Goal: Task Accomplishment & Management: Use online tool/utility

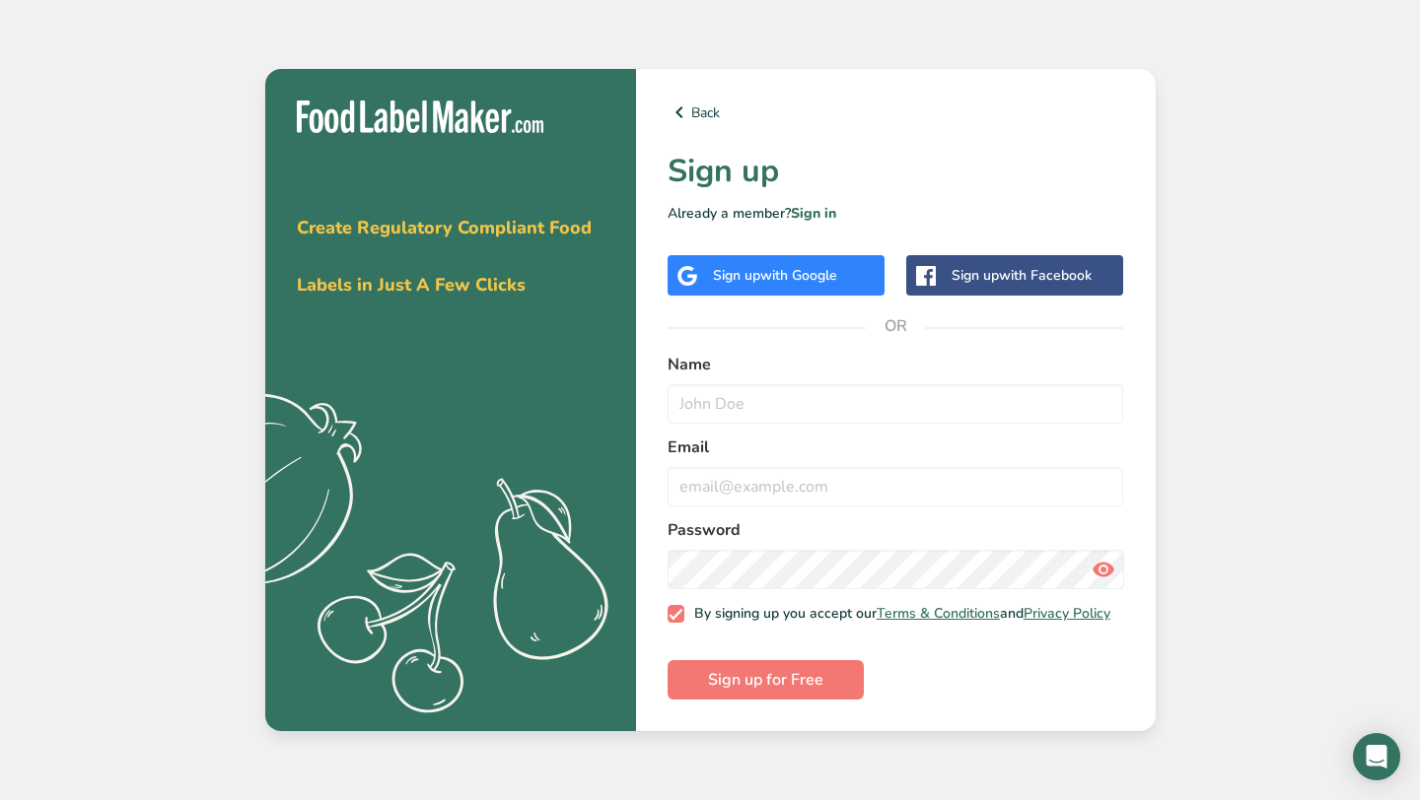
click at [750, 279] on div "Sign up with Google" at bounding box center [775, 275] width 124 height 21
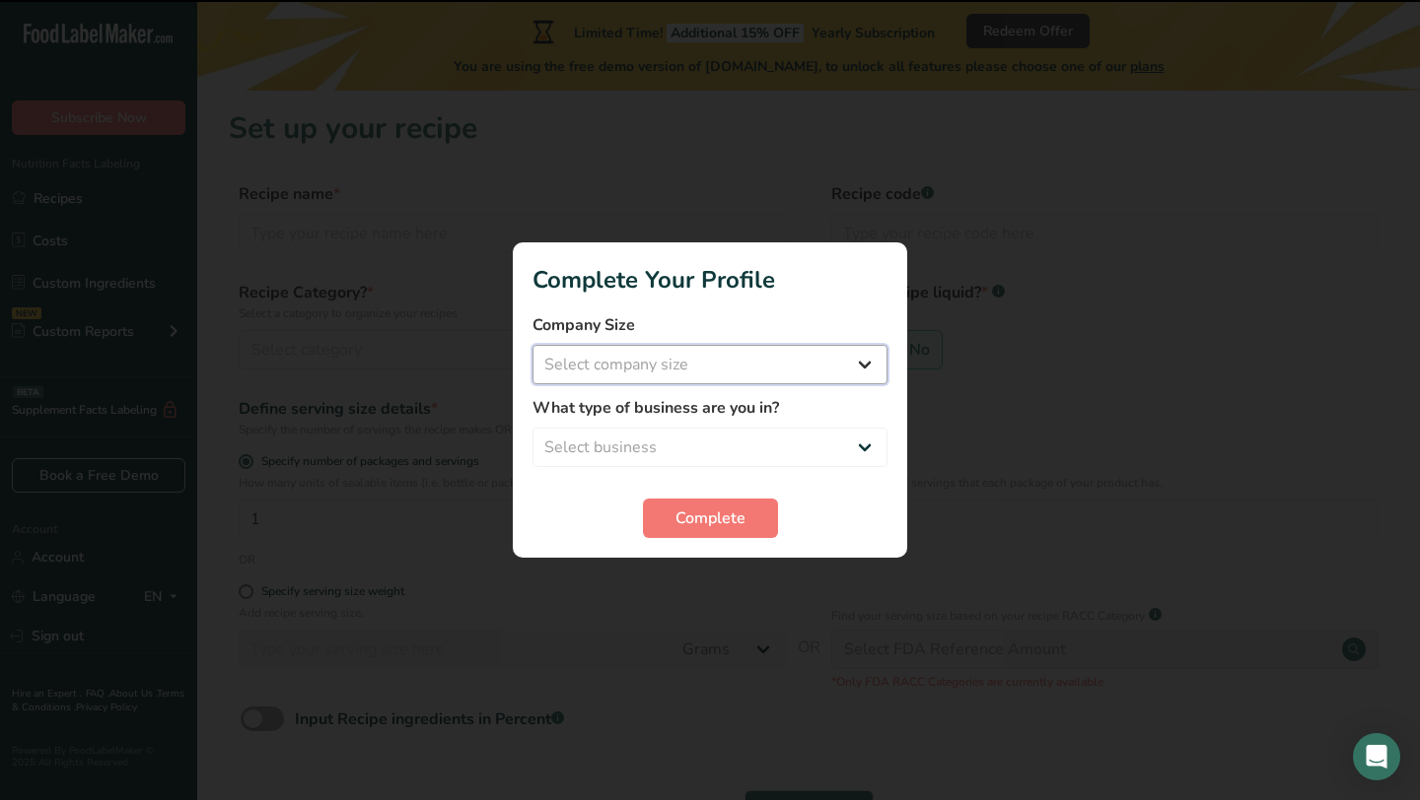
click at [744, 366] on select "Select company size Fewer than 10 Employees 10 to 50 Employees 51 to 500 Employ…" at bounding box center [709, 364] width 355 height 39
select select "1"
click at [739, 428] on select "Select business Packaged Food Manufacturer Restaurant & Cafe Bakery Meal Plans …" at bounding box center [709, 447] width 355 height 39
select select "3"
click at [688, 520] on span "Complete" at bounding box center [710, 519] width 70 height 24
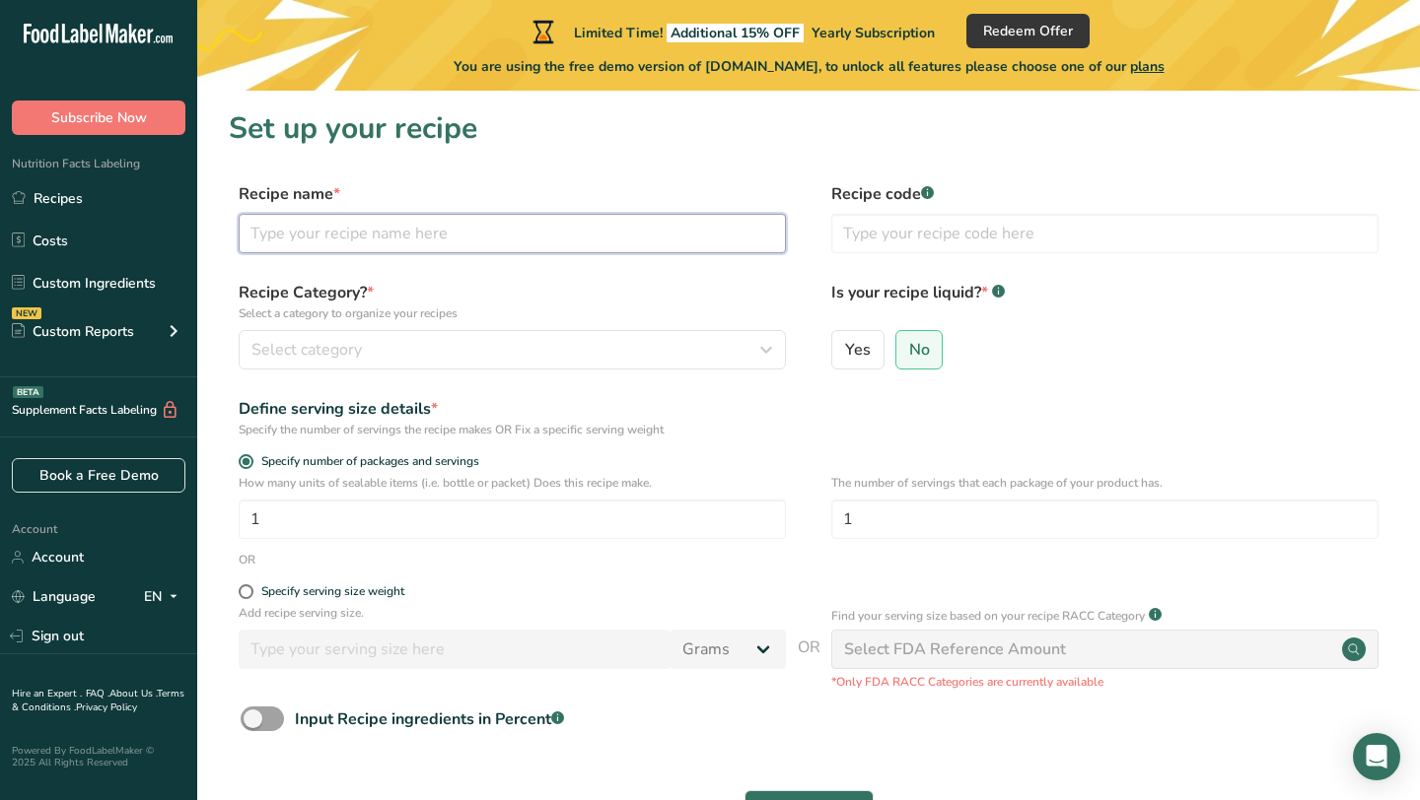
click at [559, 233] on input "text" at bounding box center [512, 233] width 547 height 39
type input "C"
type input "Brown Butter Chocolate Chip Cookies"
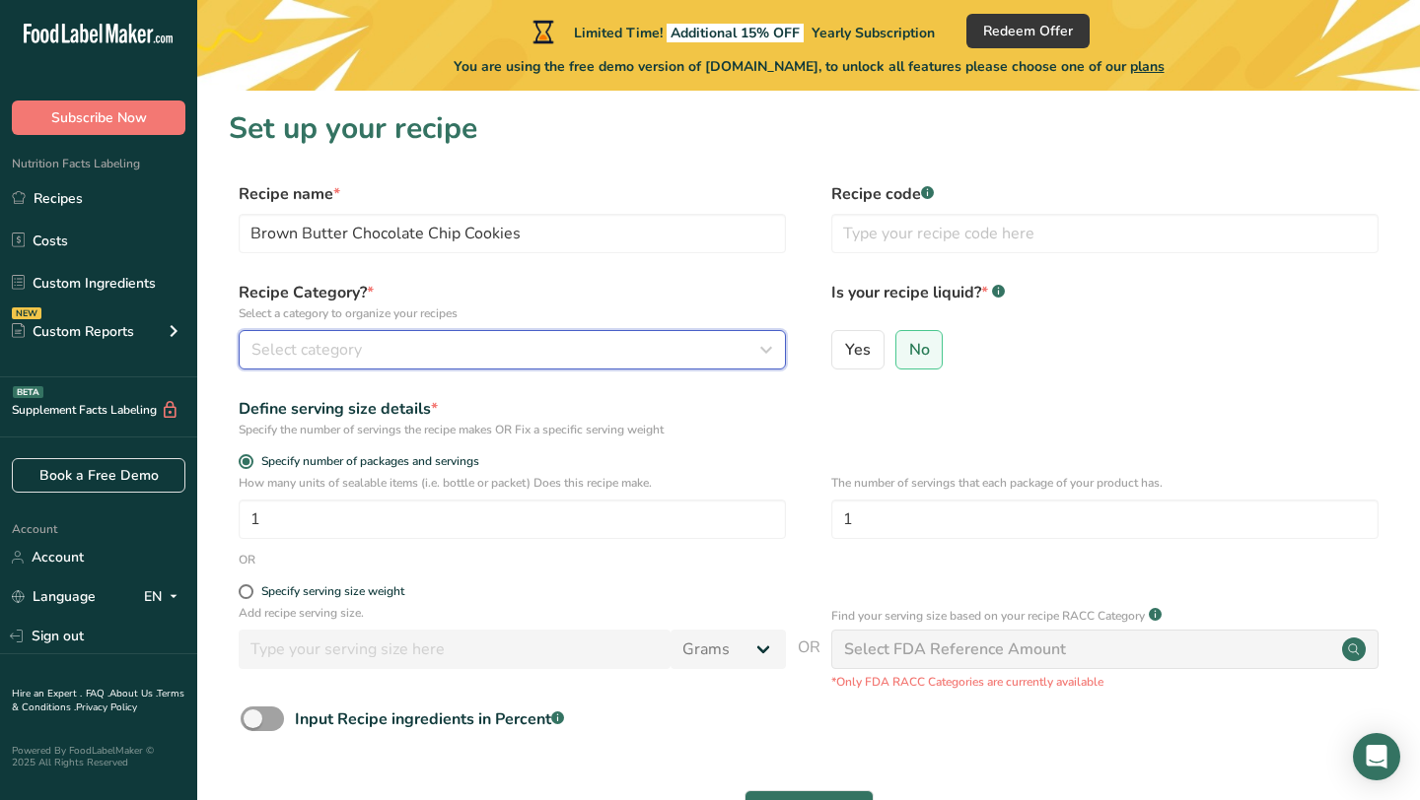
click at [500, 354] on div "Select category" at bounding box center [506, 350] width 510 height 24
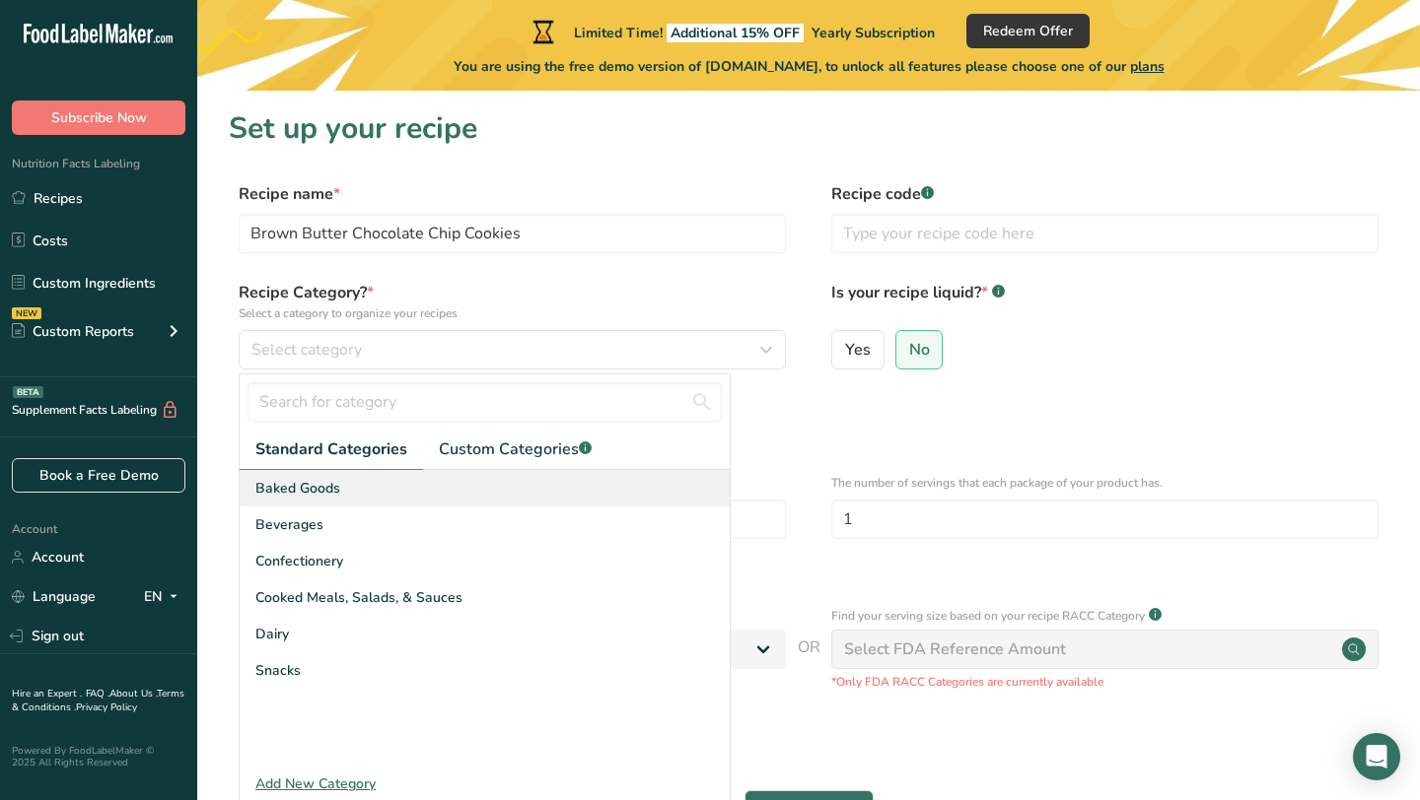
click at [466, 483] on div "Baked Goods" at bounding box center [485, 488] width 490 height 36
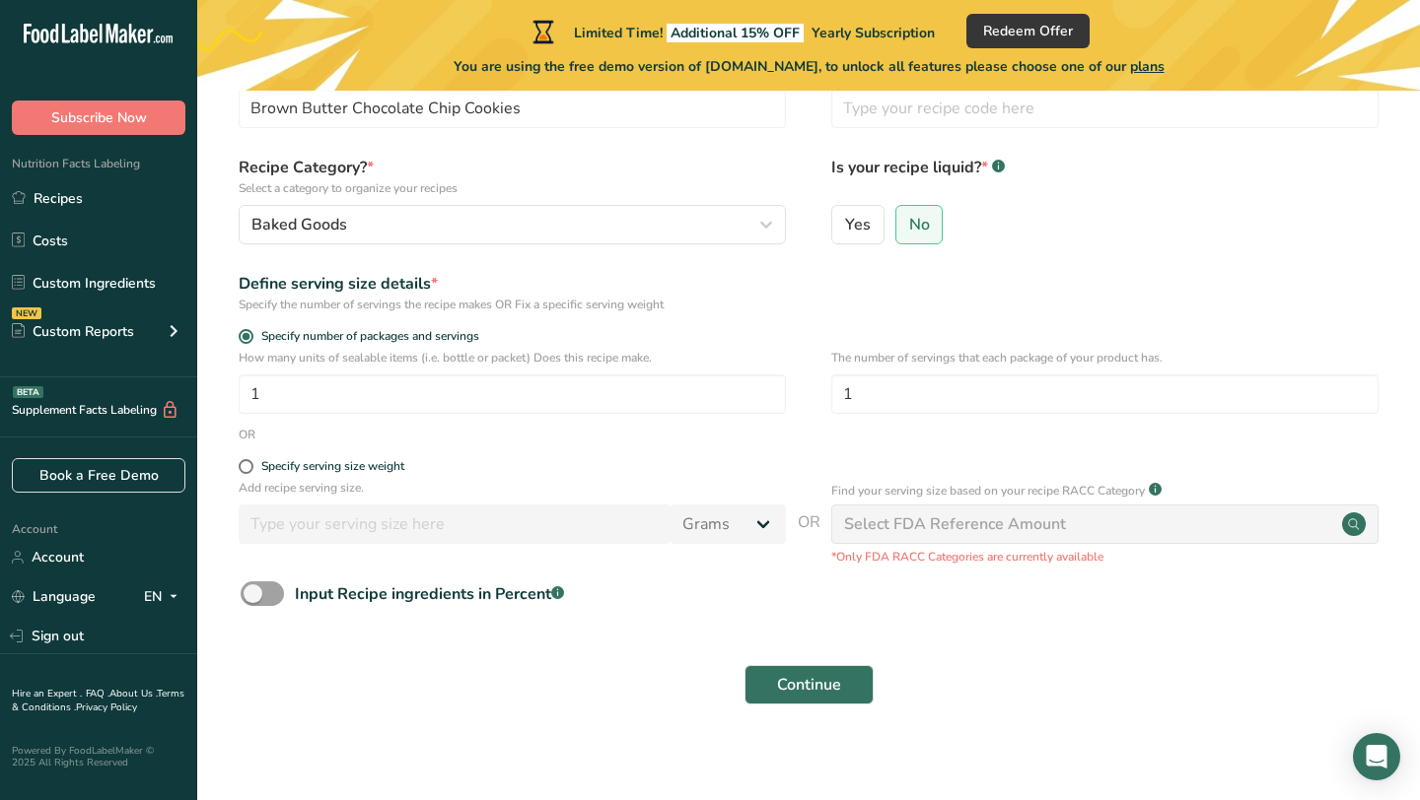
scroll to position [136, 0]
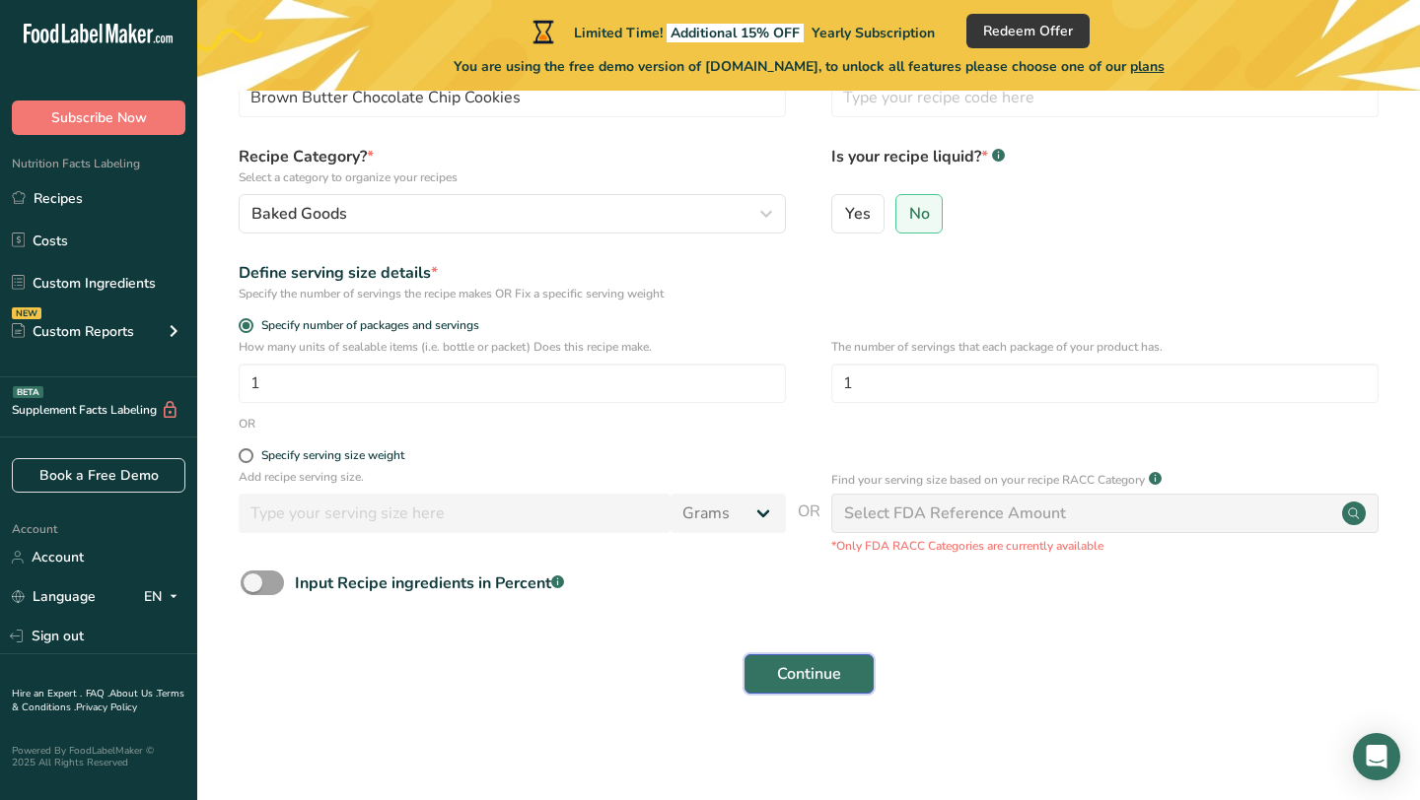
click at [795, 676] on span "Continue" at bounding box center [809, 674] width 64 height 24
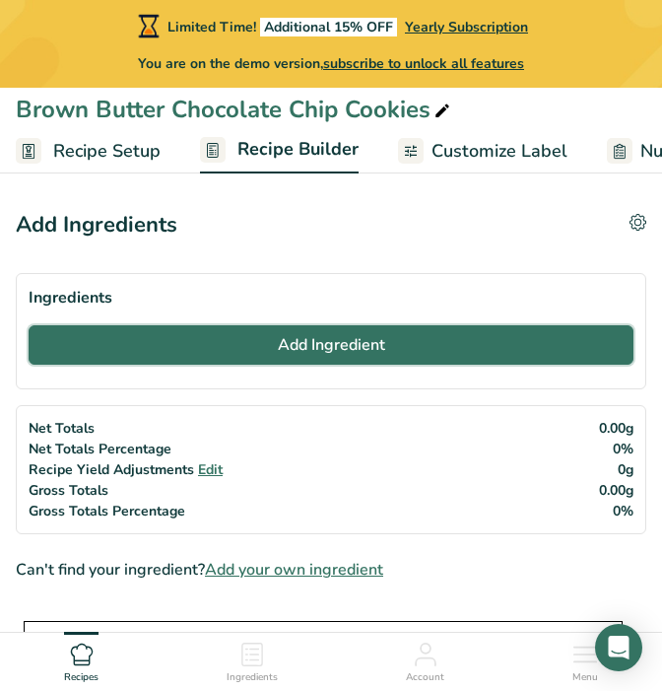
click at [323, 358] on button "Add Ingredient" at bounding box center [331, 344] width 605 height 39
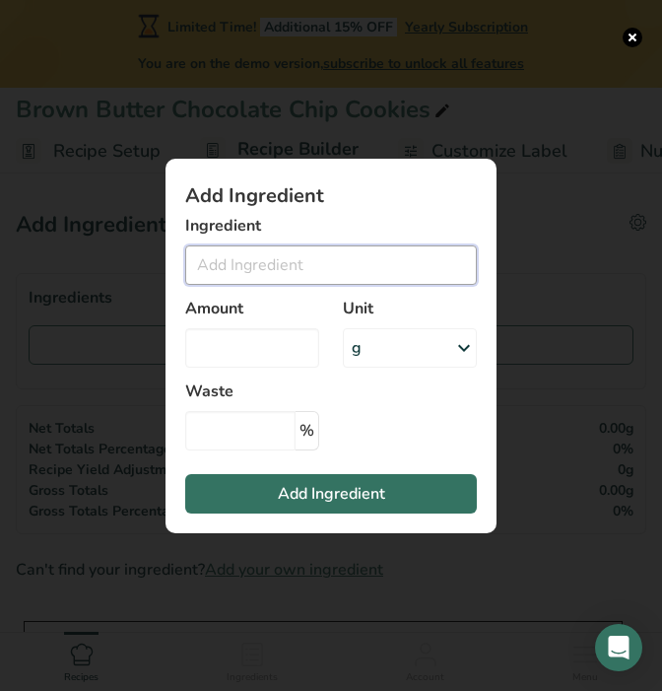
click at [330, 273] on input "Add ingredient modal" at bounding box center [331, 264] width 292 height 39
type input "u"
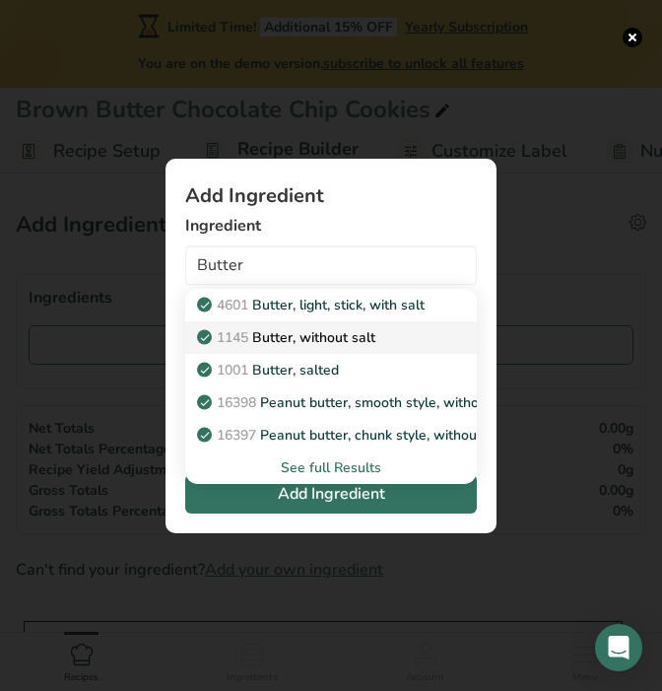
click at [375, 341] on p "1145 Butter, without salt" at bounding box center [288, 337] width 174 height 21
type input "Butter, without salt"
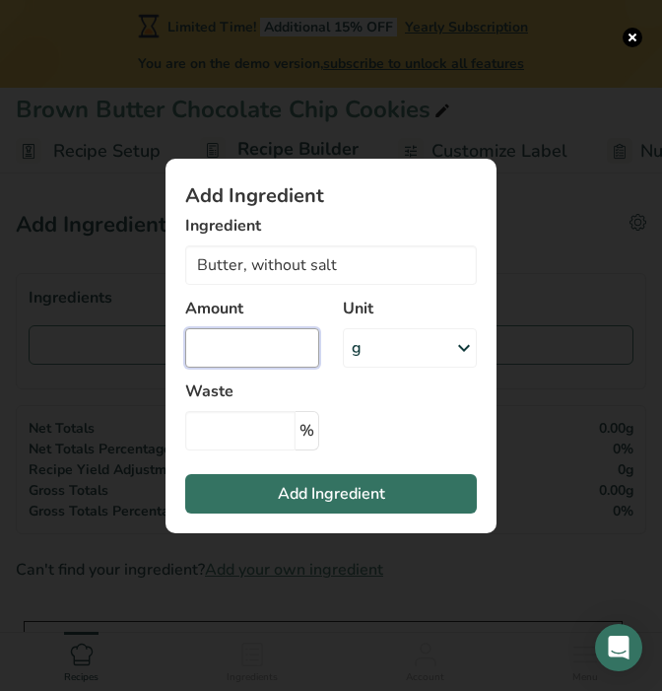
click at [264, 348] on input "Add ingredient modal" at bounding box center [252, 347] width 134 height 39
type input "226"
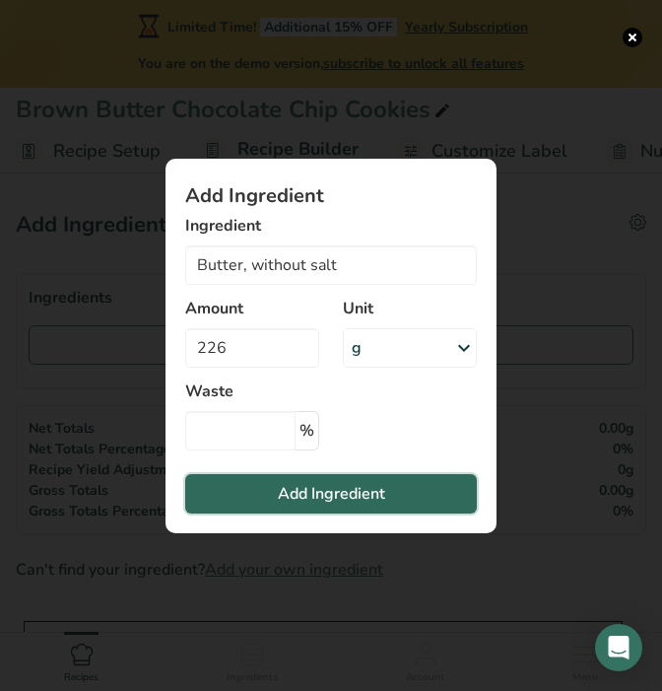
click at [271, 488] on button "Add Ingredient" at bounding box center [331, 493] width 292 height 39
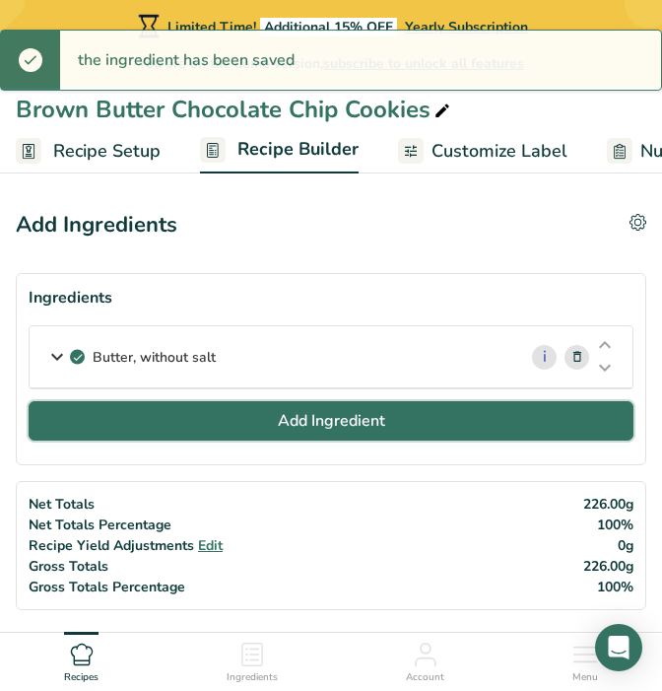
click at [263, 418] on button "Add Ingredient" at bounding box center [331, 420] width 605 height 39
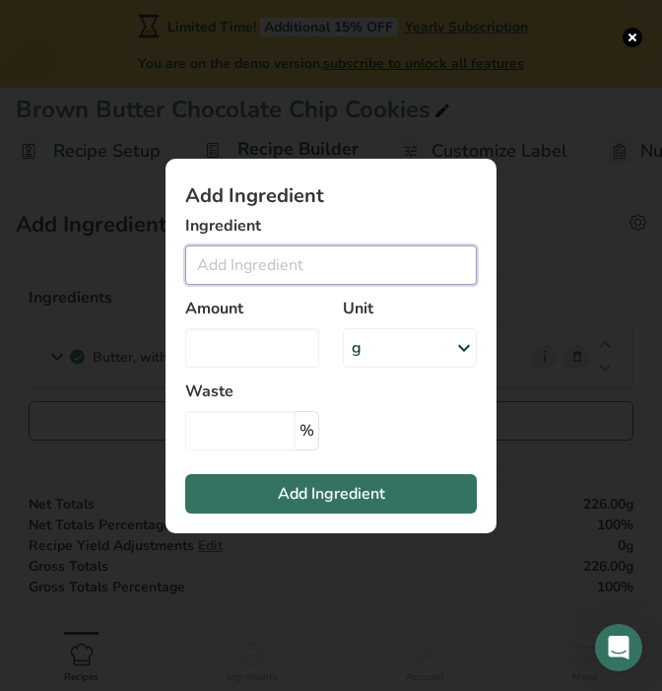
click at [280, 268] on input "Add ingredient modal" at bounding box center [331, 264] width 292 height 39
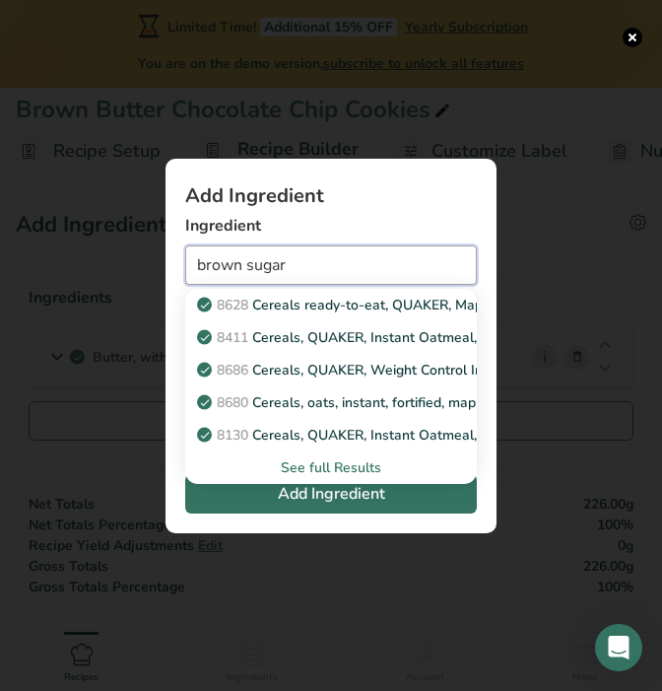
click at [351, 263] on input "brown sugar" at bounding box center [331, 264] width 292 height 39
click at [352, 466] on div "See full Results" at bounding box center [331, 467] width 260 height 21
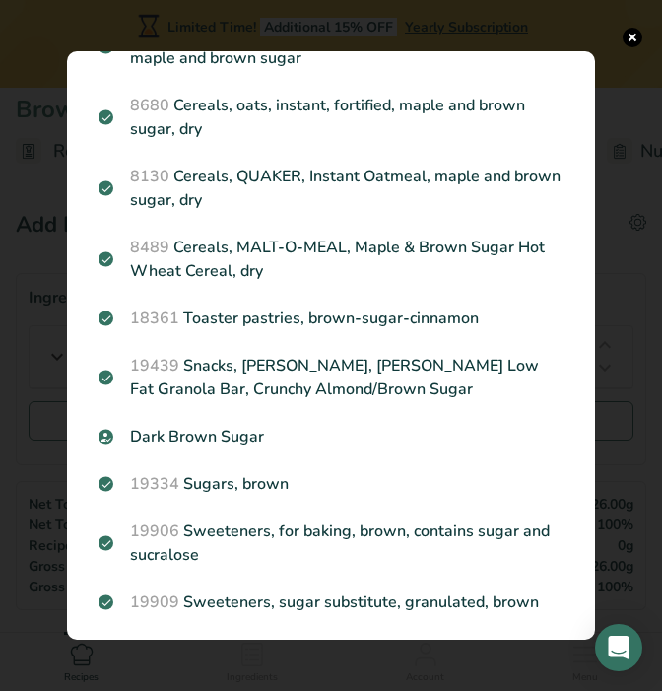
scroll to position [247, 0]
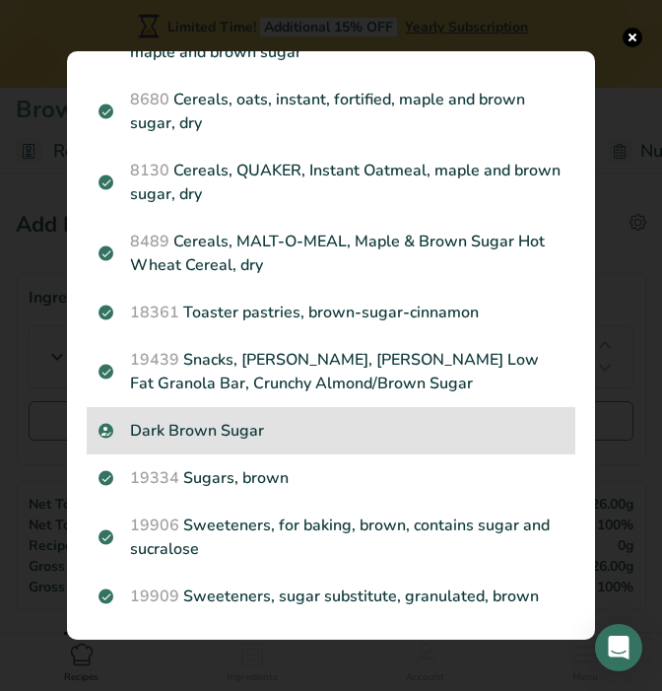
click at [345, 438] on p "Dark Brown Sugar" at bounding box center [331, 431] width 465 height 24
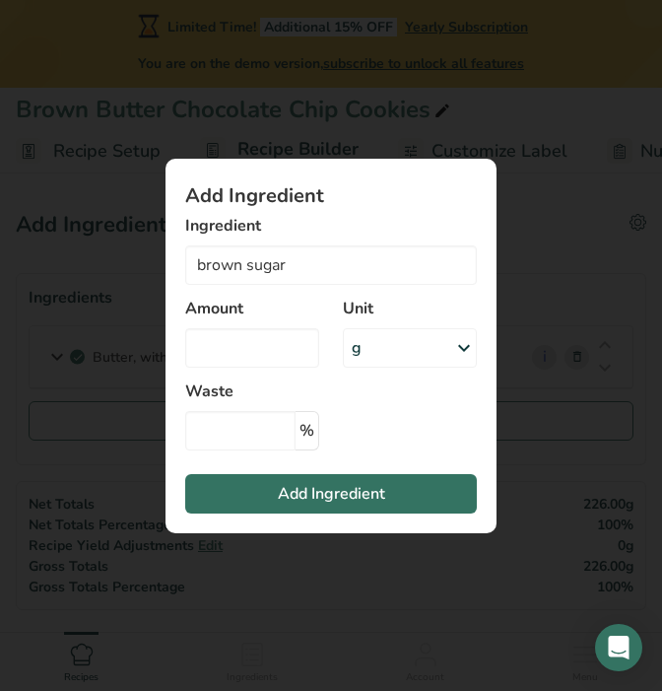
type input "Dark Brown Sugar"
click at [269, 351] on input "Add ingredient modal" at bounding box center [252, 347] width 134 height 39
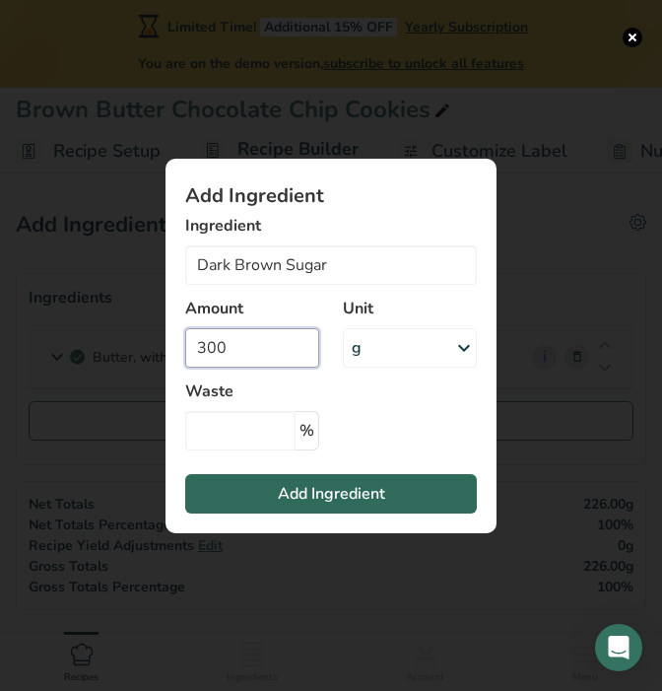
type input "300"
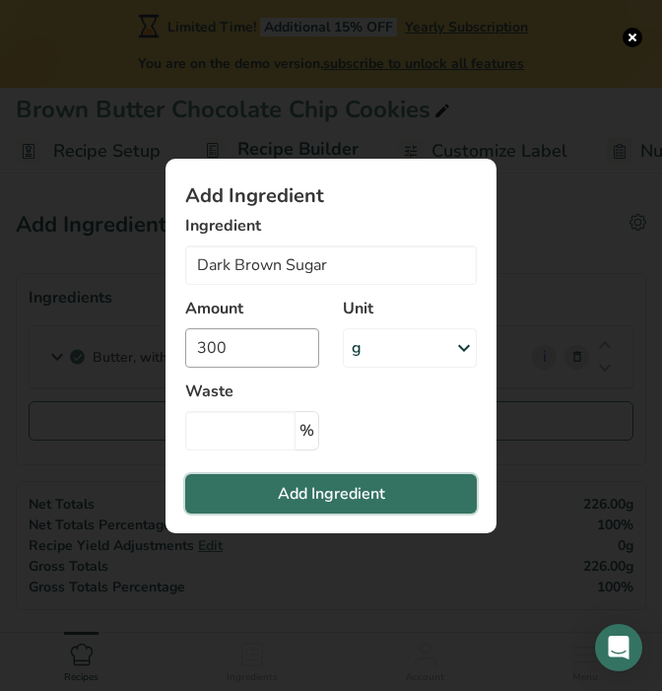
drag, startPoint x: 291, startPoint y: 501, endPoint x: 300, endPoint y: 361, distance: 140.3
click at [300, 361] on section "Add Ingredient Ingredient Dark Brown Sugar 8628 Cereals ready-to-eat, QUAKER, M…" at bounding box center [331, 346] width 331 height 375
click at [294, 354] on input "300" at bounding box center [252, 347] width 134 height 39
type input "0"
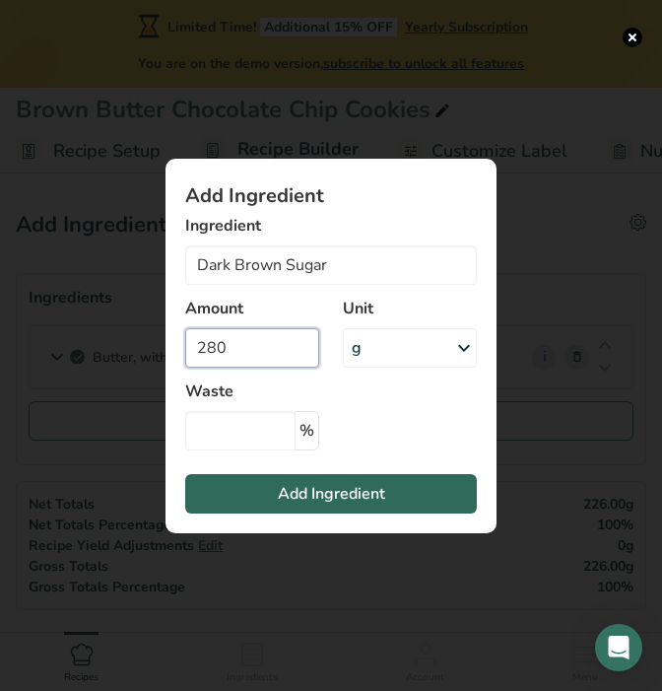
type input "280"
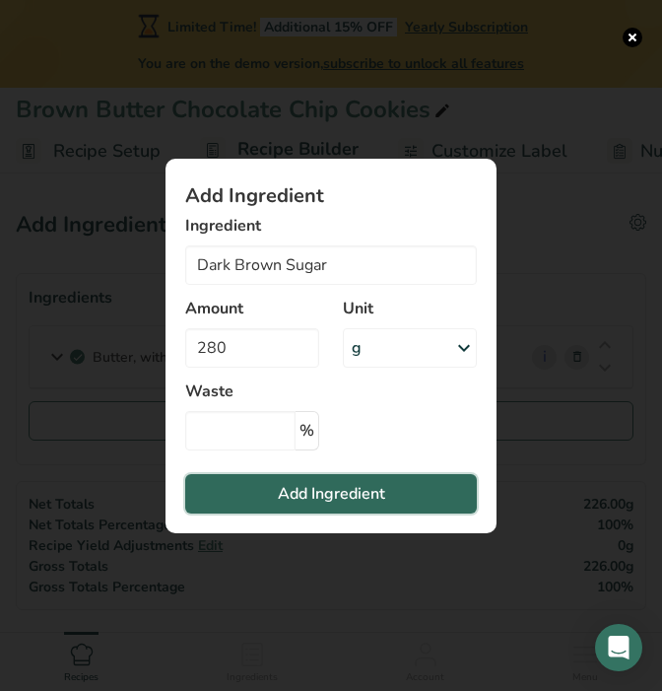
click at [325, 501] on span "Add Ingredient" at bounding box center [331, 494] width 107 height 24
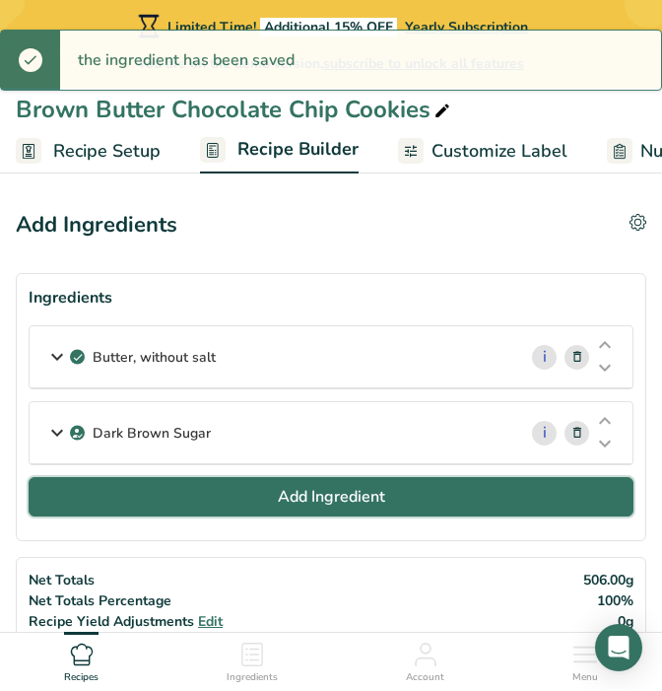
click at [245, 493] on button "Add Ingredient" at bounding box center [331, 496] width 605 height 39
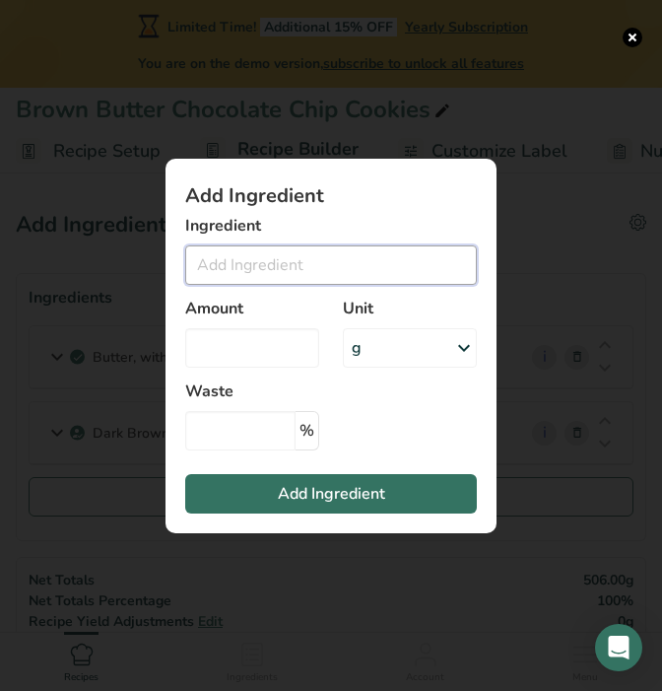
click at [297, 257] on input "Add ingredient modal" at bounding box center [331, 264] width 292 height 39
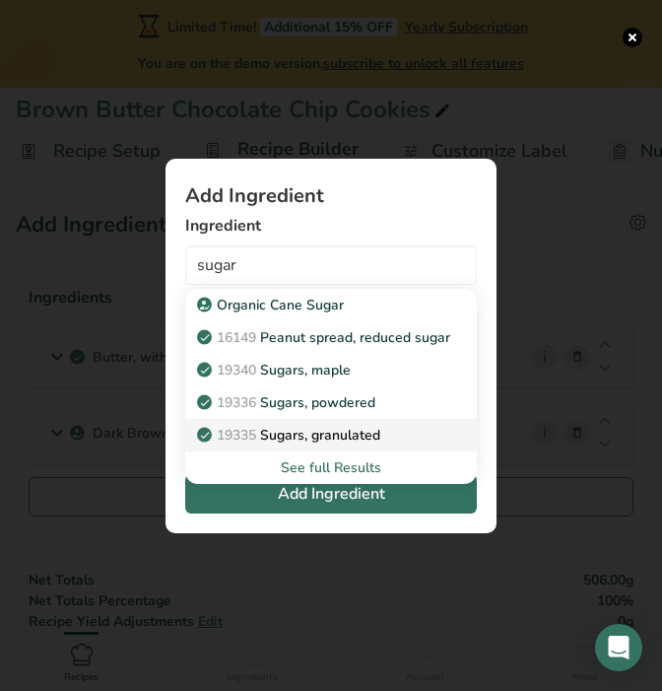
click at [314, 440] on p "19335 [GEOGRAPHIC_DATA], granulated" at bounding box center [290, 435] width 179 height 21
type input "Sugars, granulated"
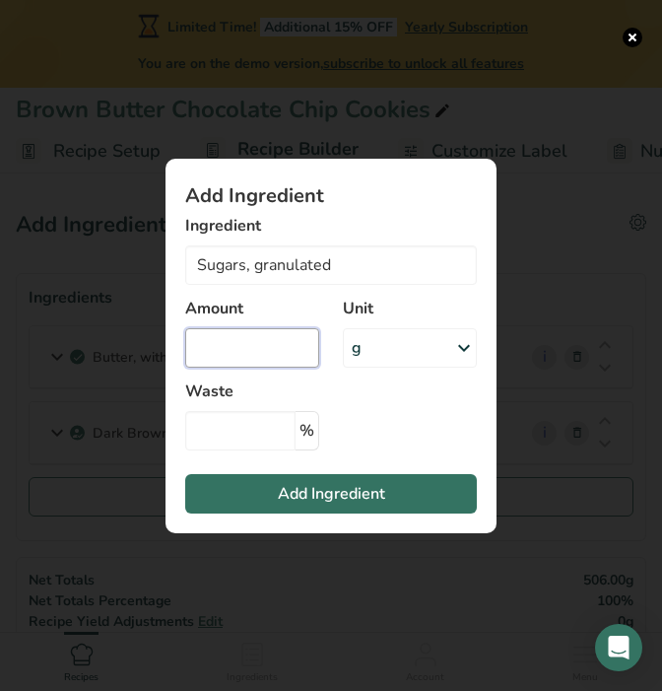
click at [271, 334] on input "Add ingredient modal" at bounding box center [252, 347] width 134 height 39
type input "50"
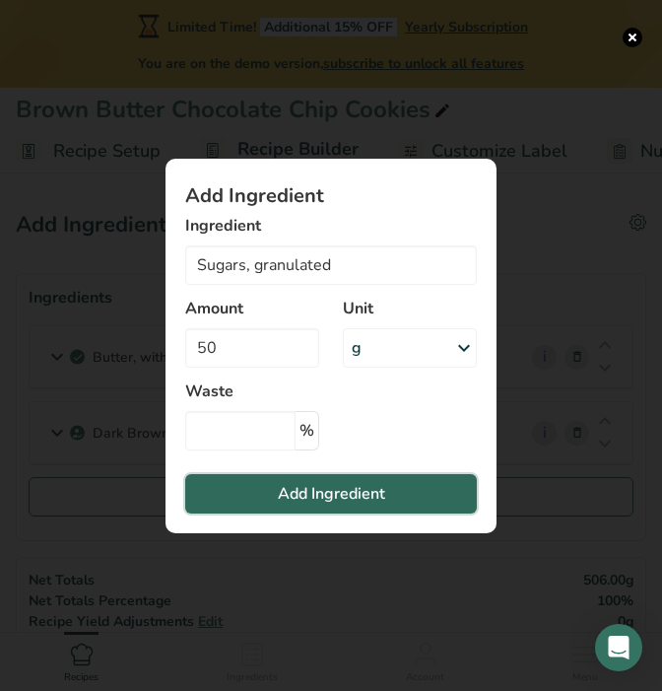
click at [346, 503] on span "Add Ingredient" at bounding box center [331, 494] width 107 height 24
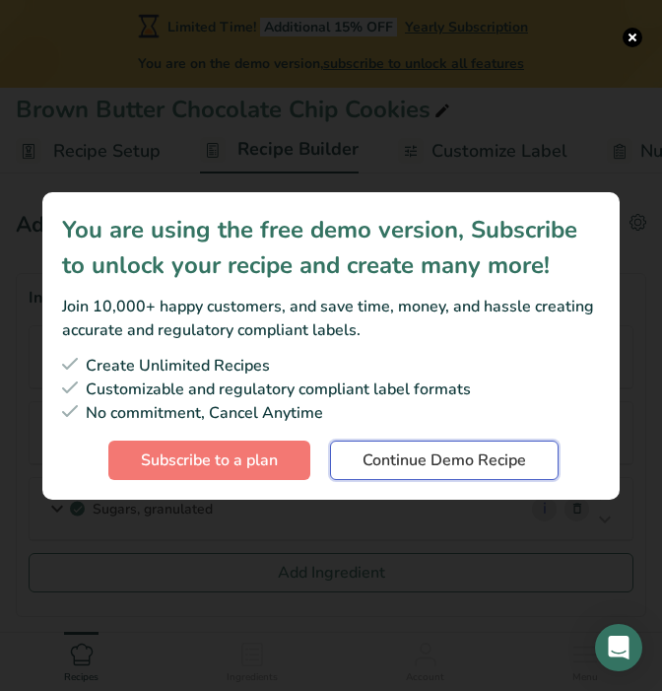
drag, startPoint x: 372, startPoint y: 452, endPoint x: 358, endPoint y: 382, distance: 71.3
click at [360, 387] on div "Create Unlimited Recipes Customizable and regulatory compliant label formats No…" at bounding box center [331, 417] width 538 height 126
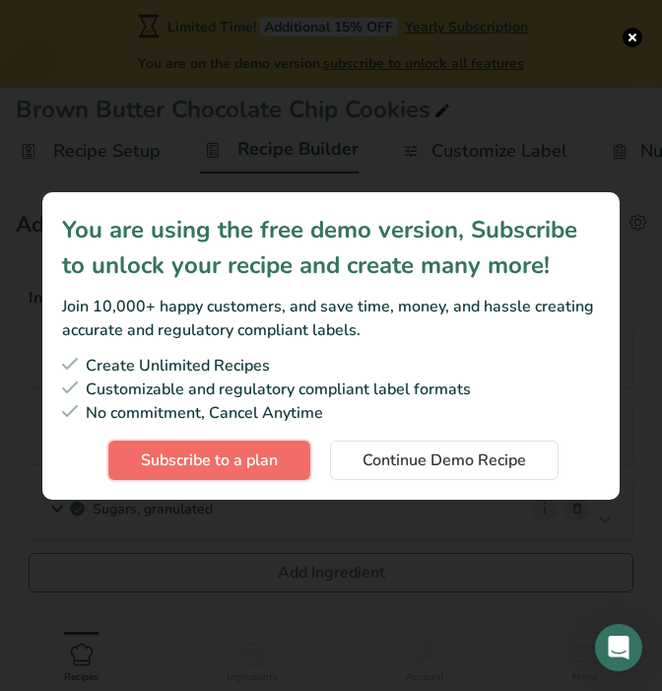
click at [274, 457] on span "Subscribe to a plan" at bounding box center [209, 461] width 137 height 24
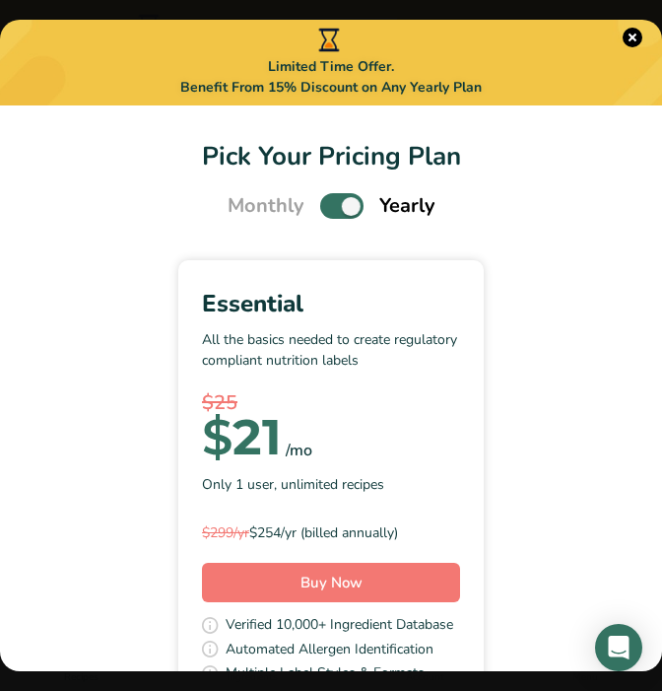
scroll to position [42, 0]
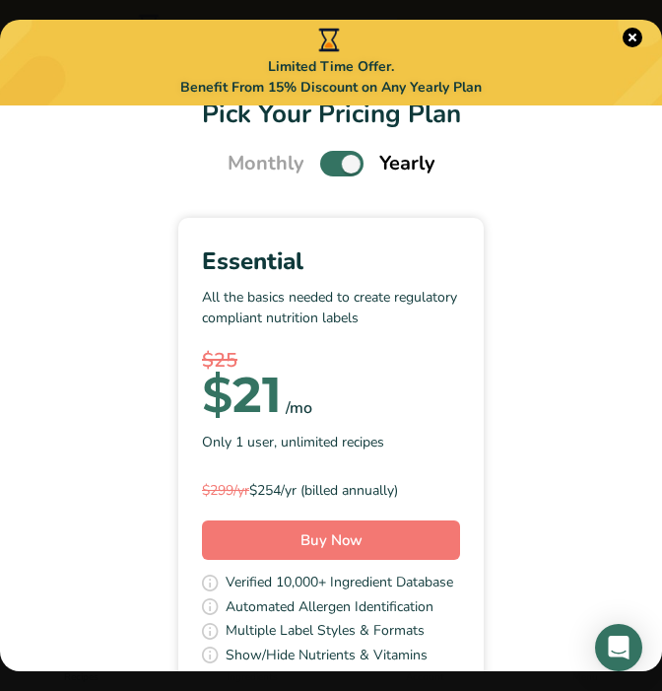
click at [339, 157] on span "Pick Your Pricing Plan Modal" at bounding box center [341, 163] width 43 height 25
click at [333, 158] on input "Pick Your Pricing Plan Modal" at bounding box center [326, 164] width 13 height 13
checkbox input "false"
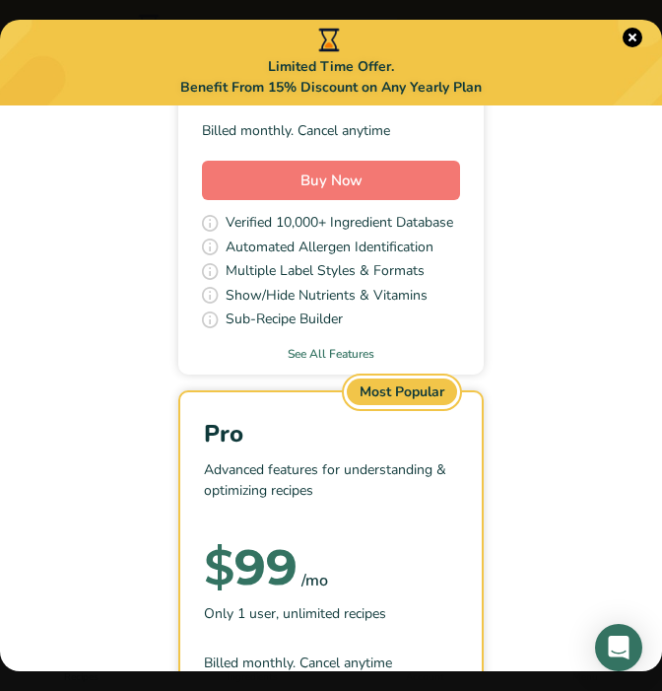
scroll to position [0, 0]
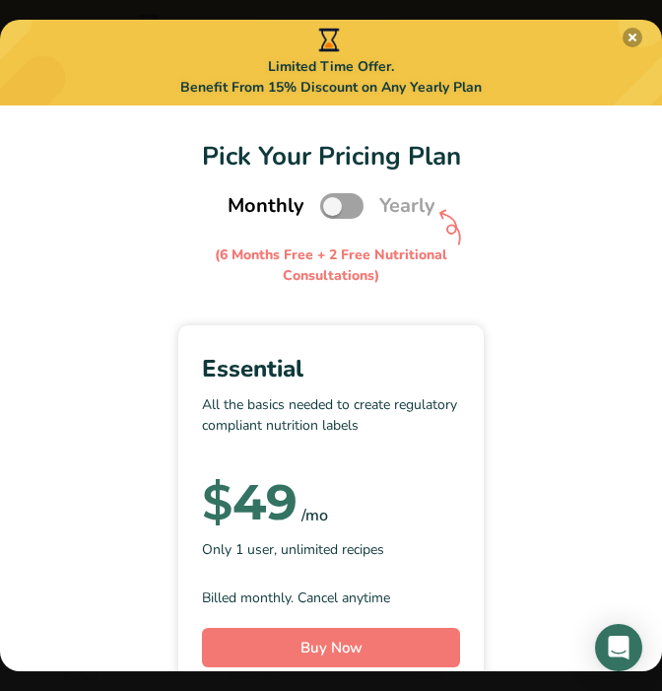
click at [629, 38] on button "Pick Your Pricing Plan Modal" at bounding box center [633, 38] width 20 height 20
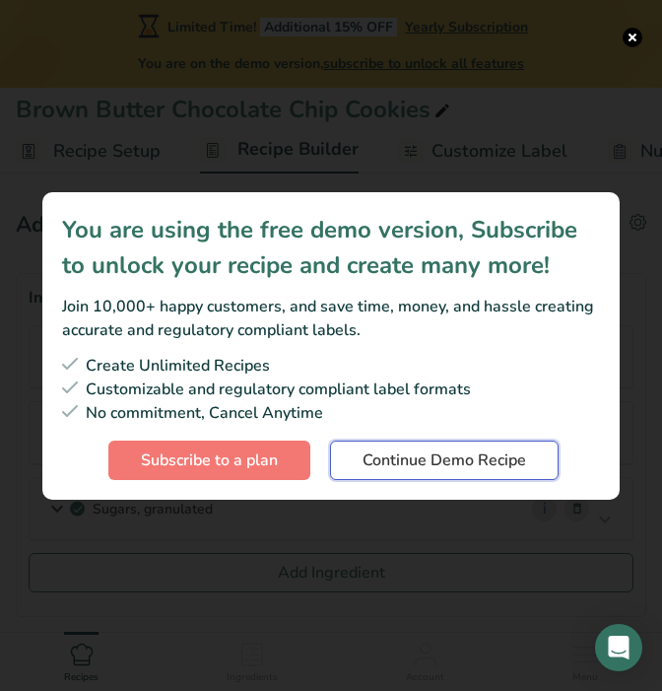
click at [431, 446] on button "Continue Demo Recipe" at bounding box center [444, 460] width 229 height 39
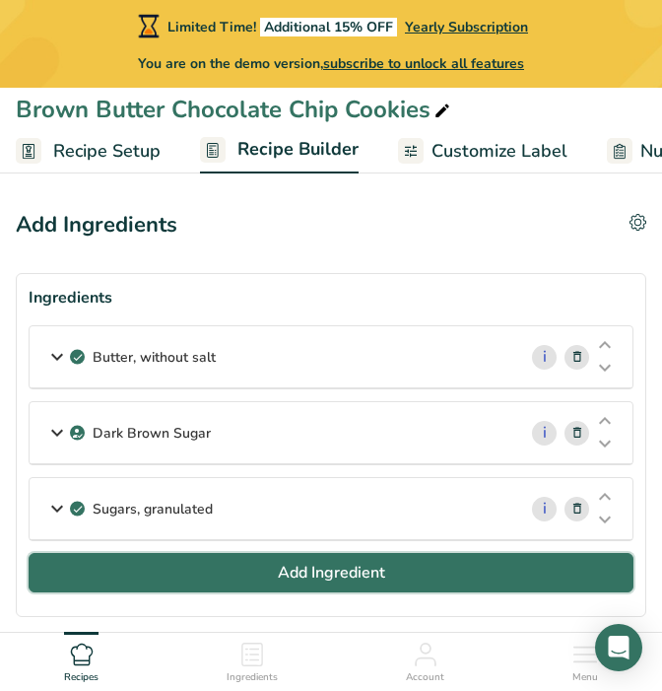
click at [321, 565] on span "Add Ingredient" at bounding box center [331, 573] width 107 height 24
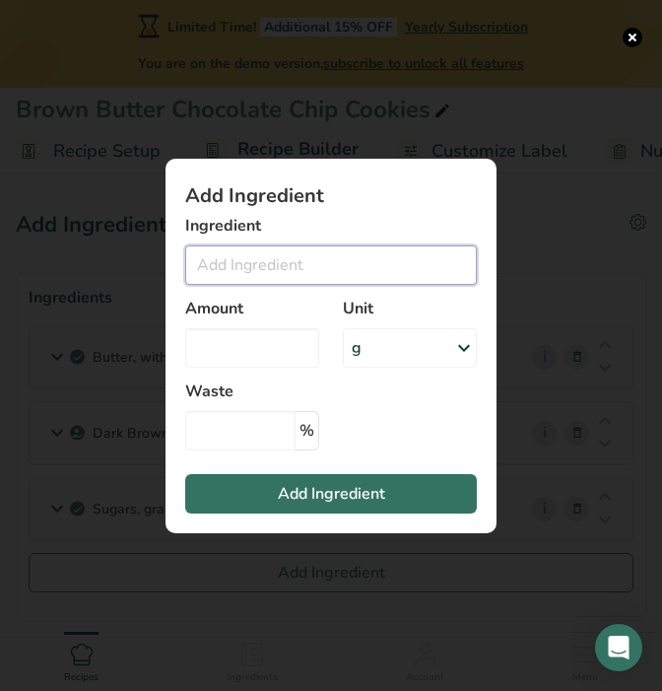
click at [255, 264] on input "Add ingredient modal" at bounding box center [331, 264] width 292 height 39
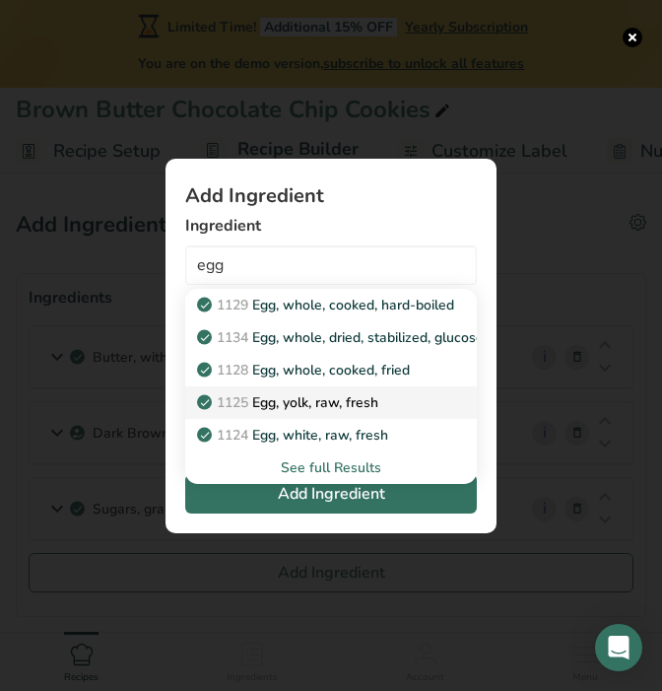
click at [255, 399] on p "1125 Egg, yolk, raw, fresh" at bounding box center [289, 402] width 177 height 21
type input "Egg, yolk, raw, fresh"
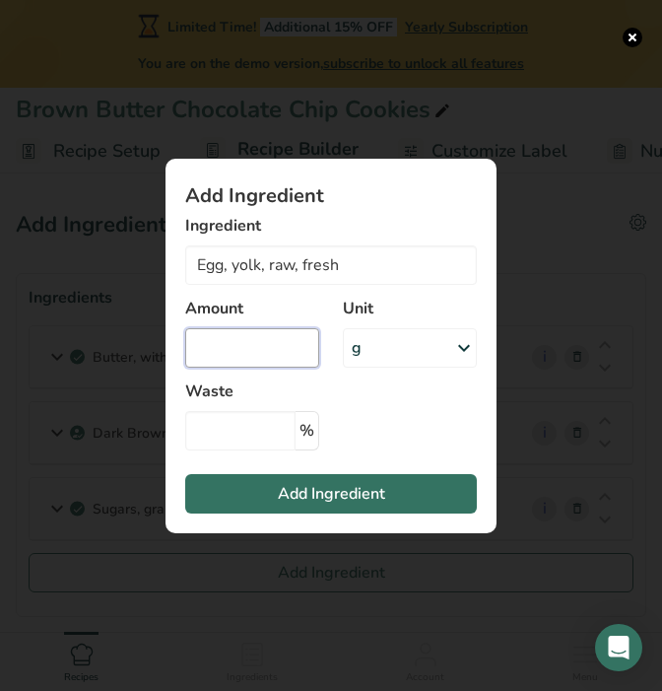
click at [268, 359] on input "Add ingredient modal" at bounding box center [252, 347] width 134 height 39
click at [413, 360] on div "g" at bounding box center [410, 347] width 134 height 39
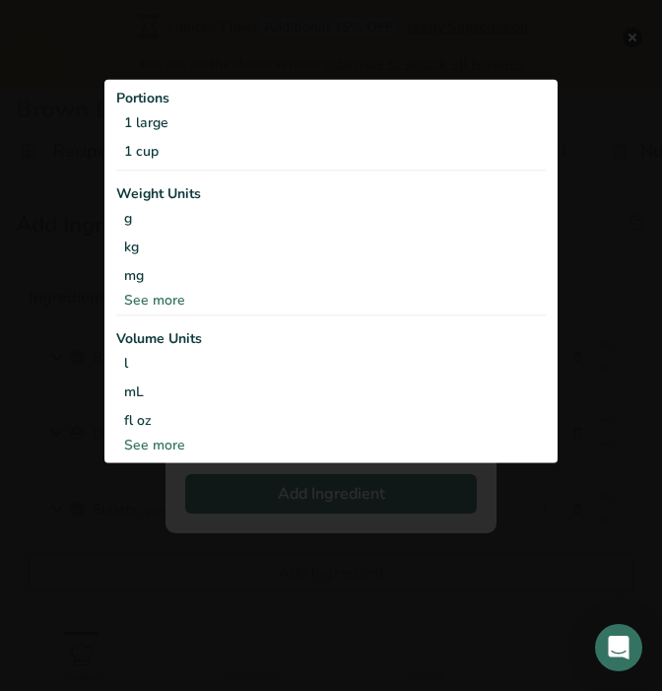
click at [153, 304] on div "See more" at bounding box center [331, 300] width 430 height 21
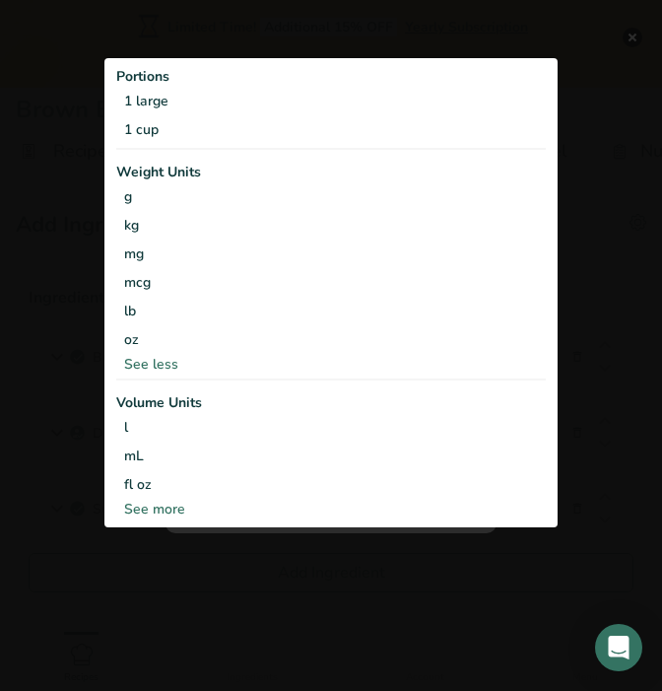
click at [605, 385] on div "Add ingredient modal" at bounding box center [331, 345] width 662 height 691
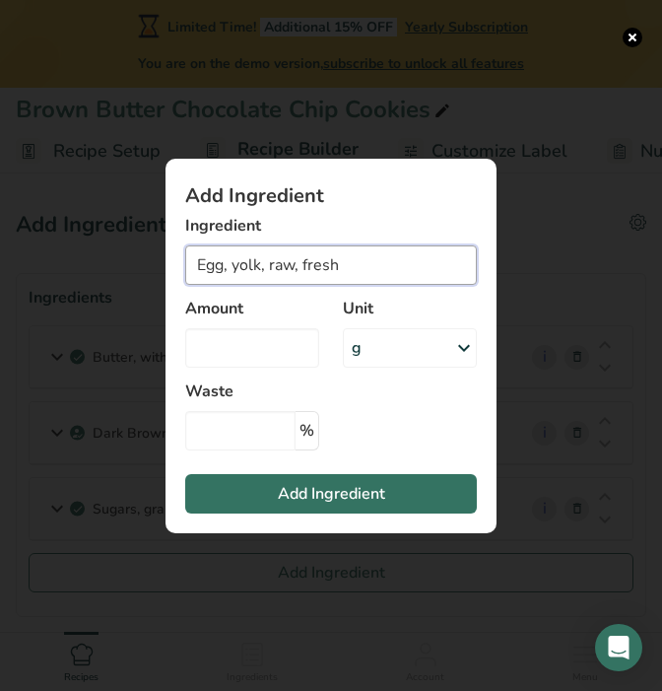
click at [372, 282] on input "Egg, yolk, raw, fresh" at bounding box center [331, 264] width 292 height 39
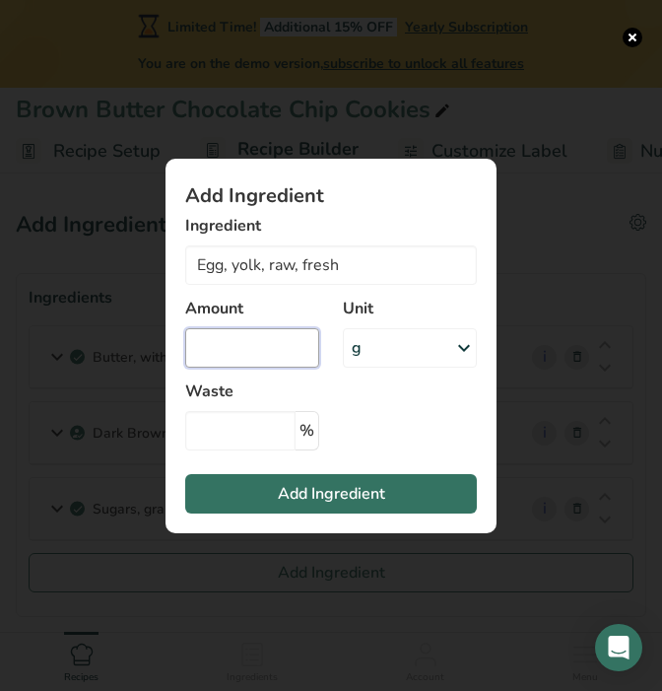
click at [283, 341] on input "Add ingredient modal" at bounding box center [252, 347] width 134 height 39
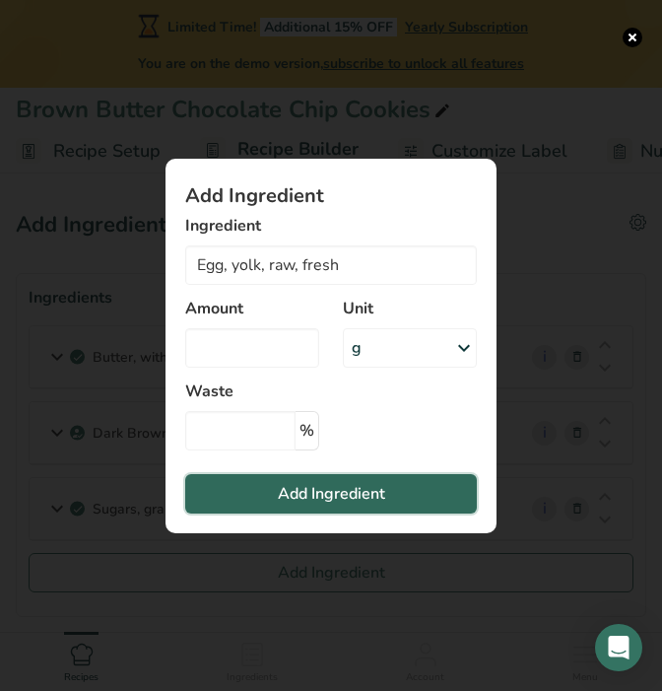
click at [346, 493] on span "Add Ingredient" at bounding box center [331, 494] width 107 height 24
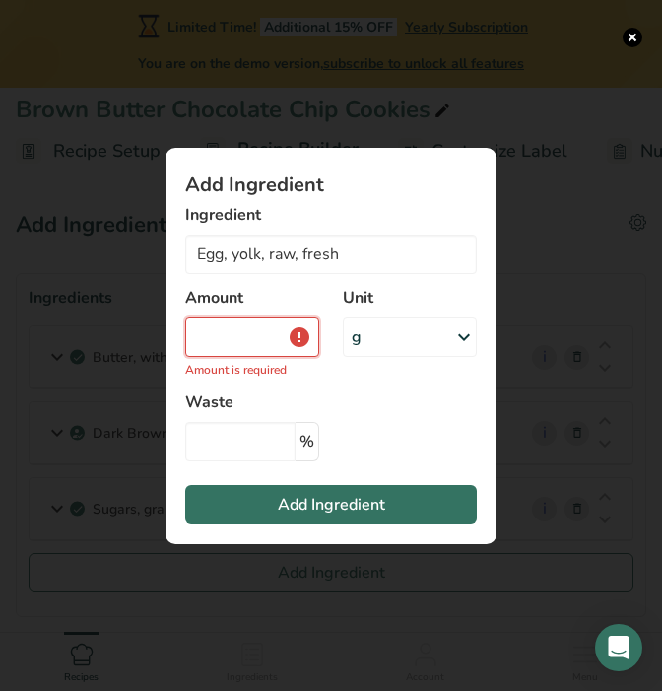
click at [268, 334] on input "Add ingredient modal" at bounding box center [252, 336] width 134 height 39
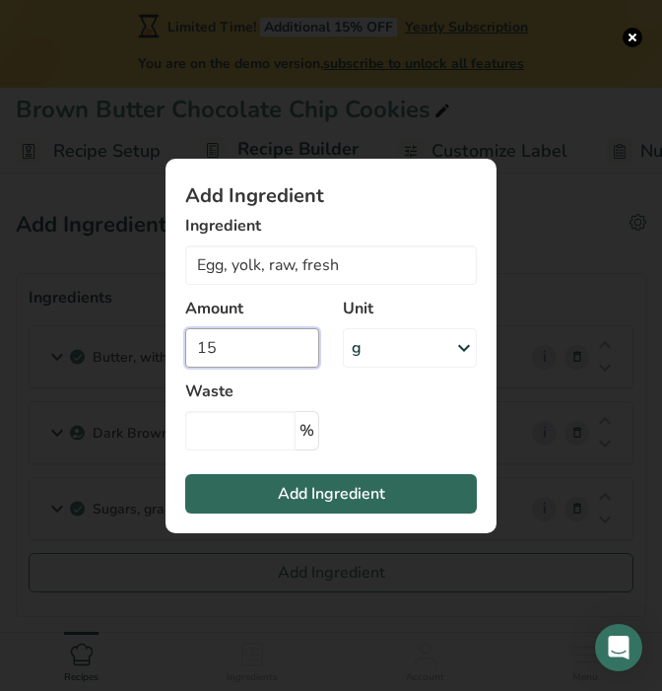
type input "15"
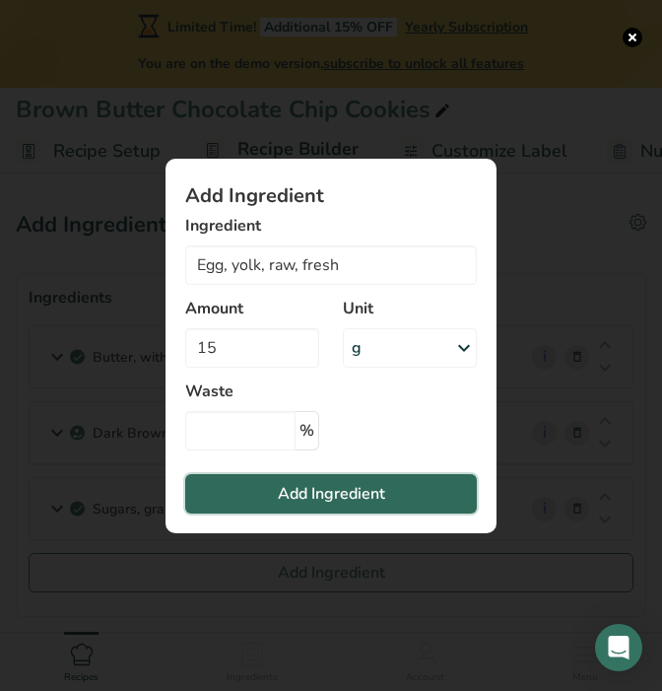
click at [255, 489] on button "Add Ingredient" at bounding box center [331, 493] width 292 height 39
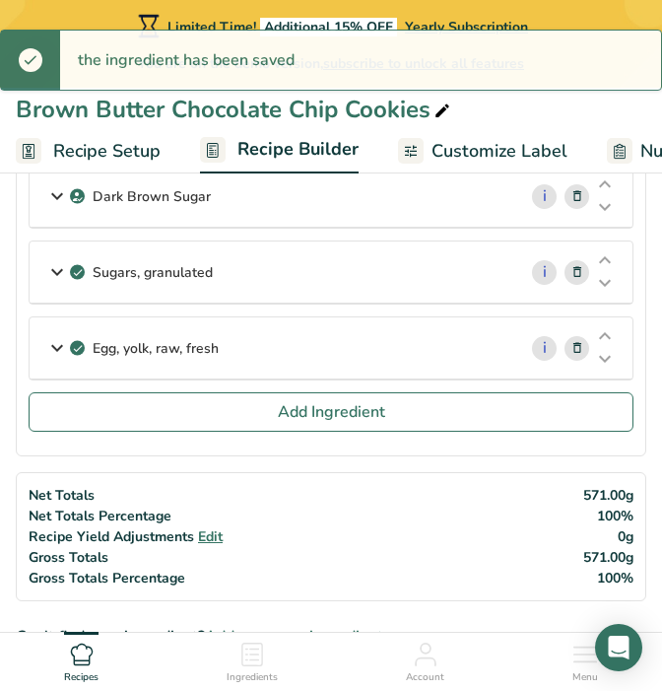
scroll to position [246, 0]
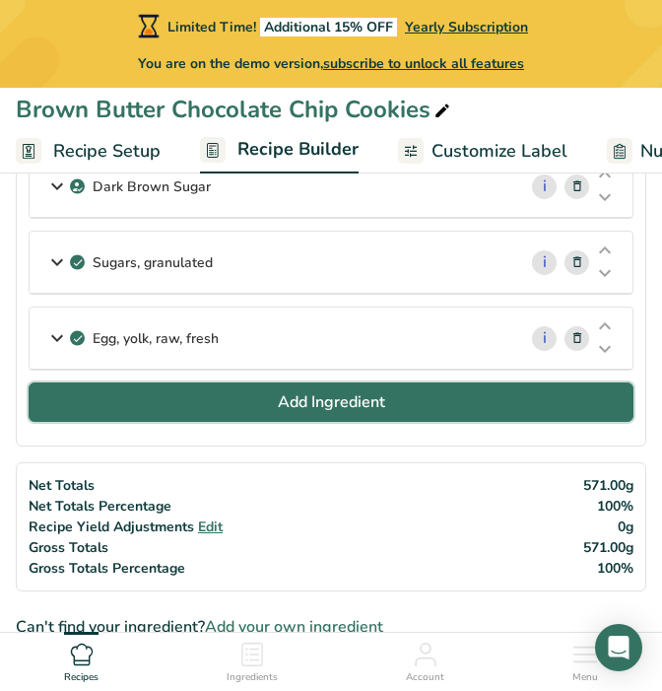
click at [278, 401] on span "Add Ingredient" at bounding box center [331, 402] width 107 height 24
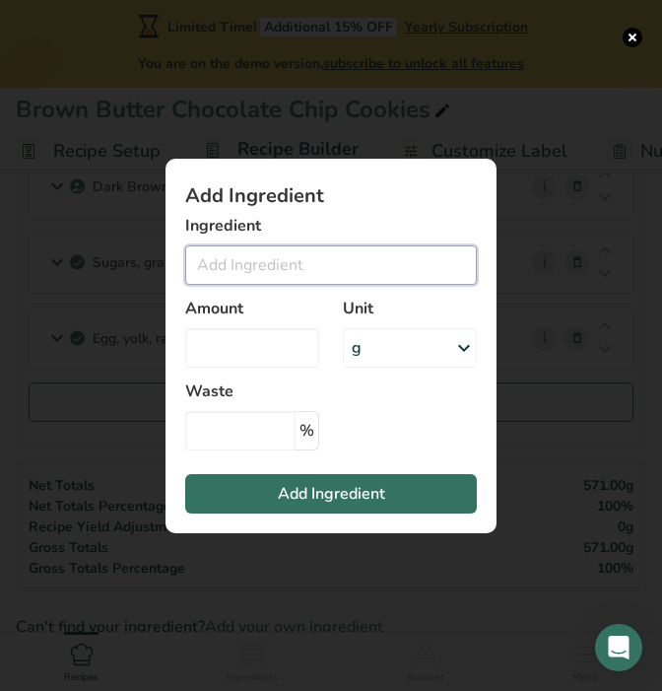
click at [264, 255] on input "Add ingredient modal" at bounding box center [331, 264] width 292 height 39
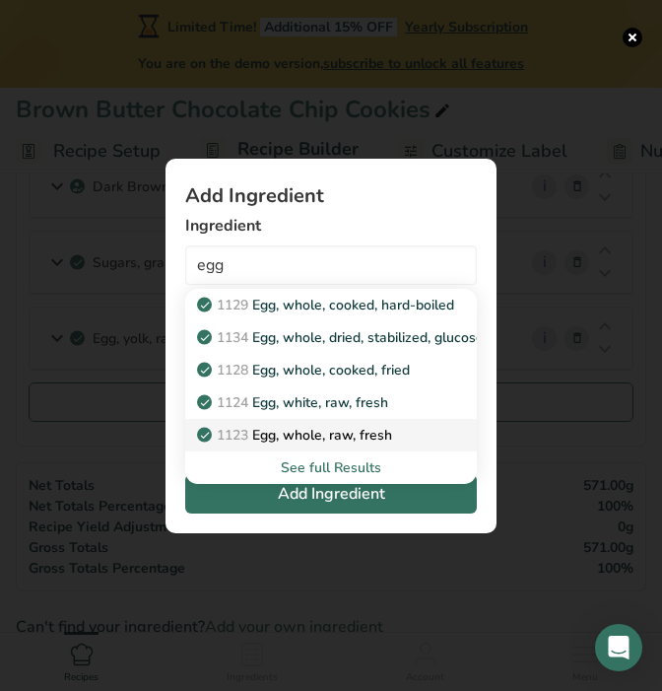
click at [282, 442] on p "1123 Egg, whole, raw, fresh" at bounding box center [296, 435] width 191 height 21
type input "Egg, whole, raw, fresh"
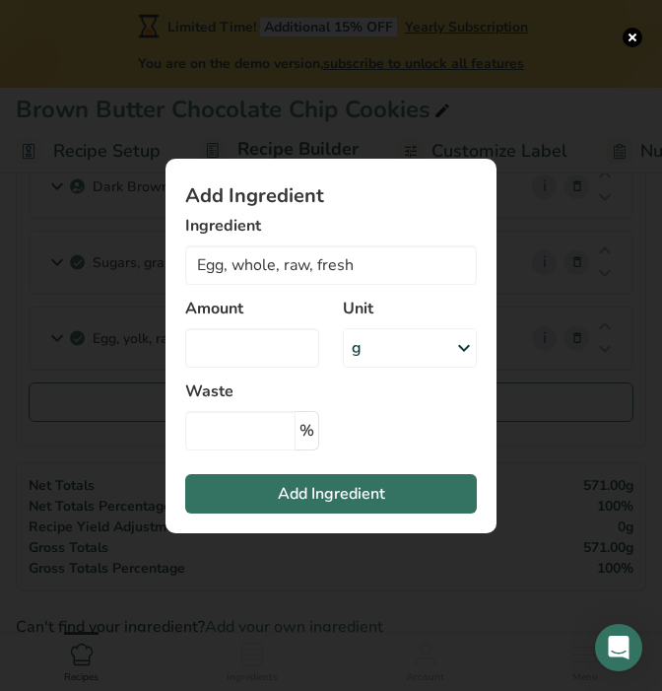
click at [284, 324] on div "Amount" at bounding box center [252, 332] width 158 height 95
click at [278, 361] on input "Add ingredient modal" at bounding box center [252, 347] width 134 height 39
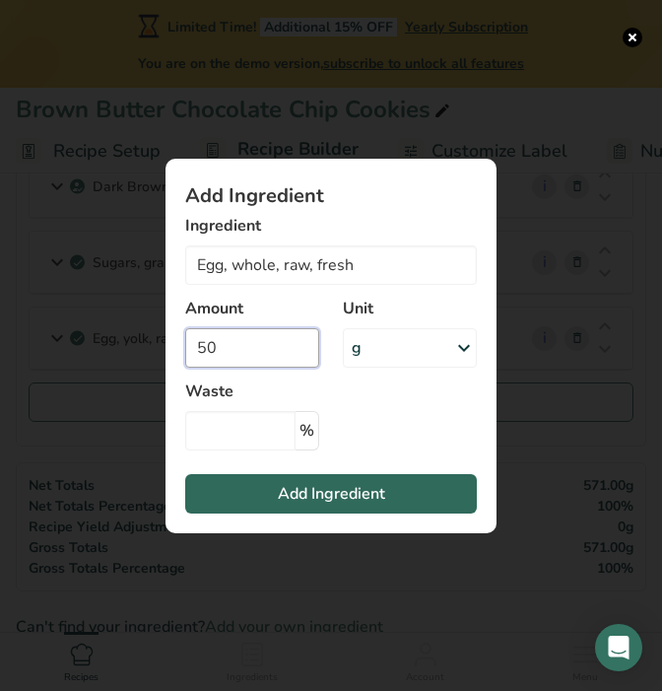
type input "50"
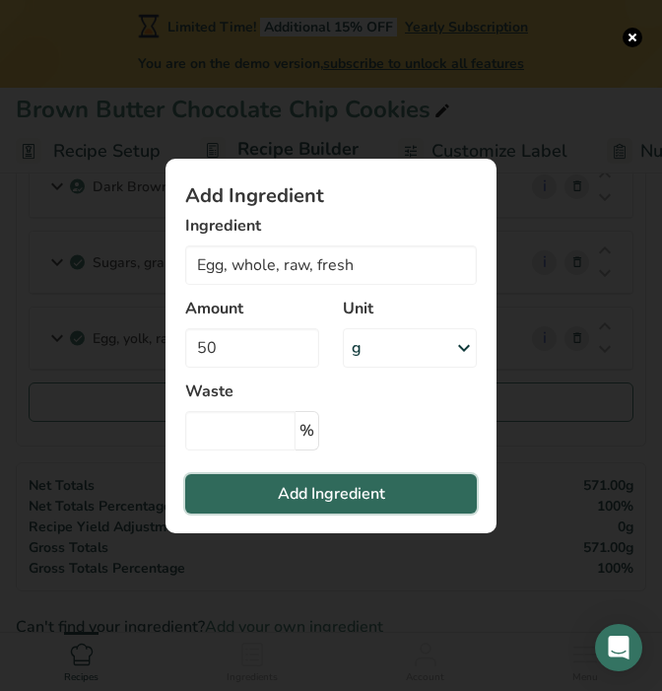
click at [323, 477] on button "Add Ingredient" at bounding box center [331, 493] width 292 height 39
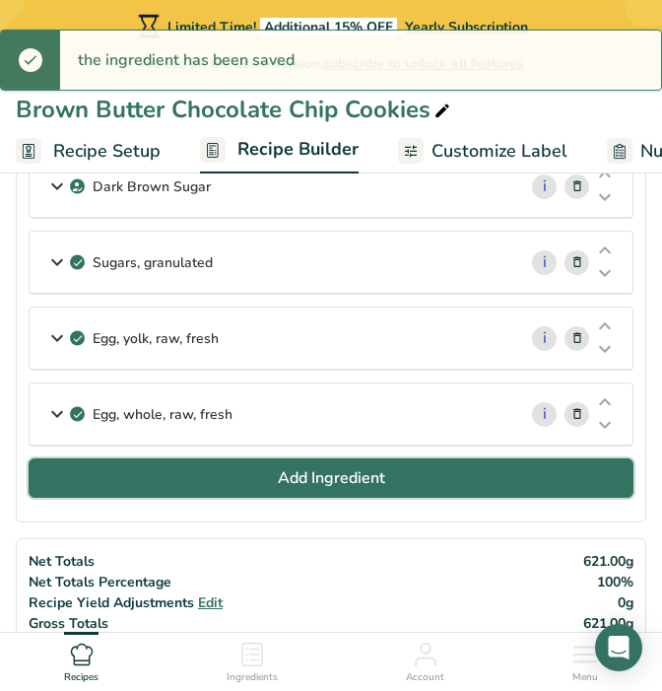
click at [308, 480] on span "Add Ingredient" at bounding box center [331, 478] width 107 height 24
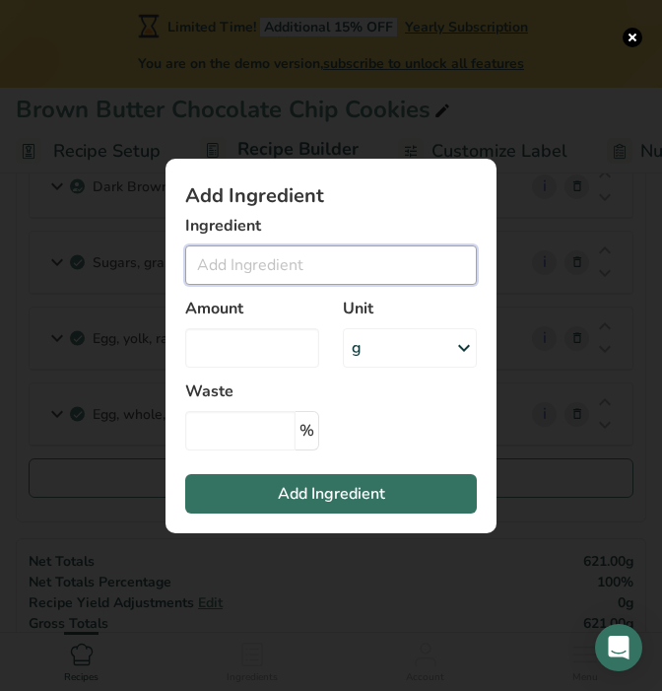
click at [324, 281] on input "Add ingredient modal" at bounding box center [331, 264] width 292 height 39
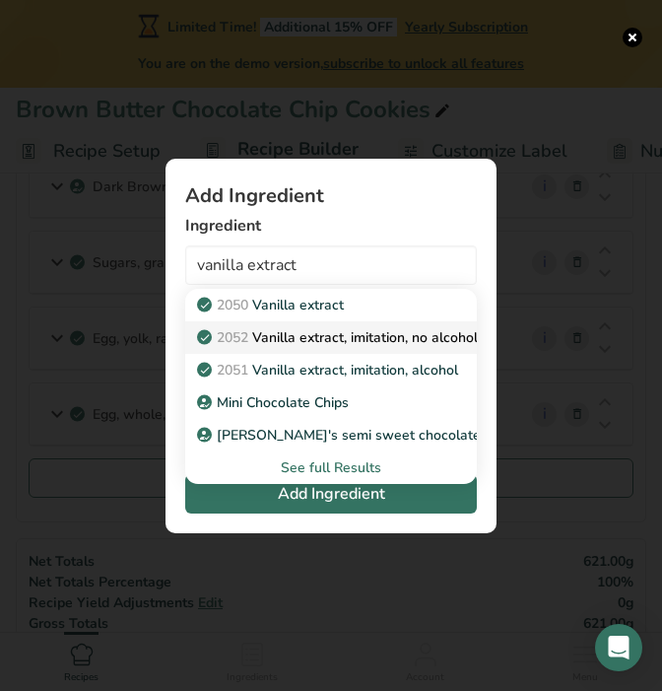
click at [324, 332] on p "2052 Vanilla extract, imitation, no alcohol" at bounding box center [339, 337] width 277 height 21
type input "Vanilla extract, imitation, no alcohol"
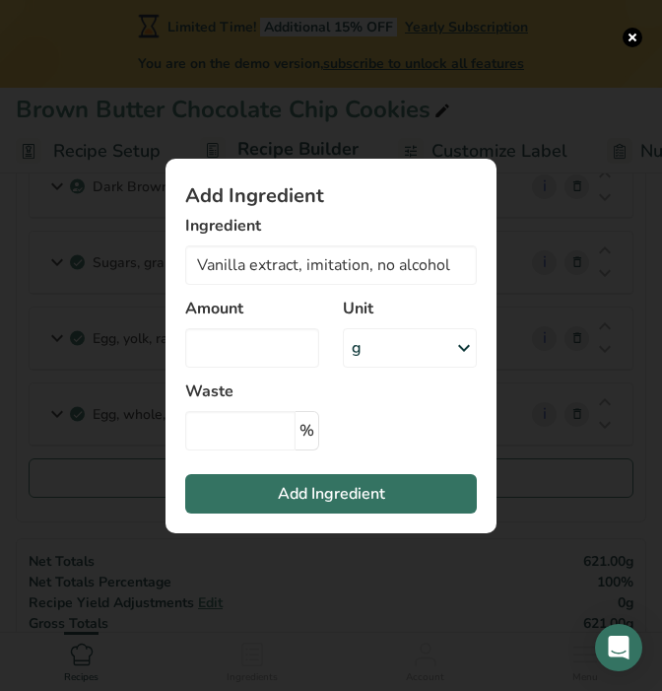
click at [380, 348] on div "g" at bounding box center [410, 347] width 134 height 39
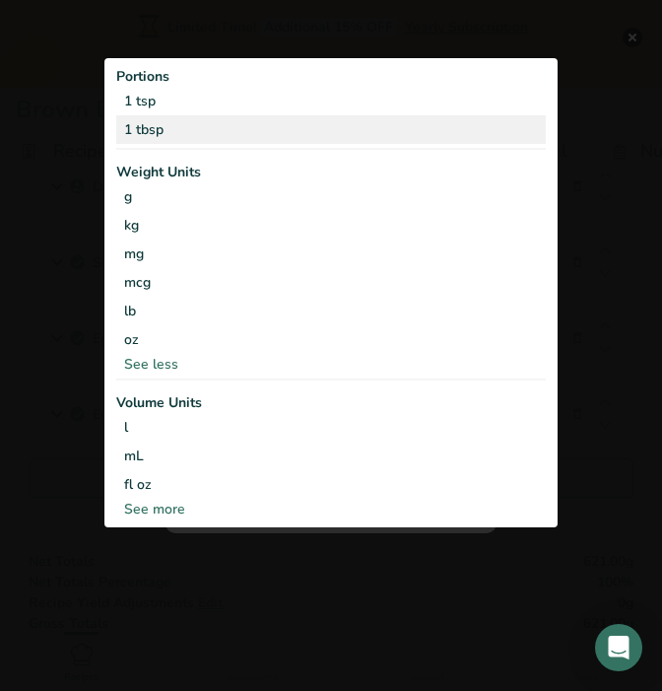
click at [340, 136] on div "1 tbsp" at bounding box center [331, 129] width 430 height 29
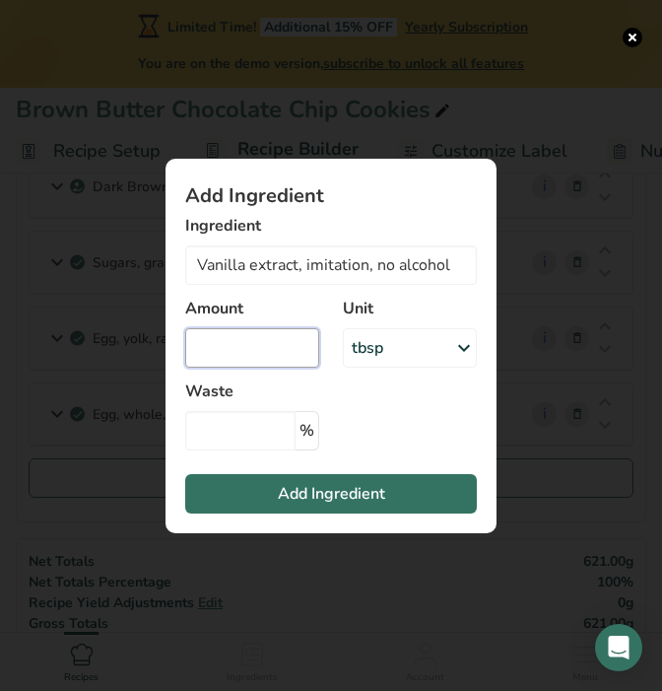
click at [253, 353] on input "Add ingredient modal" at bounding box center [252, 347] width 134 height 39
type input "1"
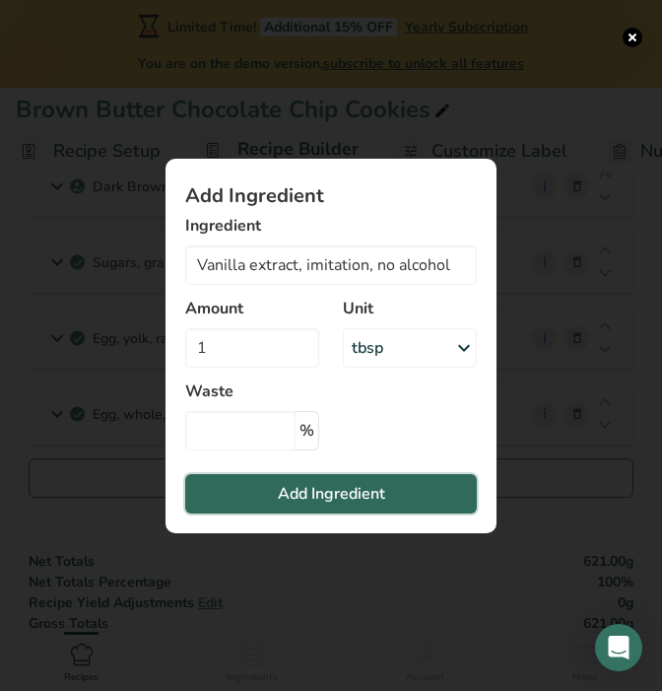
click at [298, 487] on span "Add Ingredient" at bounding box center [331, 494] width 107 height 24
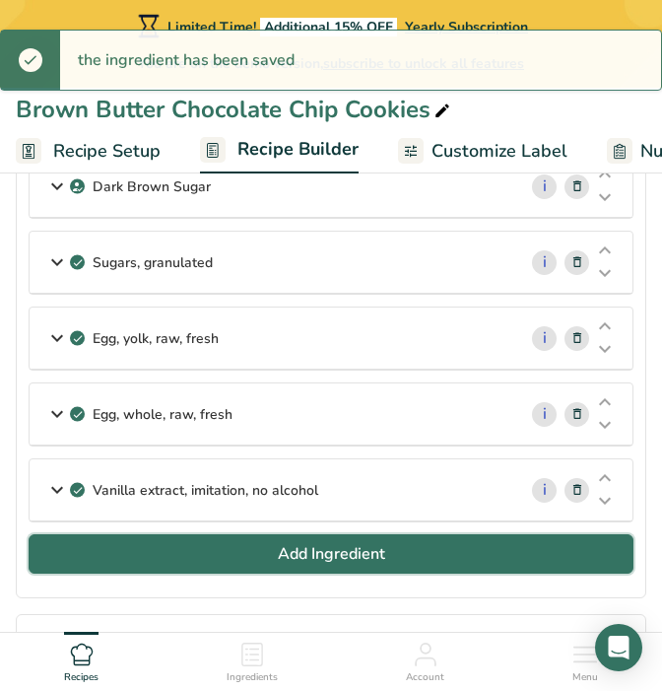
click at [275, 541] on button "Add Ingredient" at bounding box center [331, 553] width 605 height 39
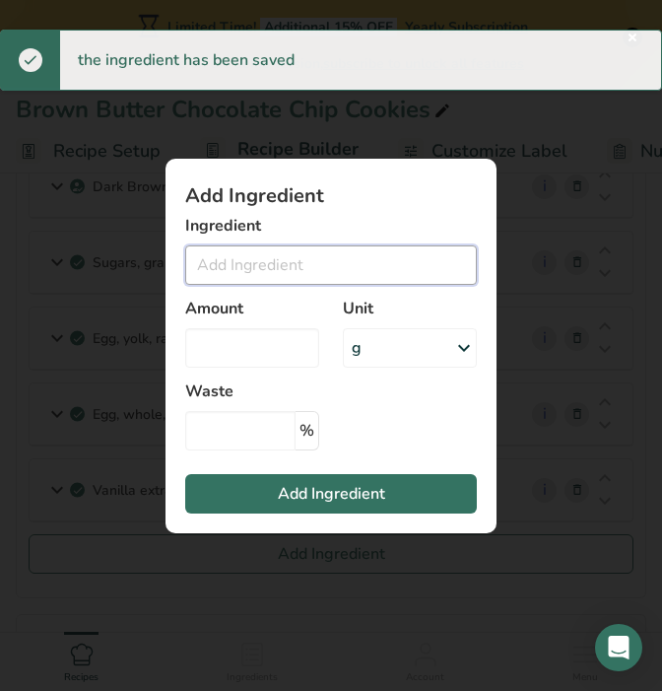
click at [298, 267] on input "Add ingredient modal" at bounding box center [331, 264] width 292 height 39
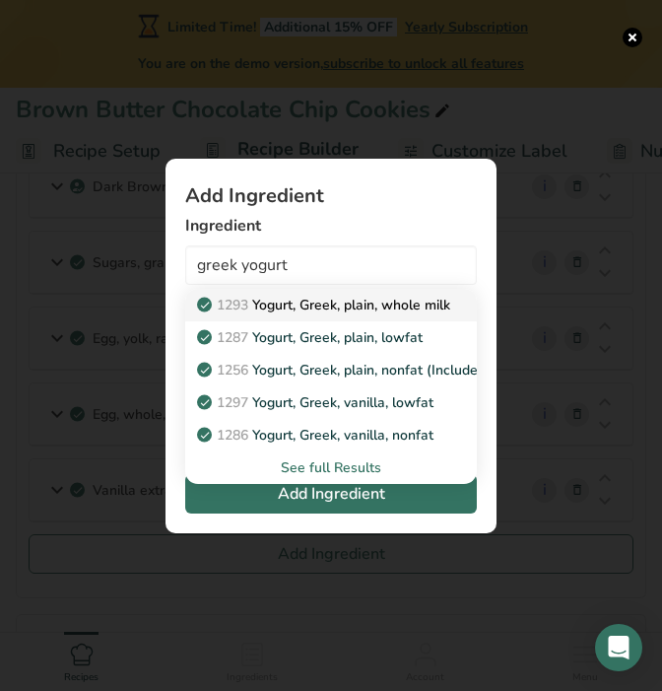
click at [294, 303] on p "1293 Yogurt, Greek, plain, whole milk" at bounding box center [325, 305] width 249 height 21
type input "Yogurt, Greek, plain, whole milk"
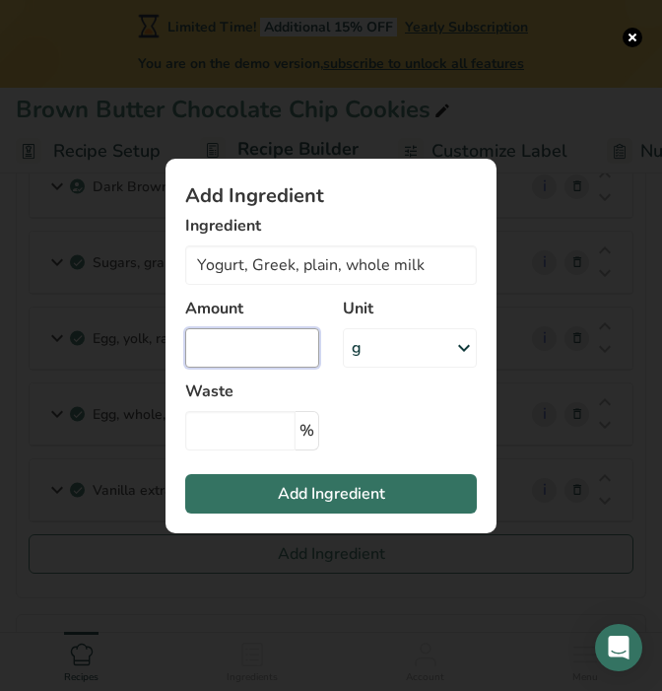
click at [275, 357] on input "Add ingredient modal" at bounding box center [252, 347] width 134 height 39
type input "1"
click at [385, 343] on div "g" at bounding box center [410, 347] width 134 height 39
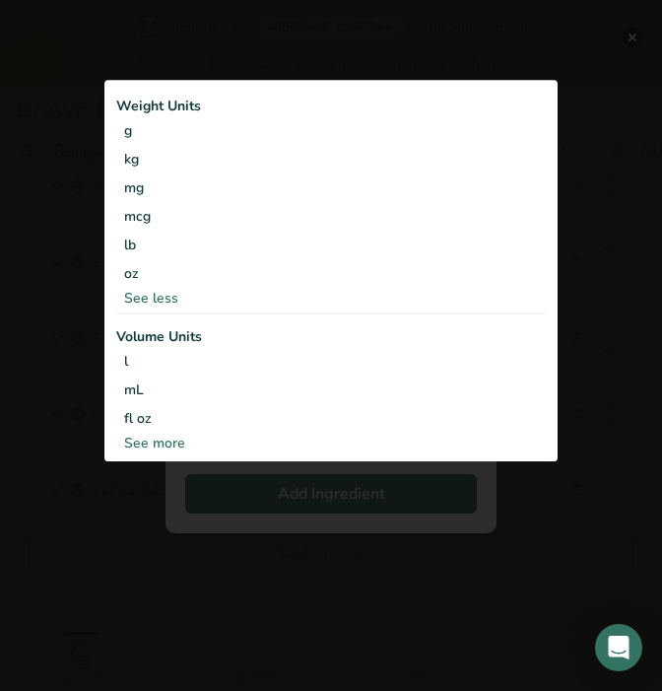
click at [173, 447] on div "See more" at bounding box center [331, 444] width 430 height 21
select select "22"
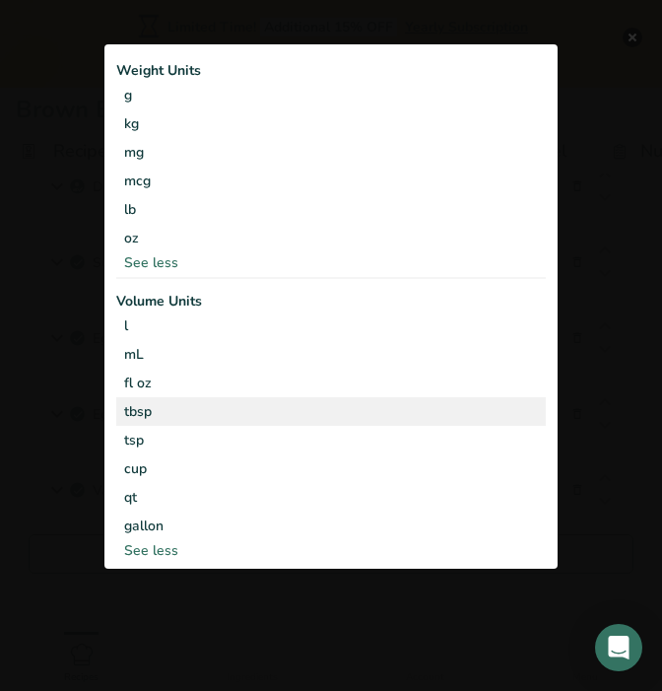
click at [176, 412] on div "tbsp" at bounding box center [331, 411] width 414 height 21
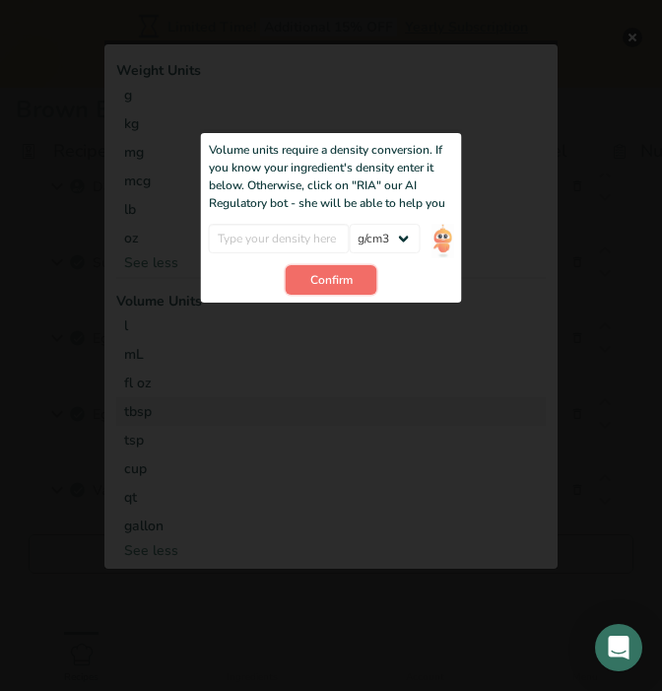
click at [338, 283] on span "Confirm" at bounding box center [332, 280] width 42 height 18
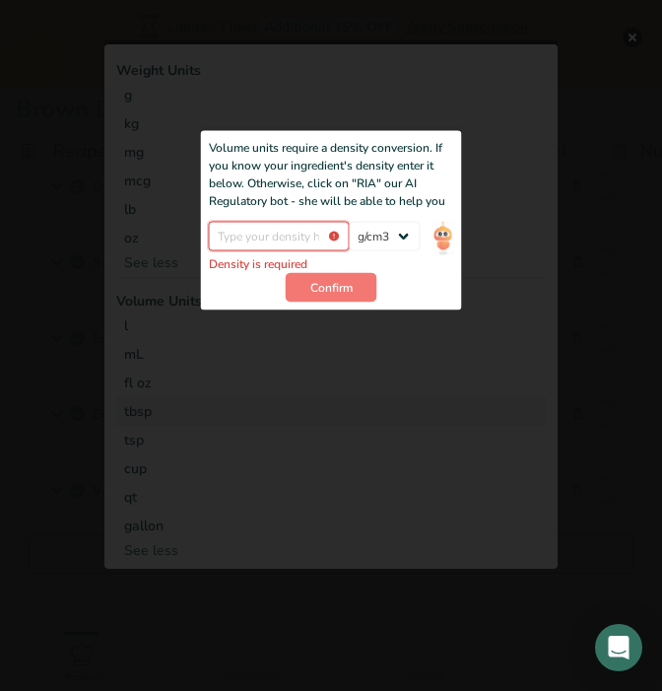
click at [304, 236] on input "Add ingredient modal" at bounding box center [279, 237] width 141 height 30
click at [374, 240] on select "lb/ft3 g/cm3" at bounding box center [384, 237] width 71 height 30
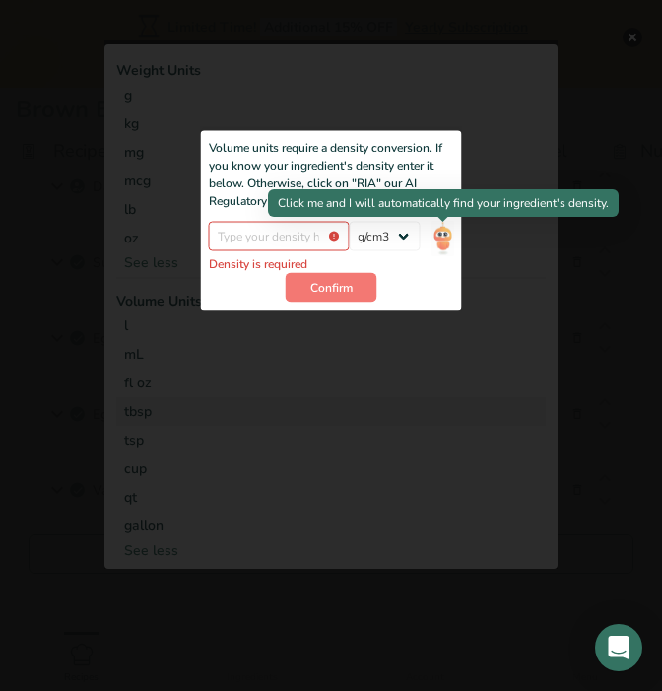
click at [449, 237] on img "Add ingredient modal" at bounding box center [443, 239] width 22 height 35
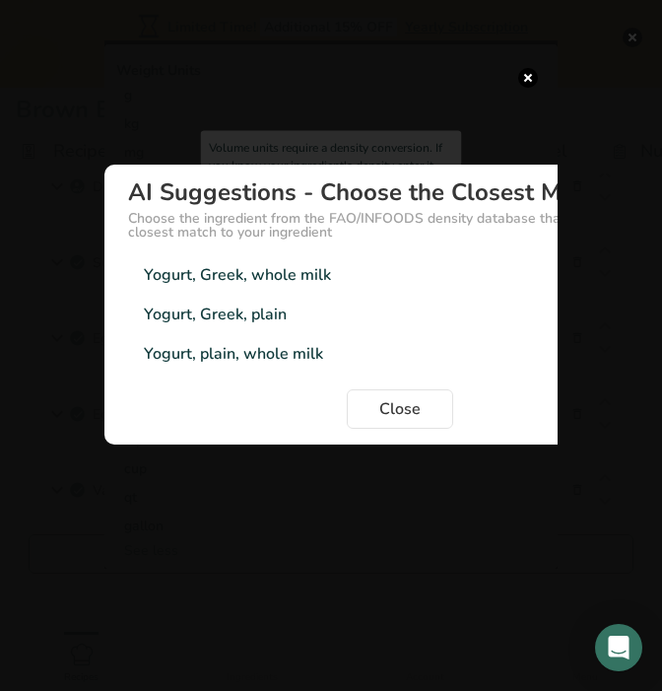
click at [347, 312] on div "Yogurt, Greek, plain 1.01g/cm3" at bounding box center [400, 314] width 544 height 39
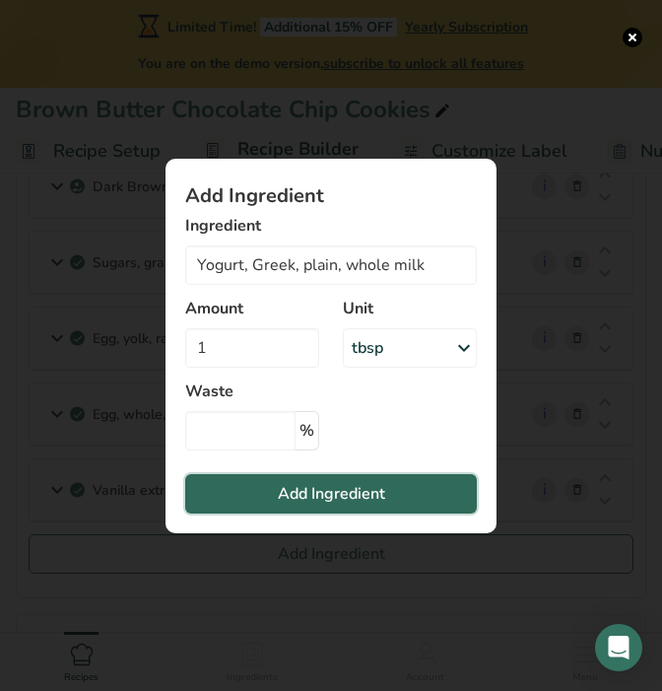
click at [366, 499] on span "Add Ingredient" at bounding box center [331, 494] width 107 height 24
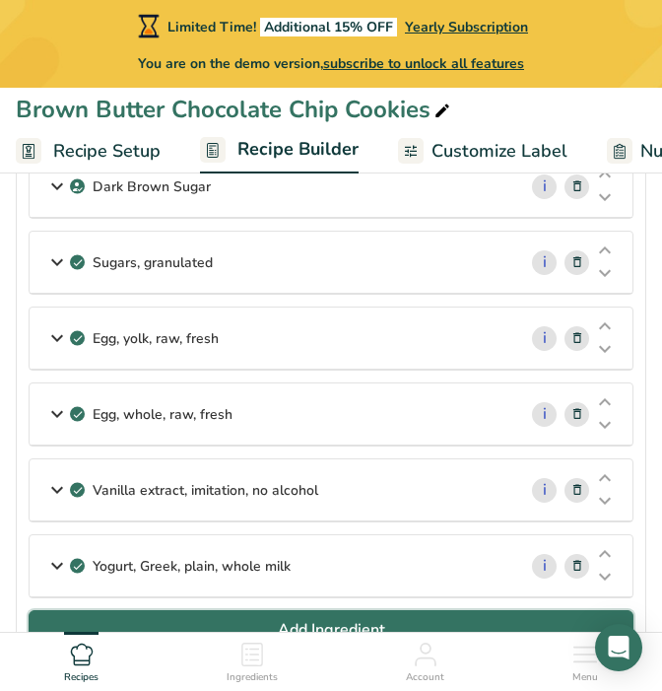
click at [336, 621] on span "Add Ingredient" at bounding box center [331, 630] width 107 height 24
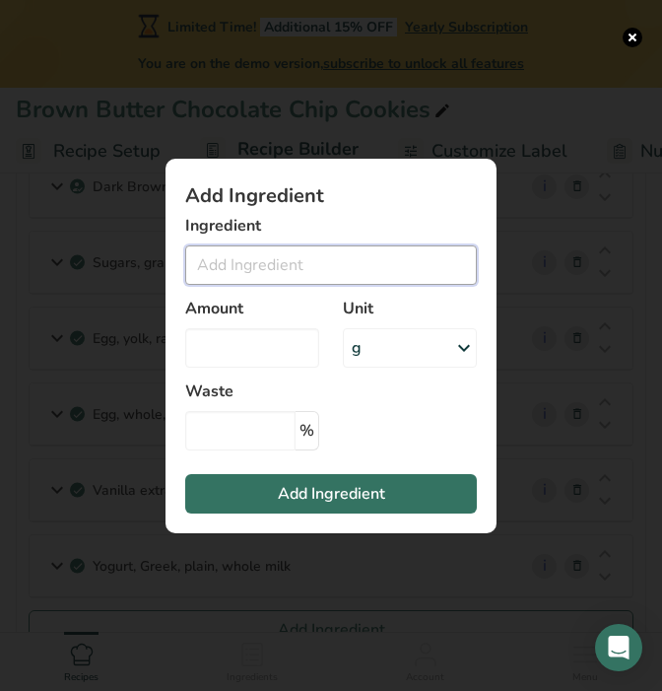
click at [304, 279] on input "Add ingredient modal" at bounding box center [331, 264] width 292 height 39
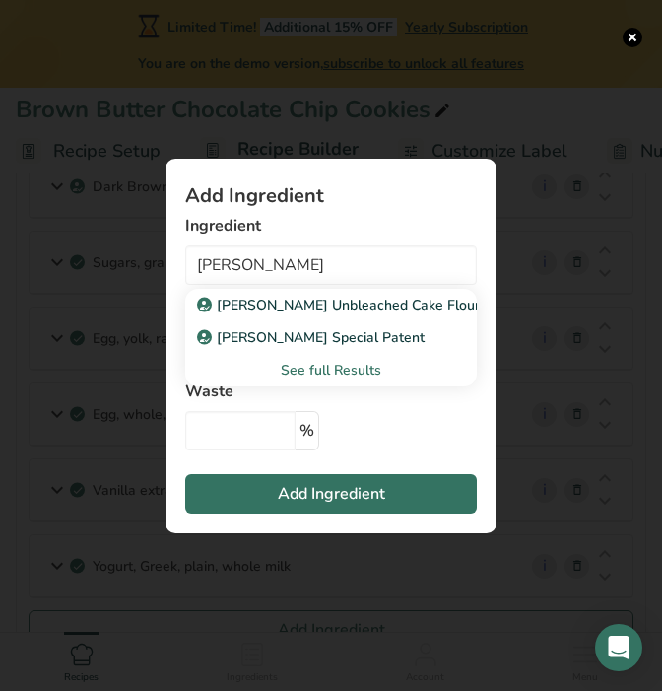
click at [329, 368] on div "See full Results" at bounding box center [331, 370] width 260 height 21
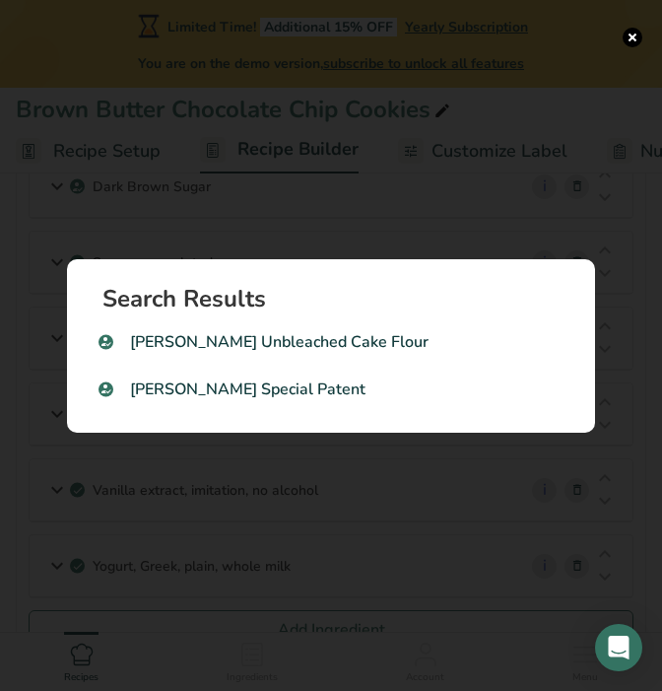
click at [359, 191] on div "Search results modal" at bounding box center [331, 345] width 662 height 691
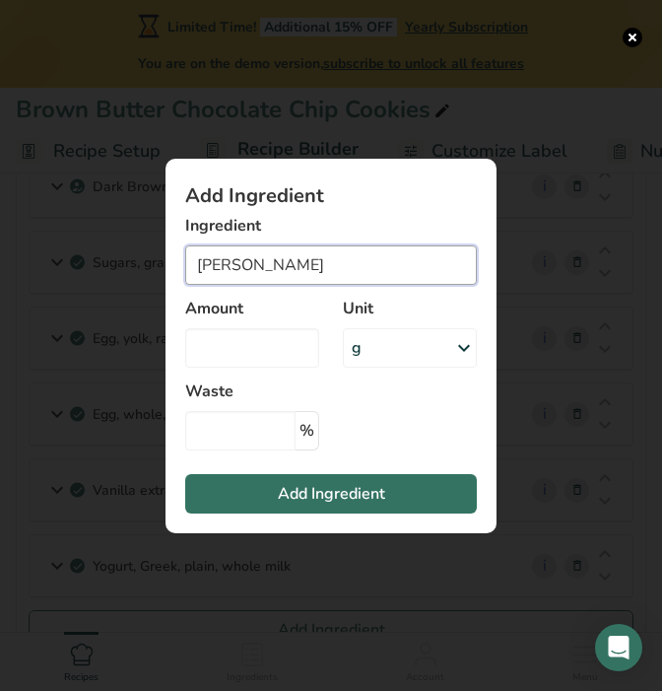
drag, startPoint x: 317, startPoint y: 272, endPoint x: 184, endPoint y: 250, distance: 134.8
click at [184, 261] on section "Add Ingredient Ingredient [PERSON_NAME] [PERSON_NAME] Unbleached Cake Flour [PE…" at bounding box center [331, 346] width 331 height 375
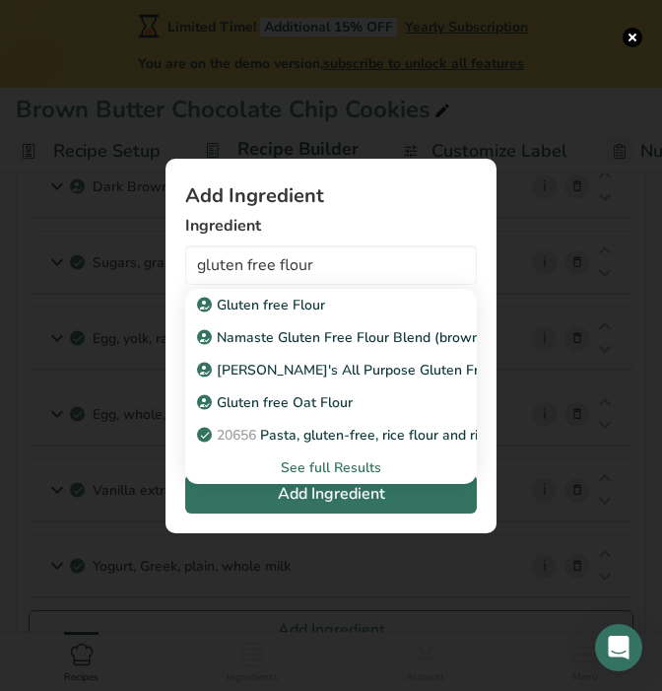
click at [300, 458] on div "See full Results" at bounding box center [331, 467] width 260 height 21
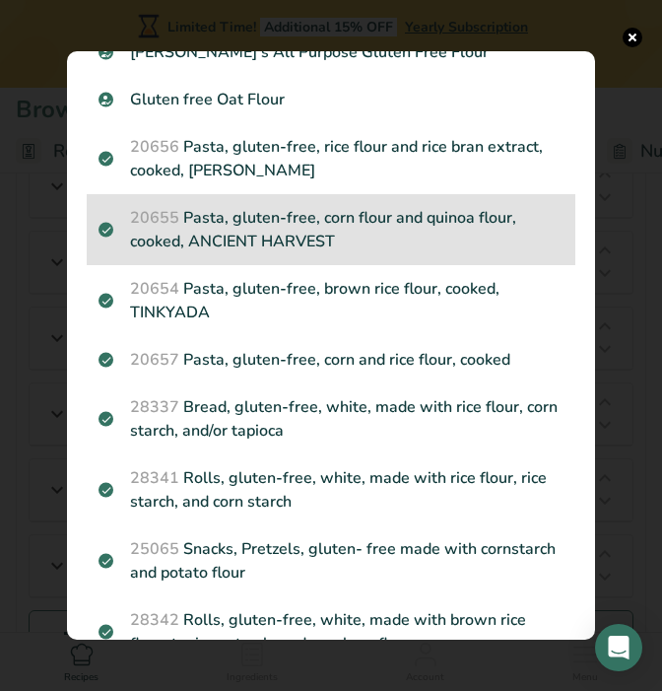
scroll to position [0, 0]
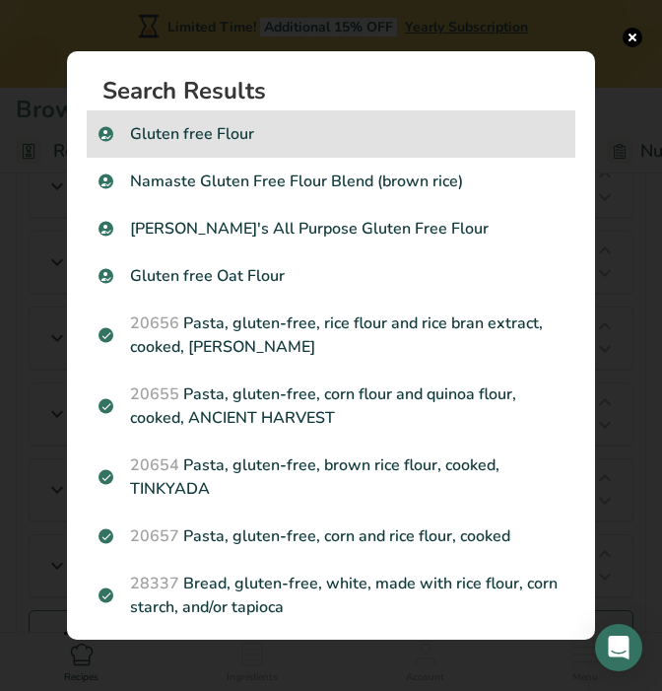
click at [363, 153] on div "Gluten free Flour" at bounding box center [331, 133] width 489 height 47
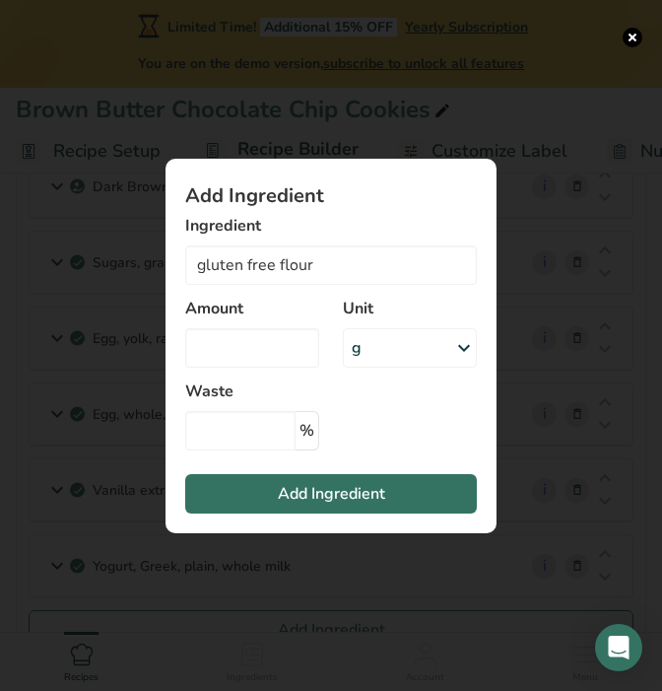
type input "Gluten free Flour"
click at [286, 341] on input "Add ingredient modal" at bounding box center [252, 347] width 134 height 39
type input "270"
click at [300, 500] on span "Add Ingredient" at bounding box center [331, 494] width 107 height 24
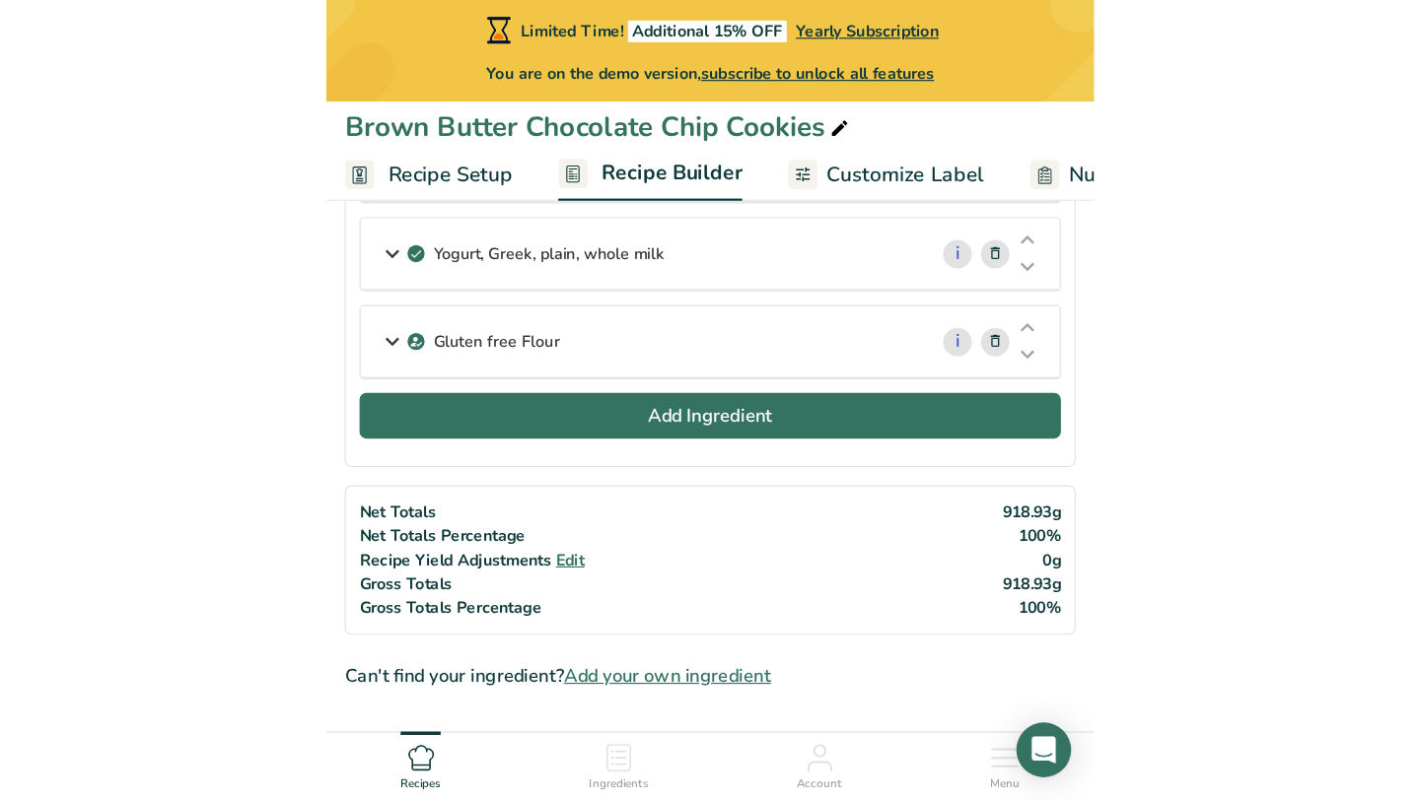
scroll to position [592, 0]
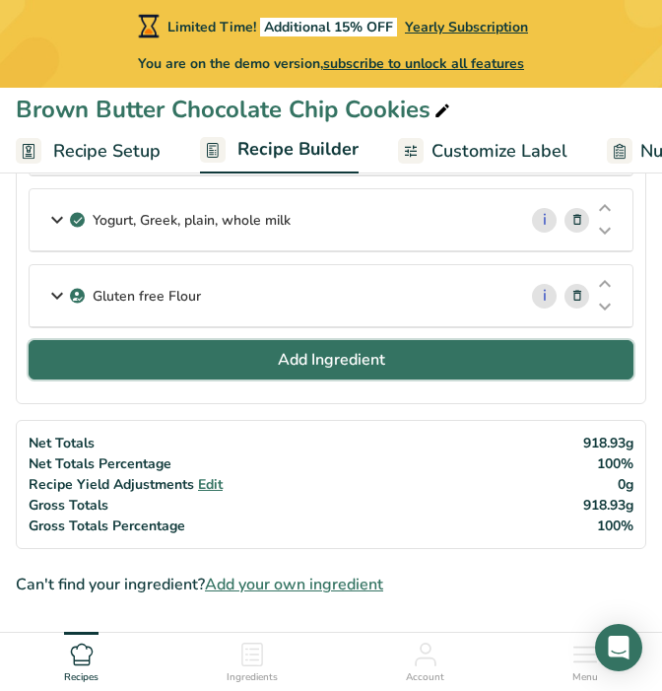
click at [315, 367] on span "Add Ingredient" at bounding box center [331, 360] width 107 height 24
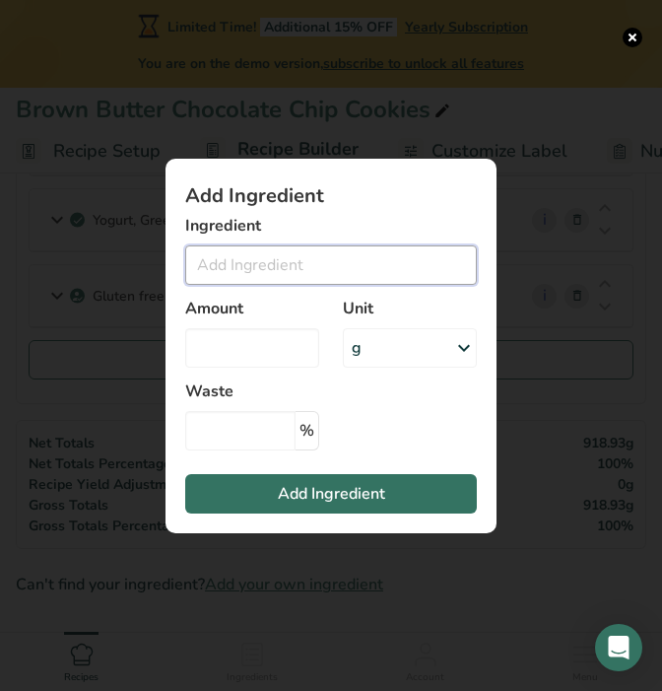
click at [296, 276] on input "Add ingredient modal" at bounding box center [331, 264] width 292 height 39
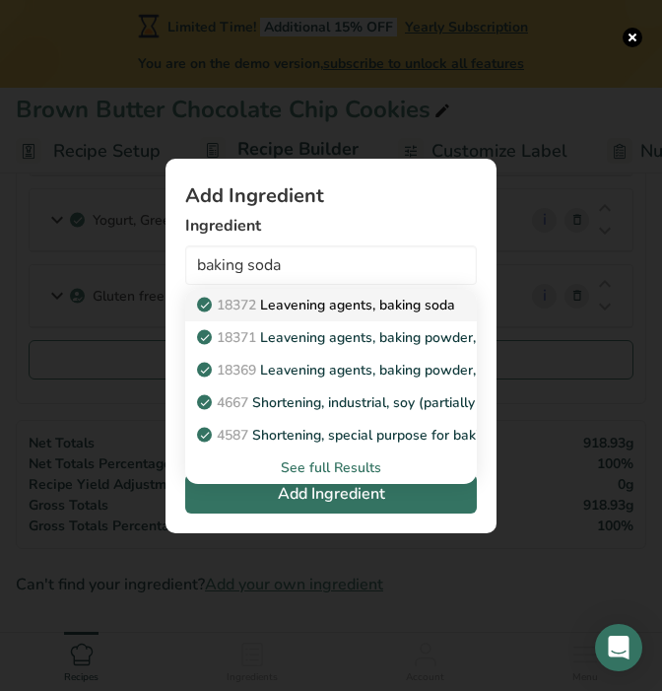
click at [264, 308] on p "18372 Leavening agents, baking soda" at bounding box center [328, 305] width 254 height 21
type input "Leavening agents, baking soda"
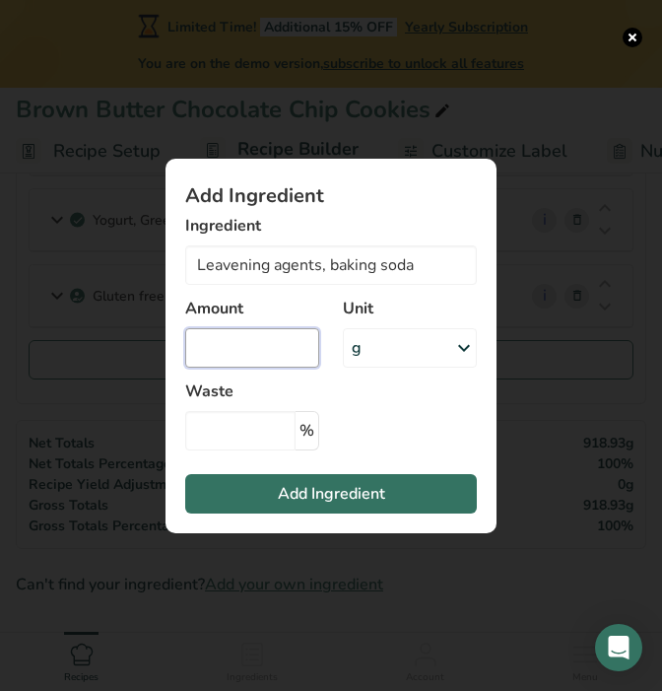
click at [259, 347] on input "Add ingredient modal" at bounding box center [252, 347] width 134 height 39
type input "1"
click at [386, 355] on div "g" at bounding box center [410, 347] width 134 height 39
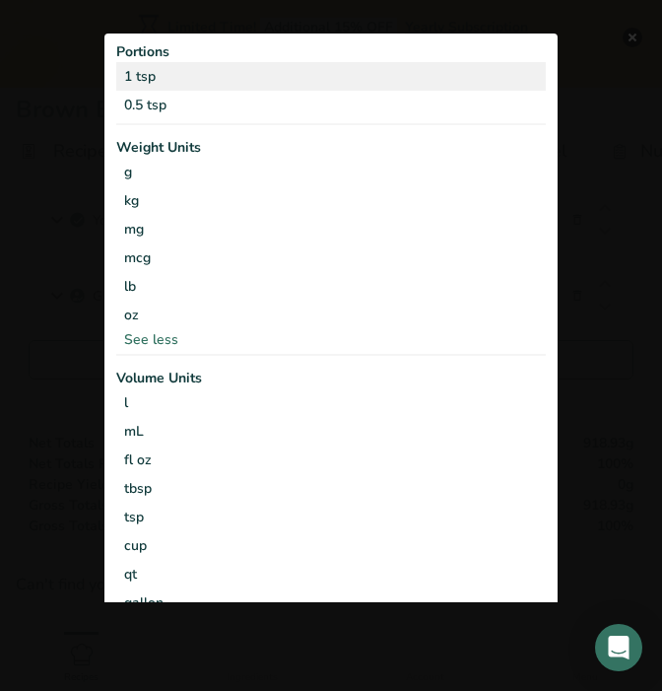
click at [318, 83] on div "1 tsp" at bounding box center [331, 76] width 430 height 29
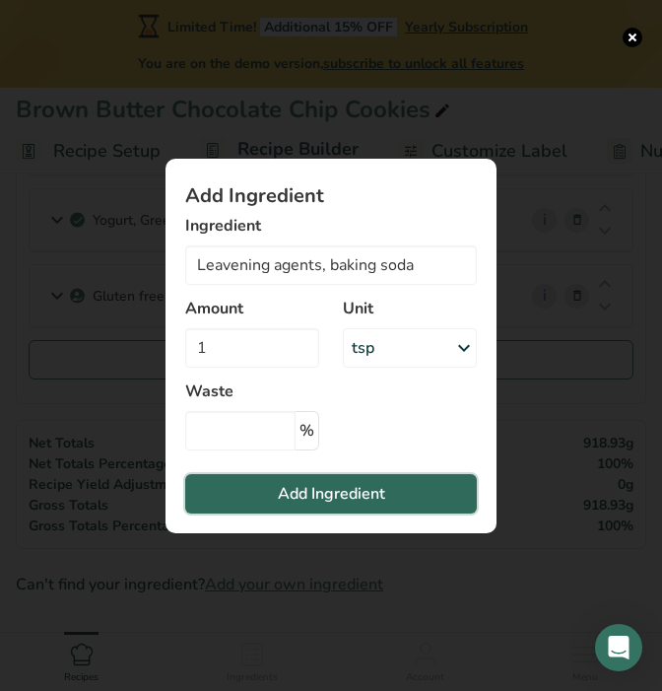
click at [321, 491] on span "Add Ingredient" at bounding box center [331, 494] width 107 height 24
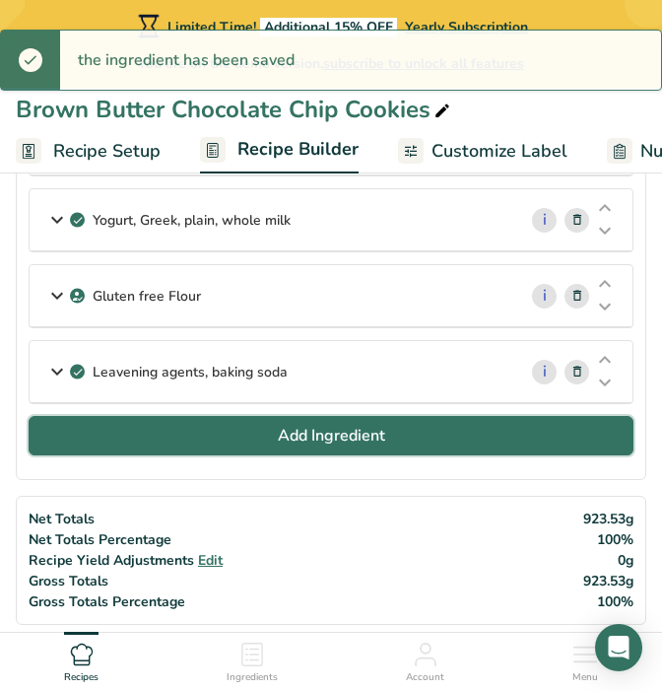
click at [392, 430] on button "Add Ingredient" at bounding box center [331, 435] width 605 height 39
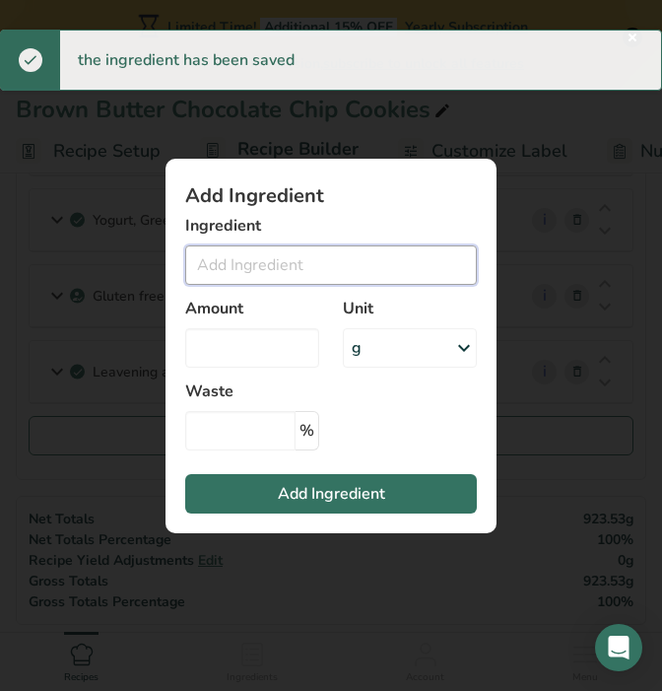
click at [357, 272] on input "Add ingredient modal" at bounding box center [331, 264] width 292 height 39
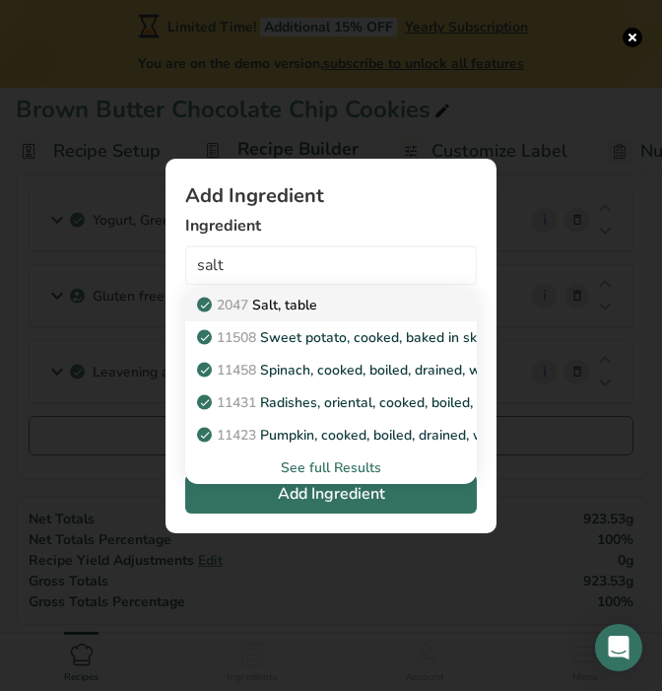
click at [355, 303] on div "2047 Salt, table" at bounding box center [315, 305] width 229 height 21
type input "Salt, table"
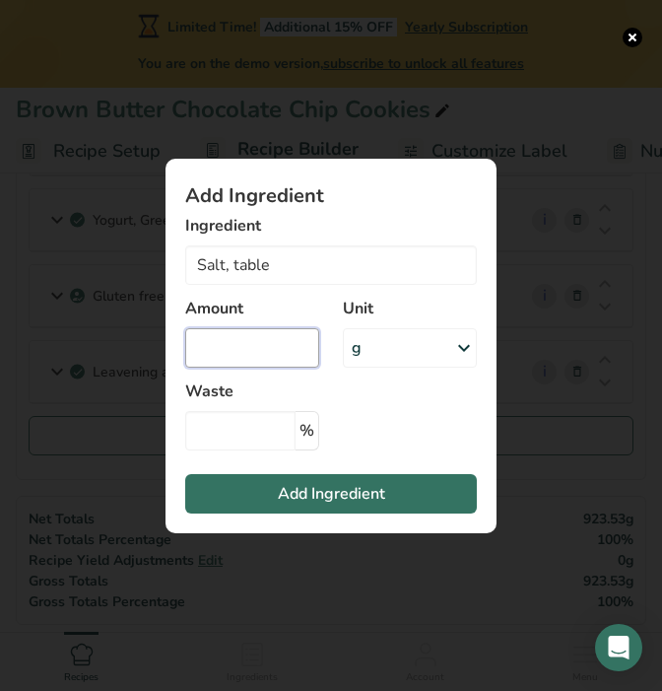
click at [289, 361] on input "Add ingredient modal" at bounding box center [252, 347] width 134 height 39
click at [425, 356] on div "g" at bounding box center [410, 347] width 134 height 39
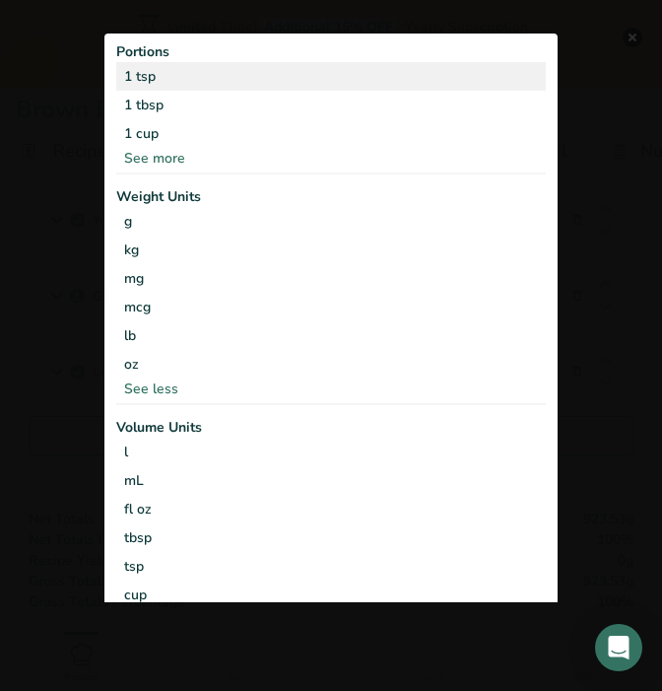
click at [337, 84] on div "1 tsp" at bounding box center [331, 76] width 430 height 29
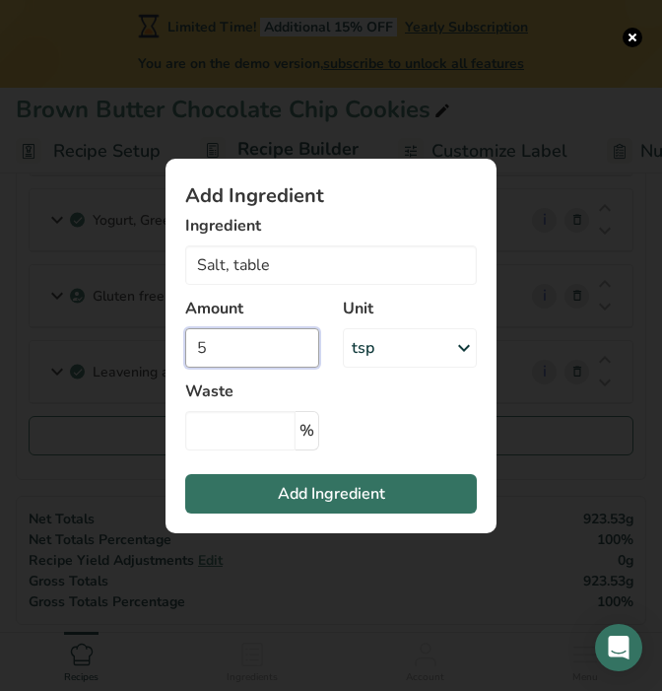
click at [285, 347] on input "5" at bounding box center [252, 347] width 134 height 39
type input "0"
type input "0.5"
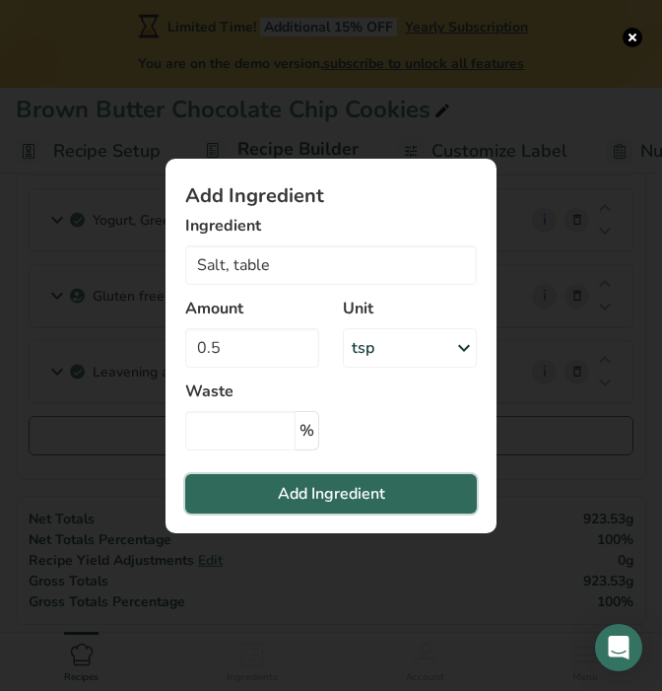
click at [306, 493] on span "Add Ingredient" at bounding box center [331, 494] width 107 height 24
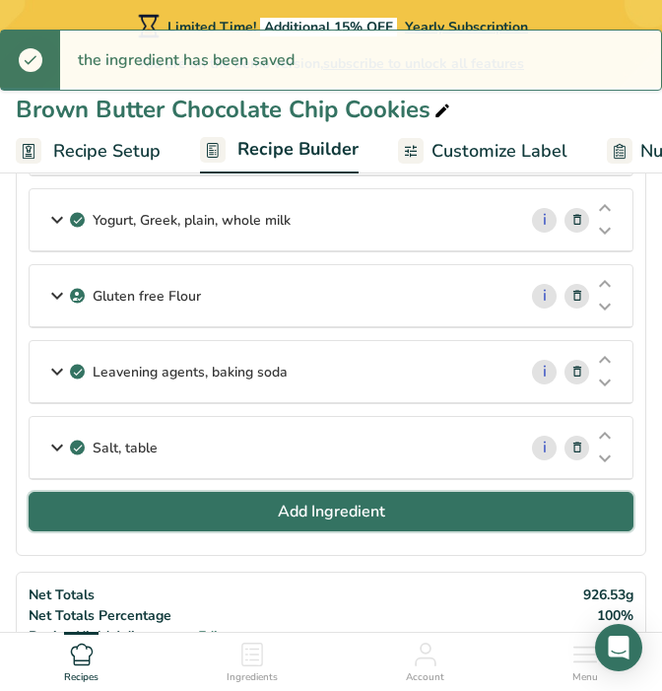
click at [306, 516] on span "Add Ingredient" at bounding box center [331, 512] width 107 height 24
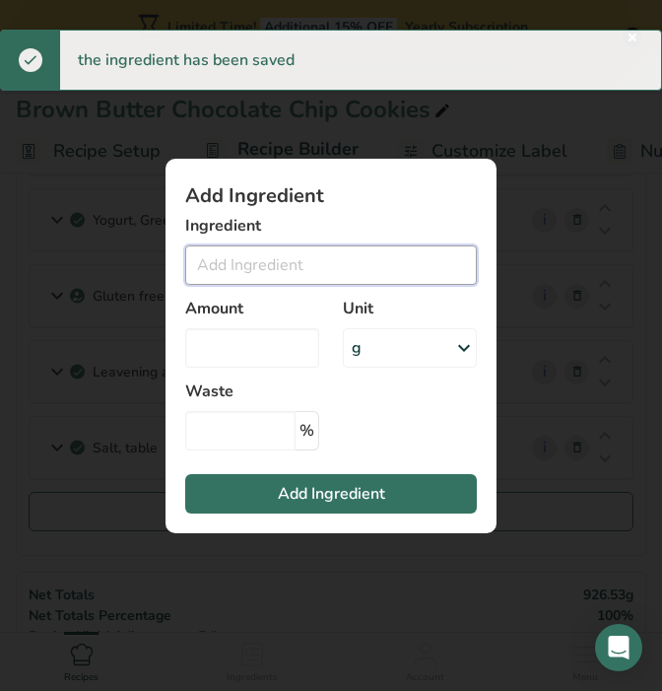
click at [345, 280] on input "Add ingredient modal" at bounding box center [331, 264] width 292 height 39
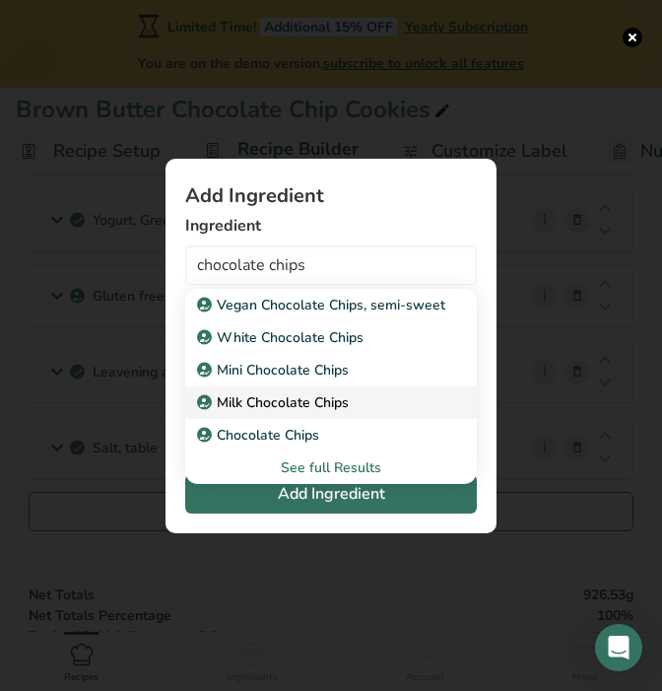
click at [350, 392] on div "Milk Chocolate Chips" at bounding box center [315, 402] width 229 height 21
type input "Milk Chocolate Chips"
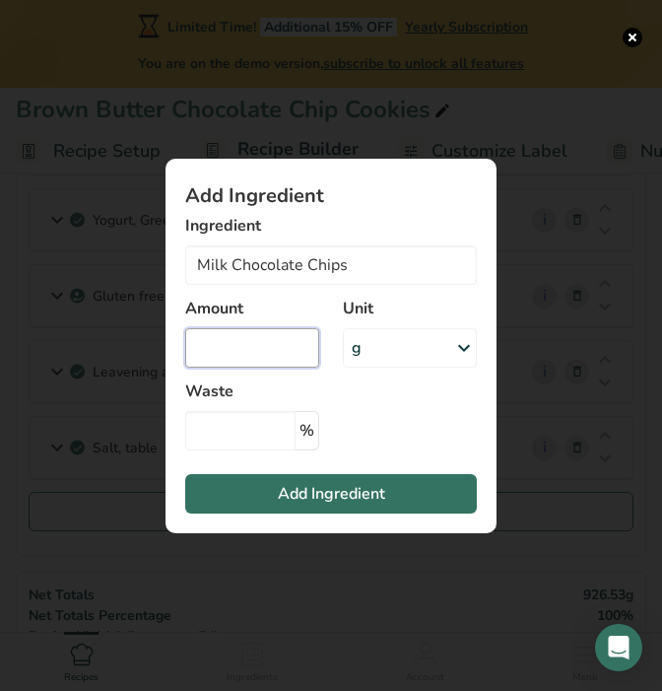
click at [275, 344] on input "Add ingredient modal" at bounding box center [252, 347] width 134 height 39
type input "135"
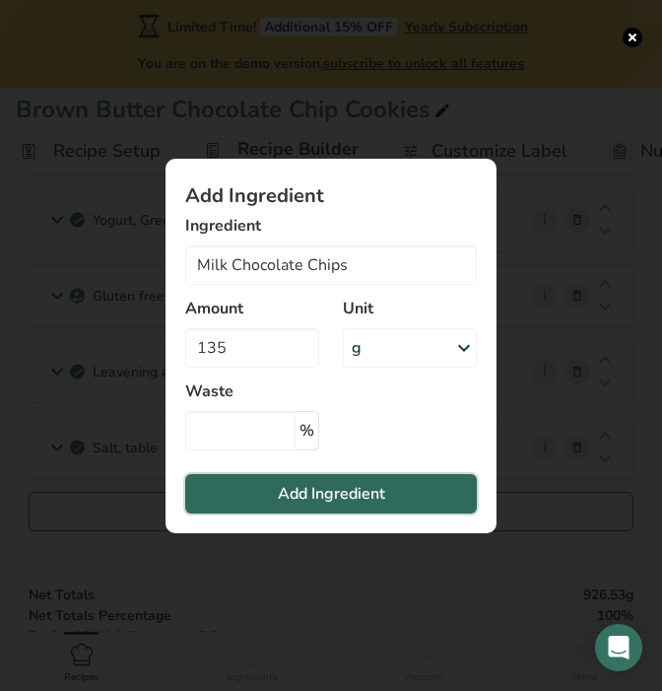
click at [292, 490] on span "Add Ingredient" at bounding box center [331, 494] width 107 height 24
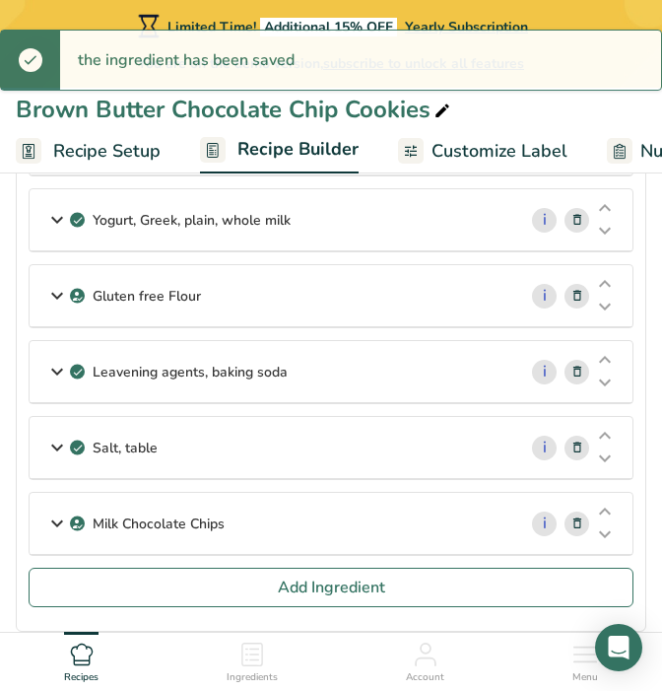
click at [248, 558] on div "Butter, without salt i Amount 226 Unit g Portions 1 pat (1" sq, 1/3" high) 1 tb…" at bounding box center [331, 150] width 605 height 835
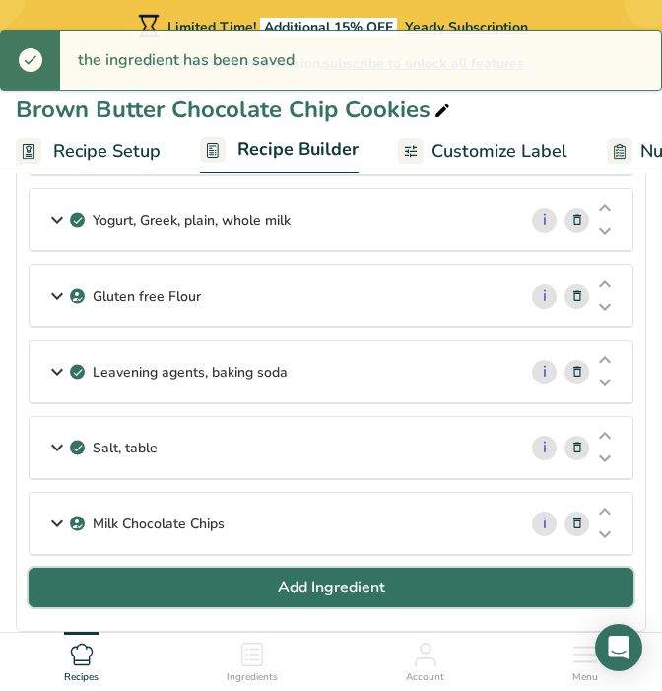
click at [248, 590] on button "Add Ingredient" at bounding box center [331, 587] width 605 height 39
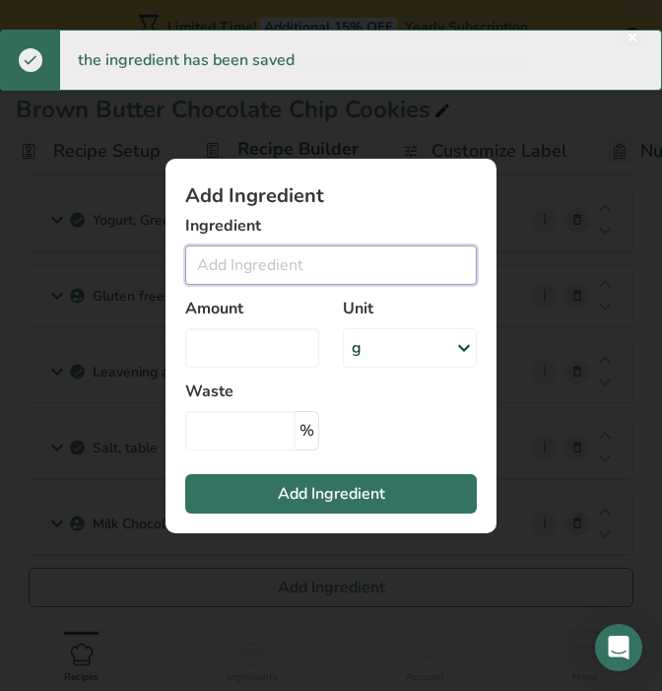
click at [329, 263] on input "Add ingredient modal" at bounding box center [331, 264] width 292 height 39
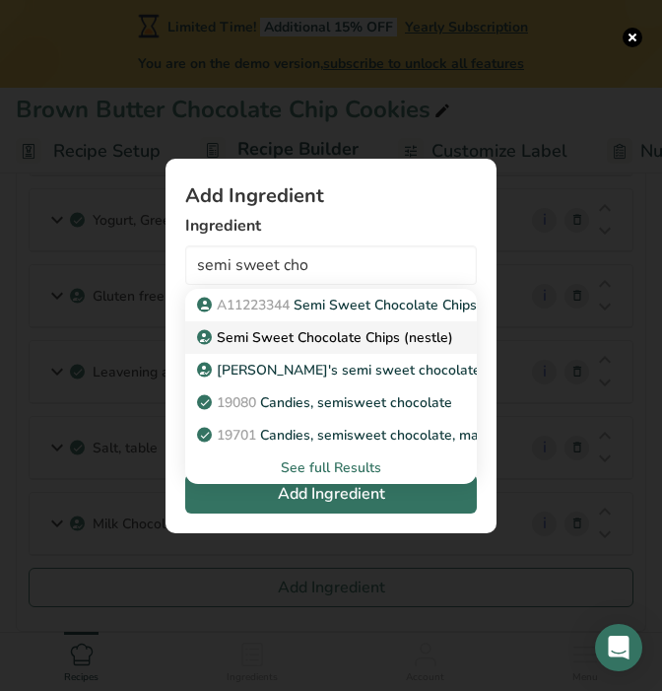
click at [326, 328] on p "Semi Sweet Chocolate Chips (nestle)" at bounding box center [327, 337] width 252 height 21
type input "Semi Sweet Chocolate Chips (nestle)"
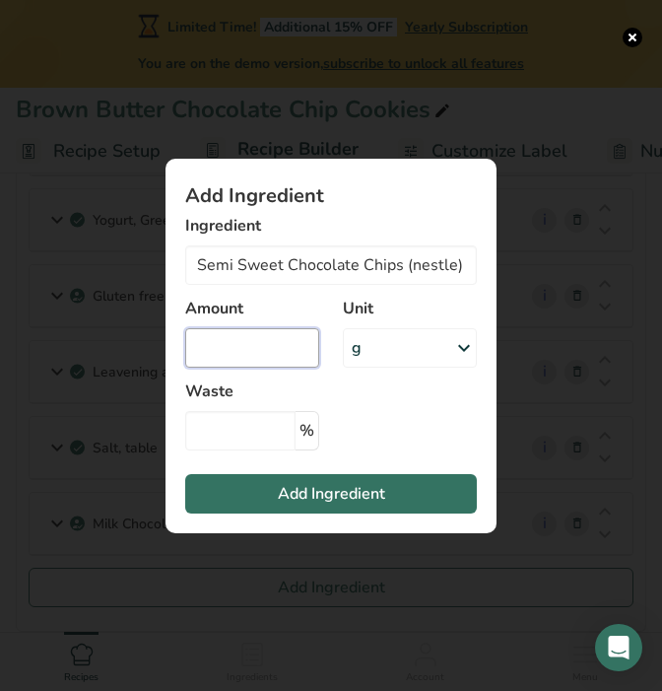
click at [269, 357] on input "Add ingredient modal" at bounding box center [252, 347] width 134 height 39
type input "135"
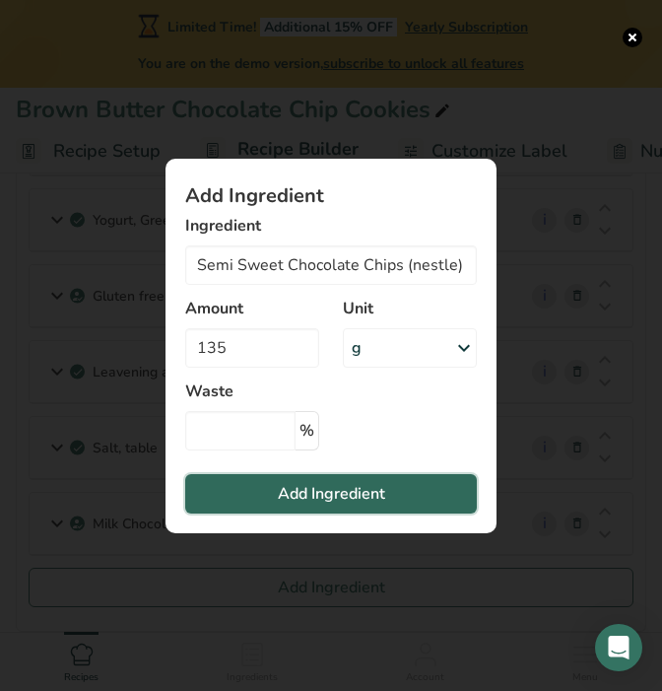
click at [292, 500] on span "Add Ingredient" at bounding box center [331, 494] width 107 height 24
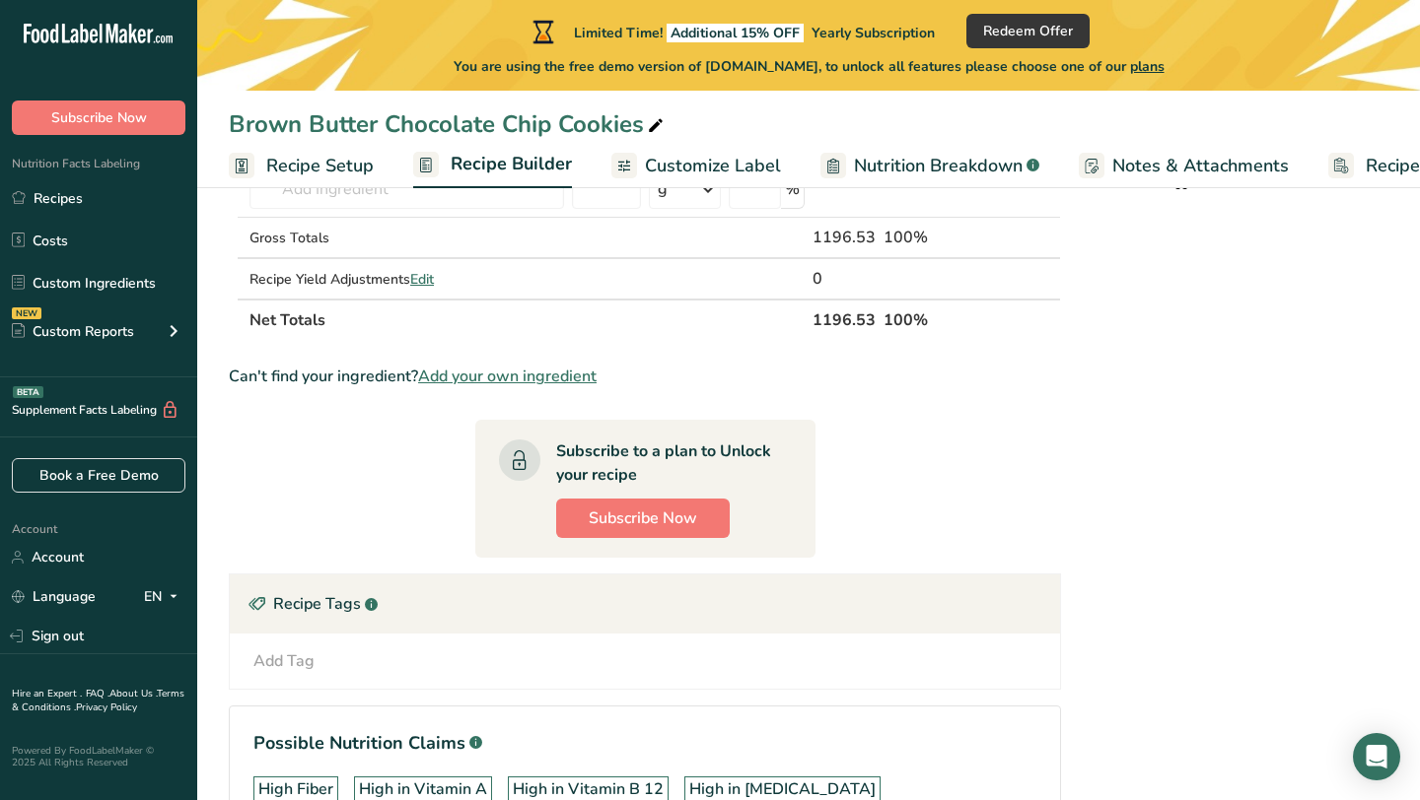
scroll to position [1071, 0]
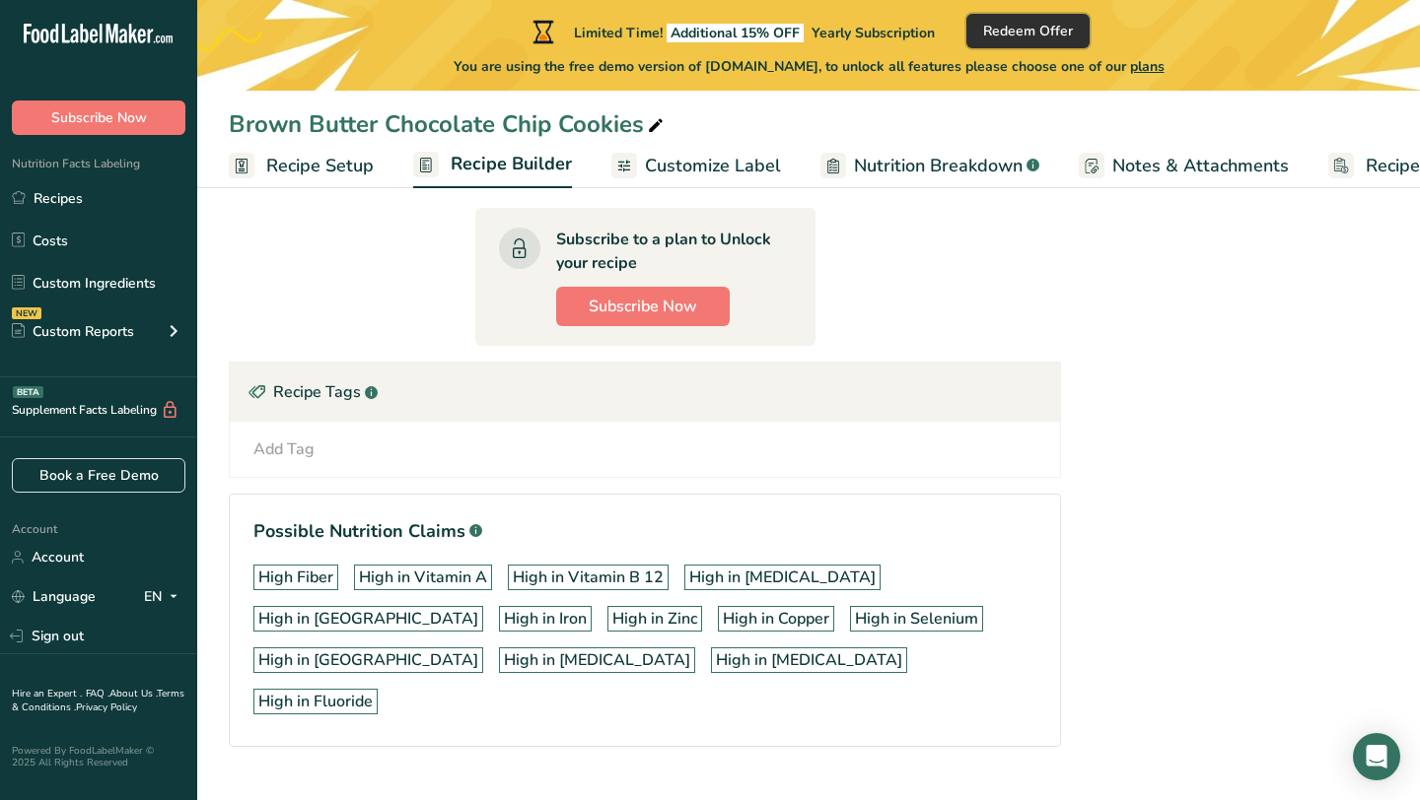
click at [1035, 21] on span "Redeem Offer" at bounding box center [1028, 31] width 90 height 21
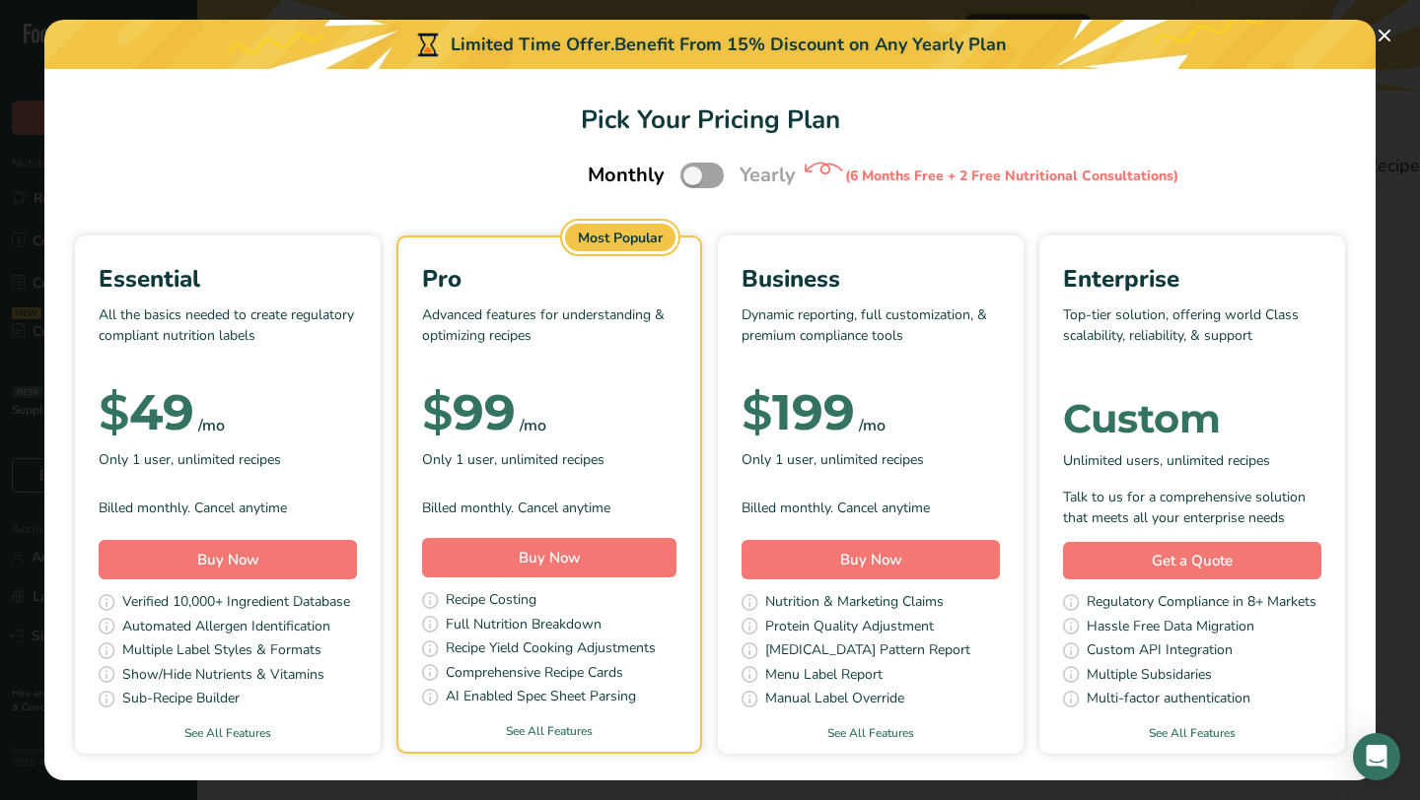
scroll to position [54, 0]
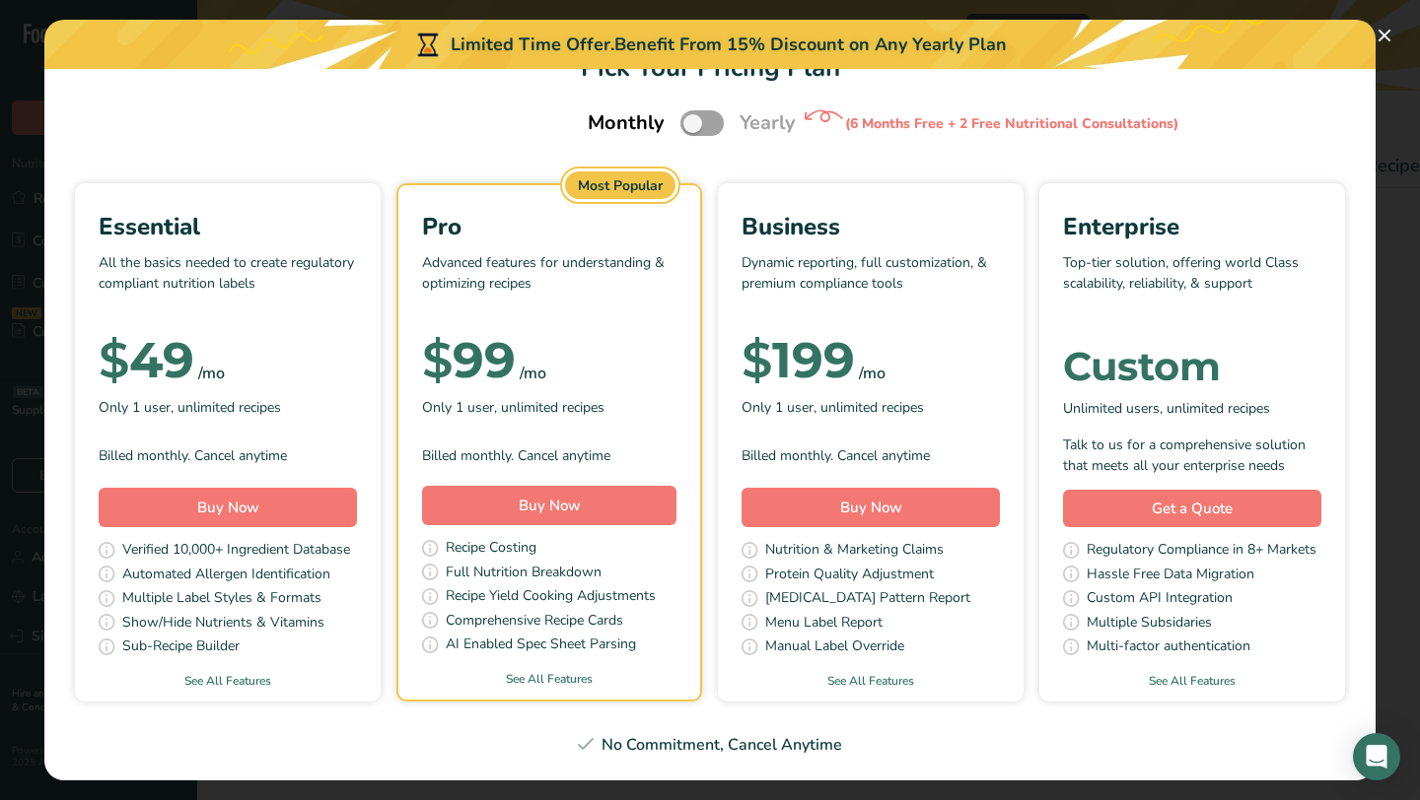
click at [757, 756] on div "No Commitment, Cancel Anytime" at bounding box center [709, 745] width 1283 height 24
click at [215, 513] on span "Buy Now" at bounding box center [228, 508] width 62 height 20
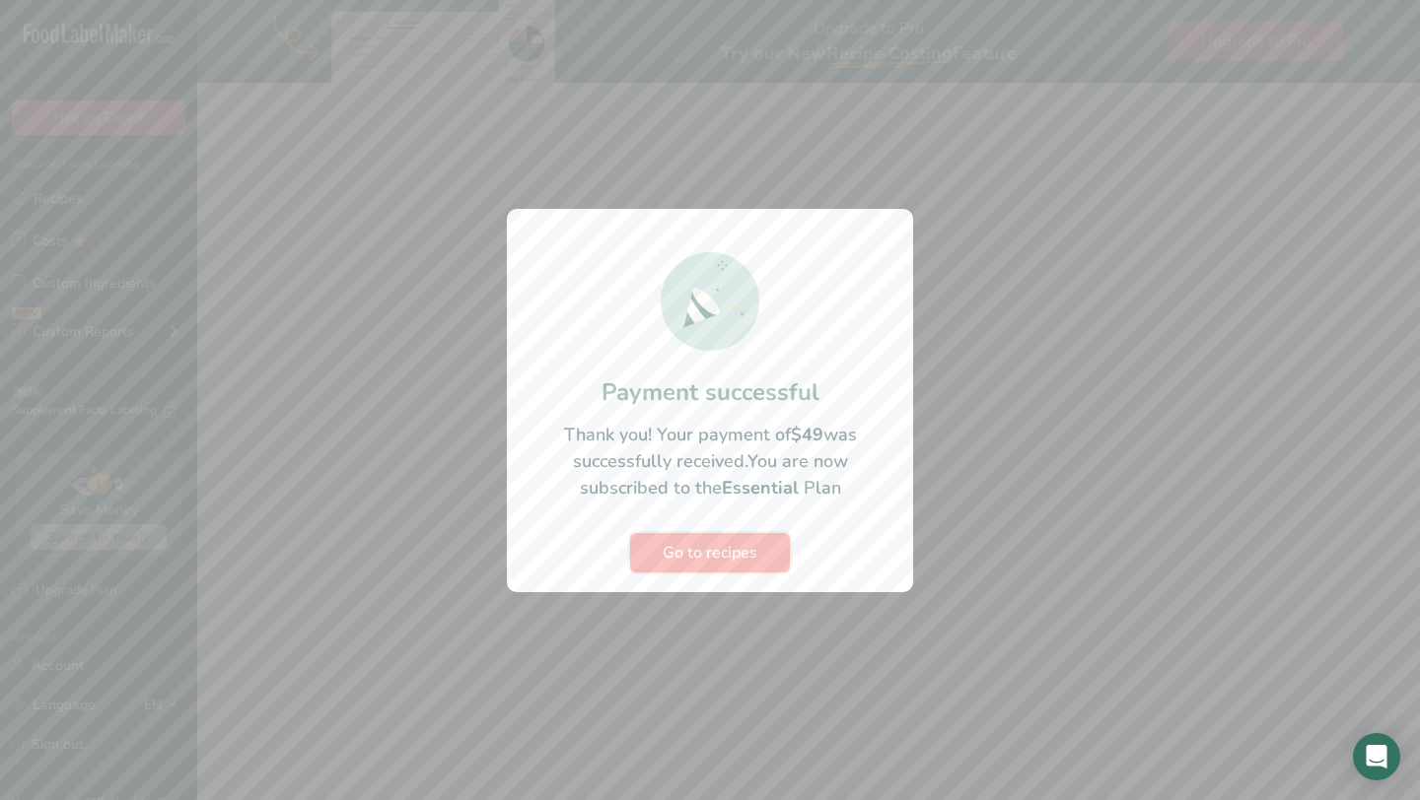
click at [698, 555] on span "Go to recipes" at bounding box center [709, 553] width 95 height 24
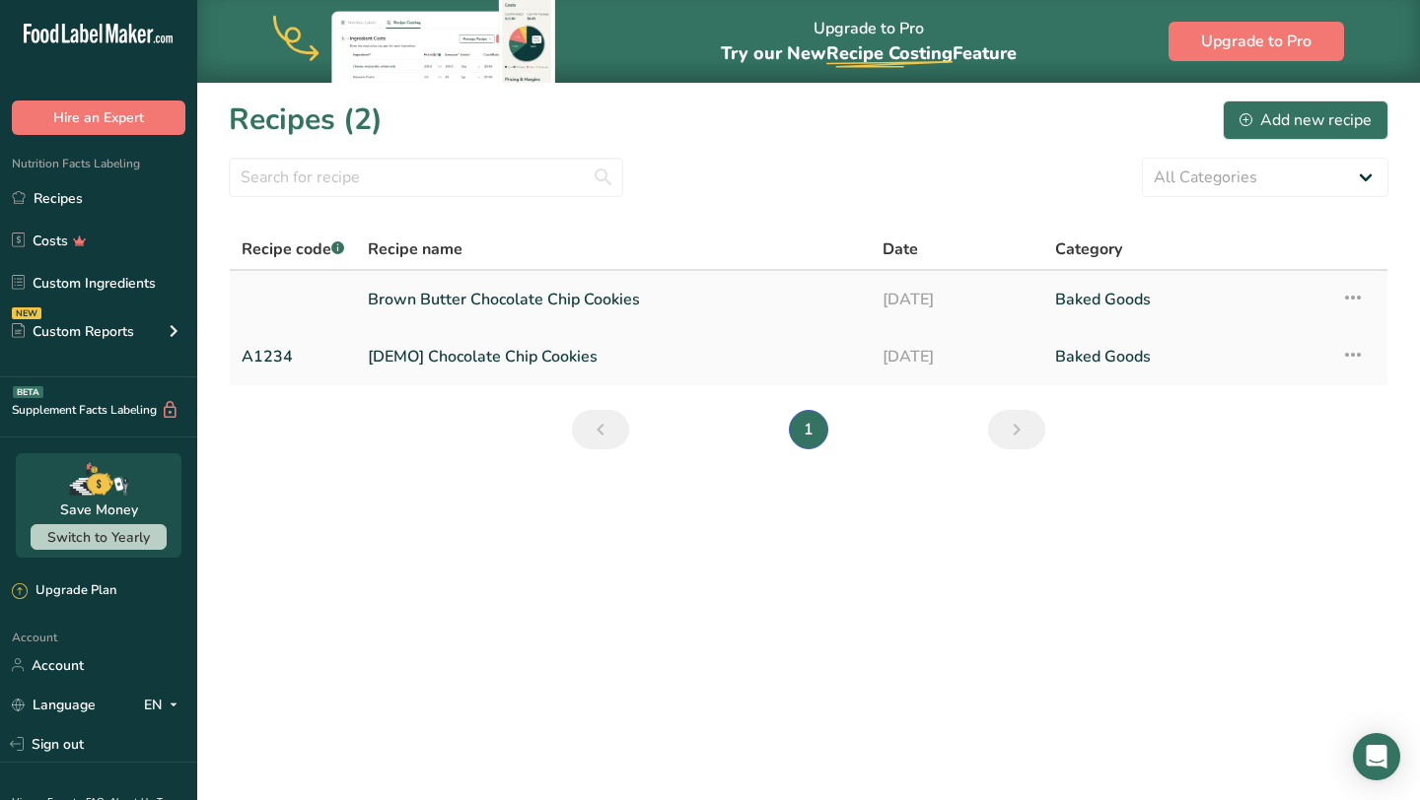
click at [617, 296] on link "Brown Butter Chocolate Chip Cookies" at bounding box center [613, 299] width 491 height 41
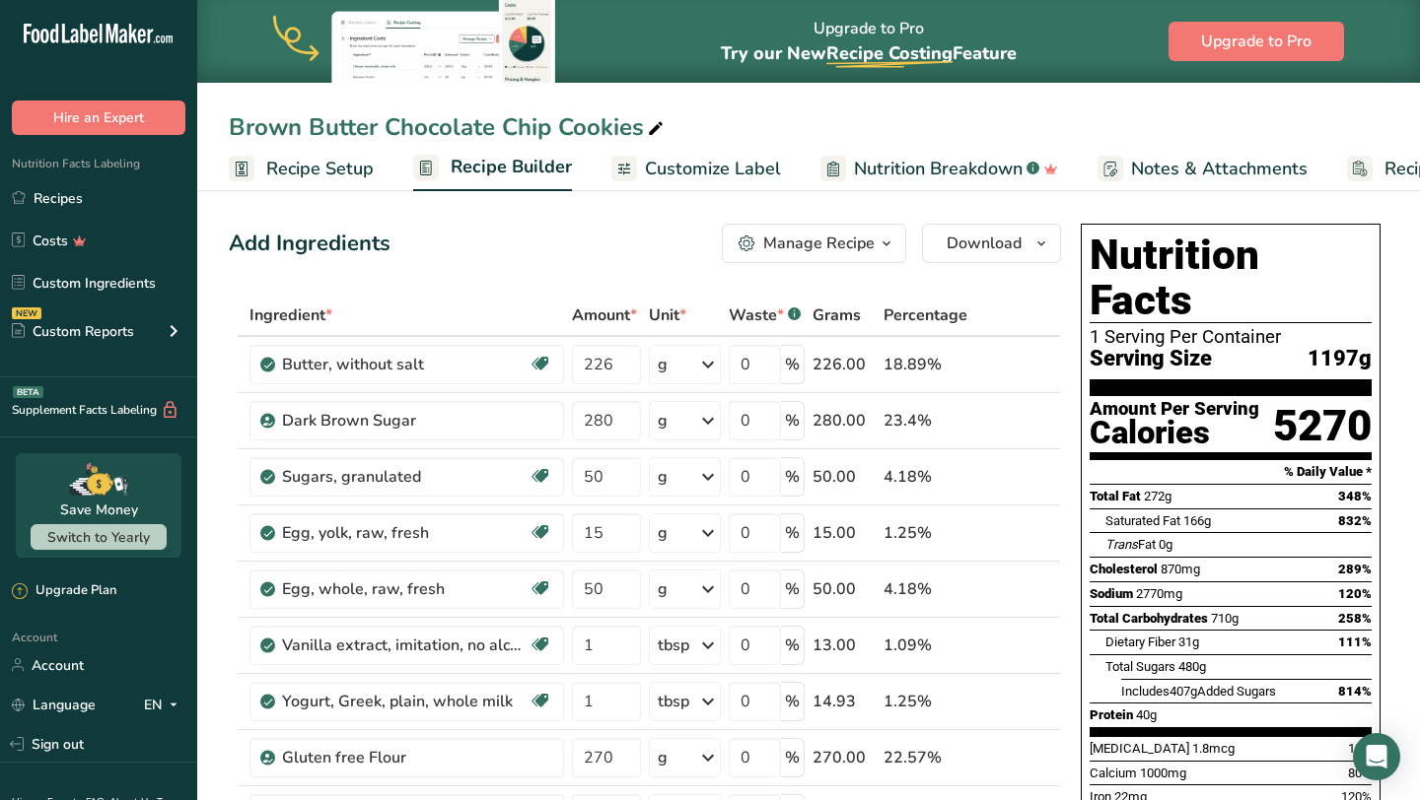
click at [344, 167] on span "Recipe Setup" at bounding box center [319, 169] width 107 height 27
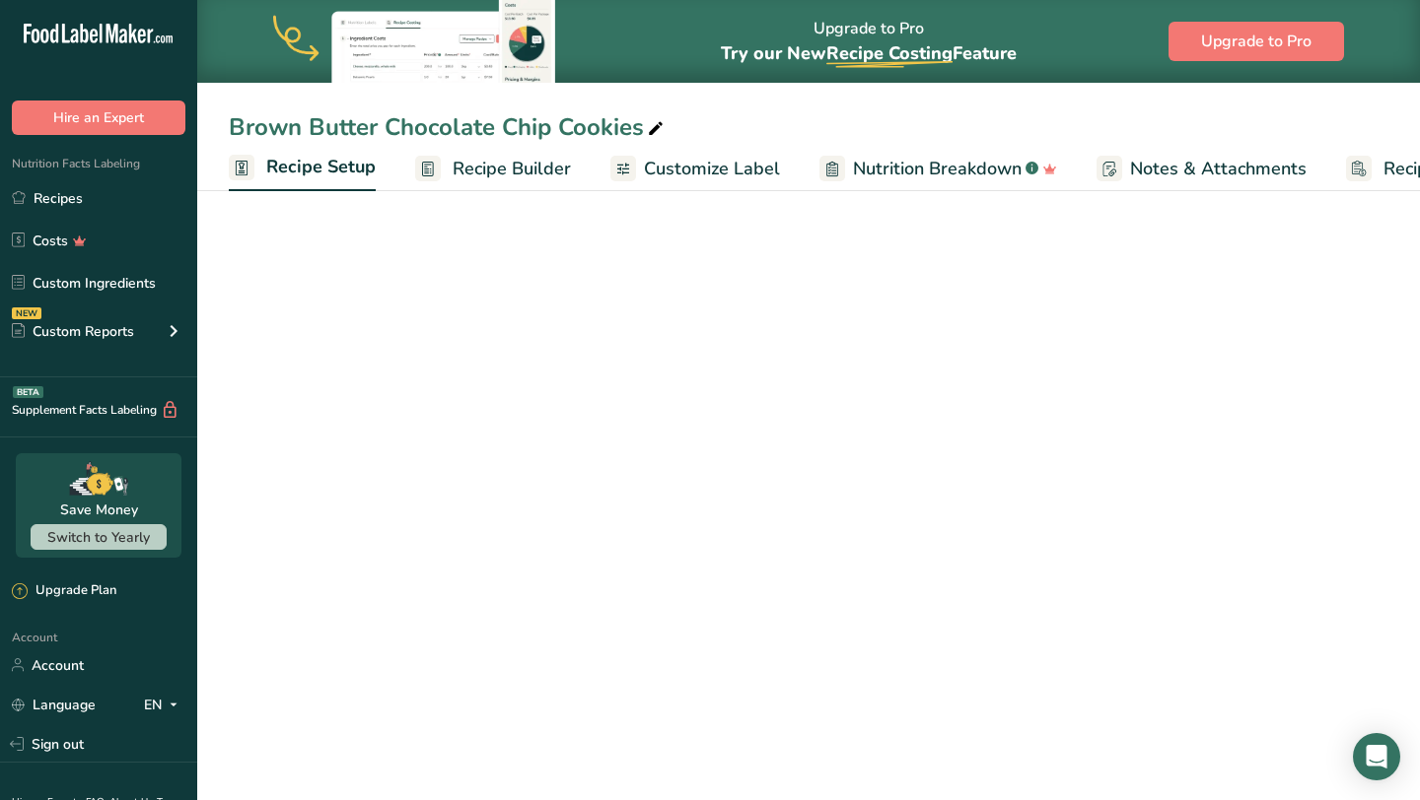
scroll to position [0, 7]
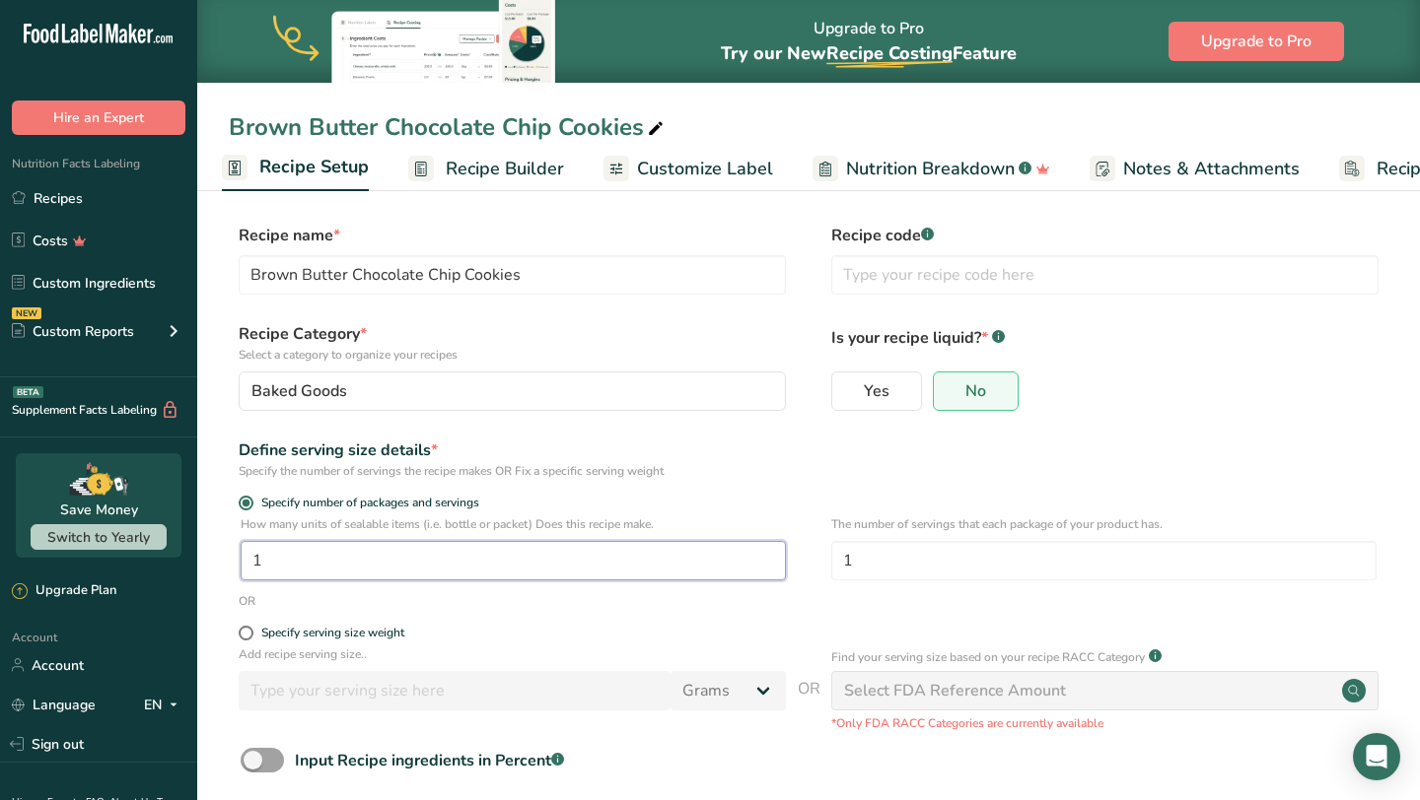
click at [427, 561] on input "1" at bounding box center [513, 560] width 545 height 39
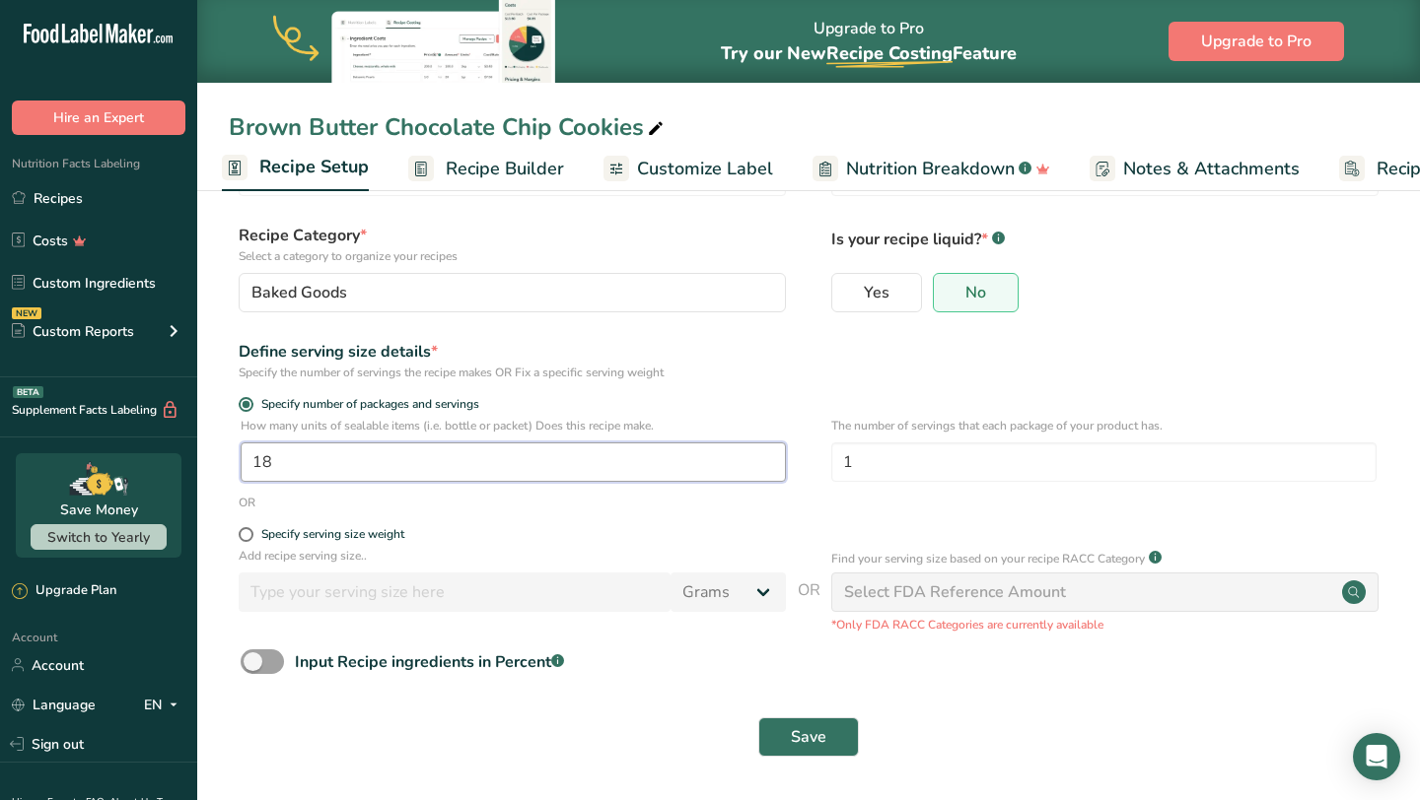
type input "18"
click at [805, 760] on div "Save" at bounding box center [808, 737] width 1159 height 63
click at [256, 532] on span "Specify serving size weight" at bounding box center [328, 534] width 151 height 15
click at [251, 532] on input "Specify serving size weight" at bounding box center [245, 534] width 13 height 13
radio input "true"
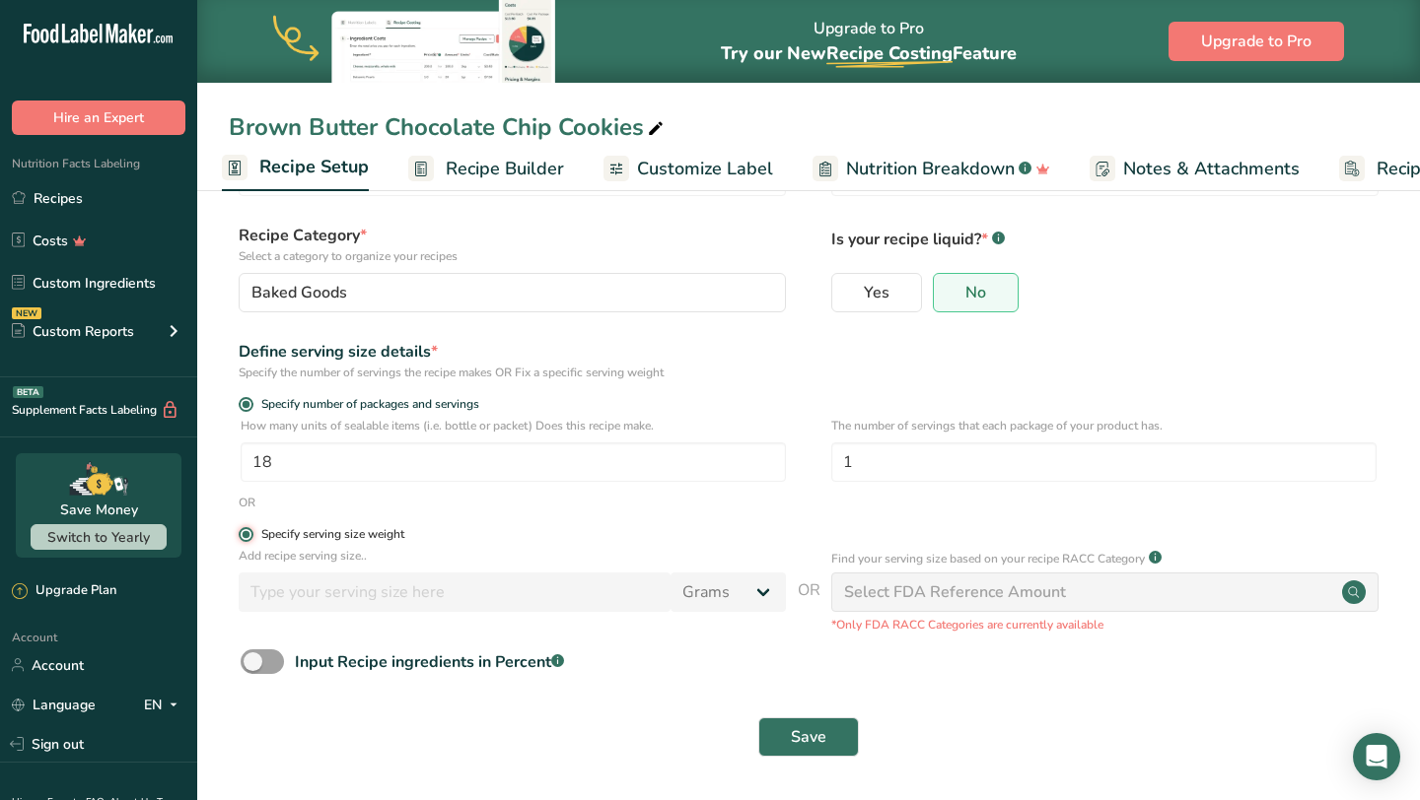
radio input "false"
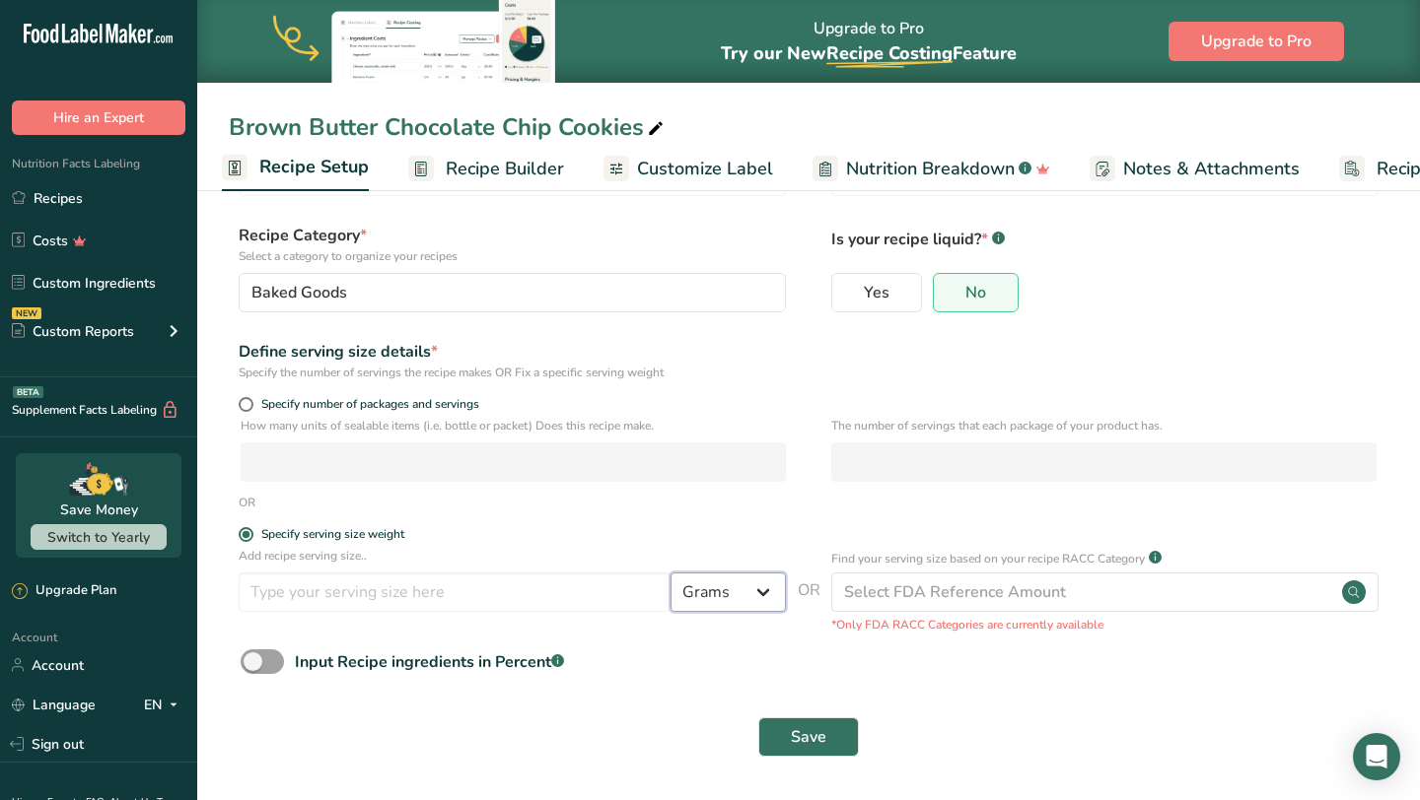
click at [702, 583] on select "Grams kg mg mcg lb oz l mL fl oz tbsp tsp cup qt gallon" at bounding box center [727, 592] width 115 height 39
click at [231, 410] on div "Specify number of packages and servings" at bounding box center [808, 407] width 1159 height 20
click at [242, 407] on span at bounding box center [246, 404] width 15 height 15
click at [242, 407] on input "Specify number of packages and servings" at bounding box center [245, 404] width 13 height 13
radio input "true"
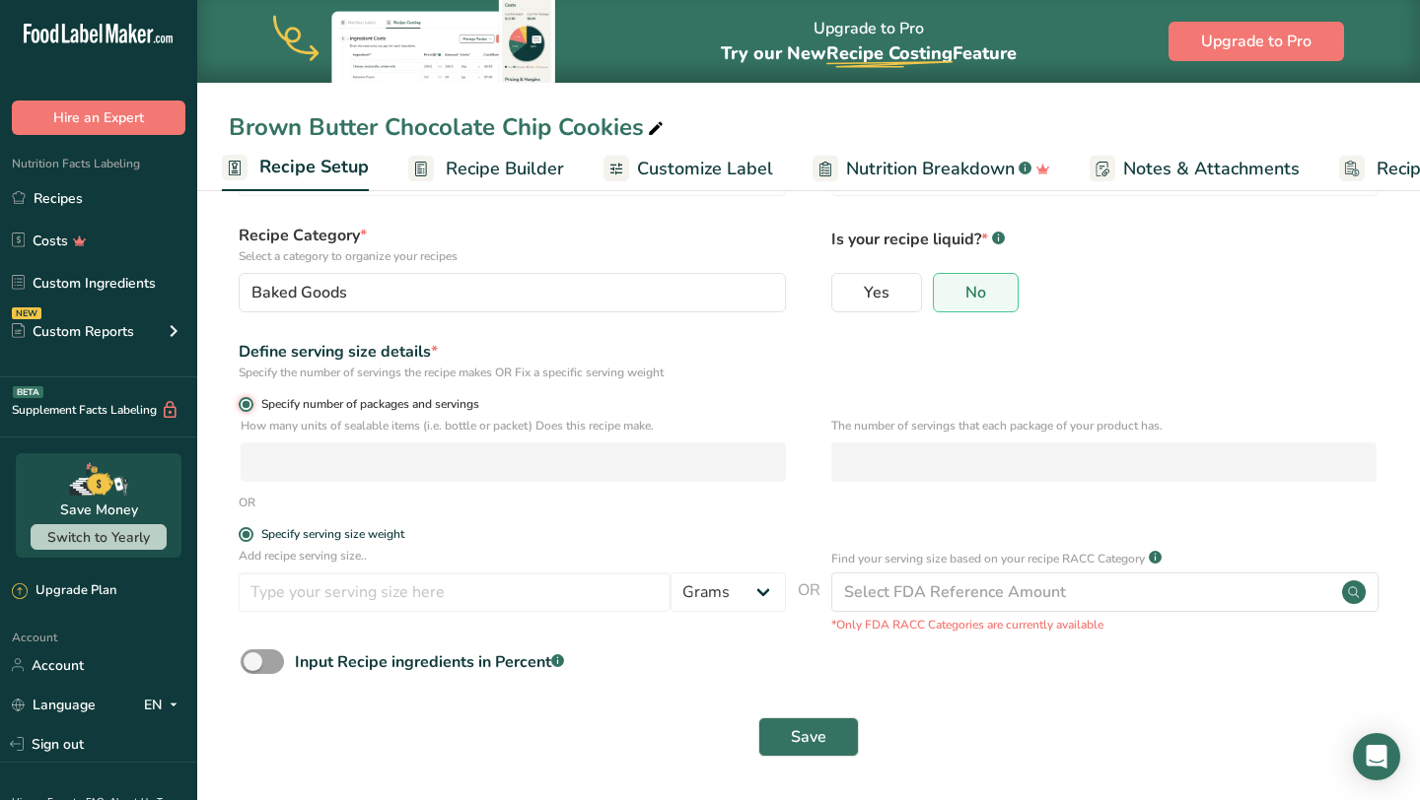
radio input "false"
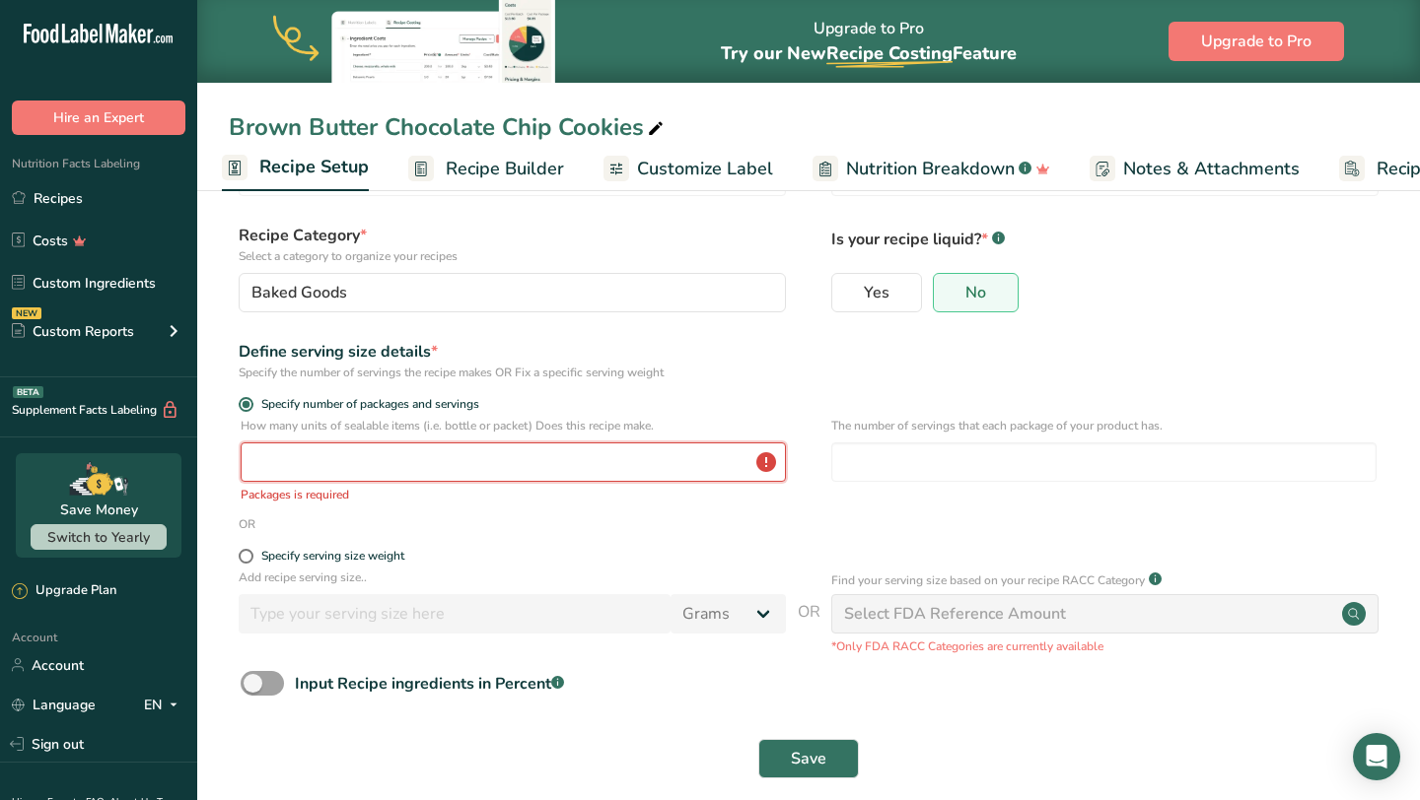
click at [292, 458] on input "number" at bounding box center [513, 462] width 545 height 39
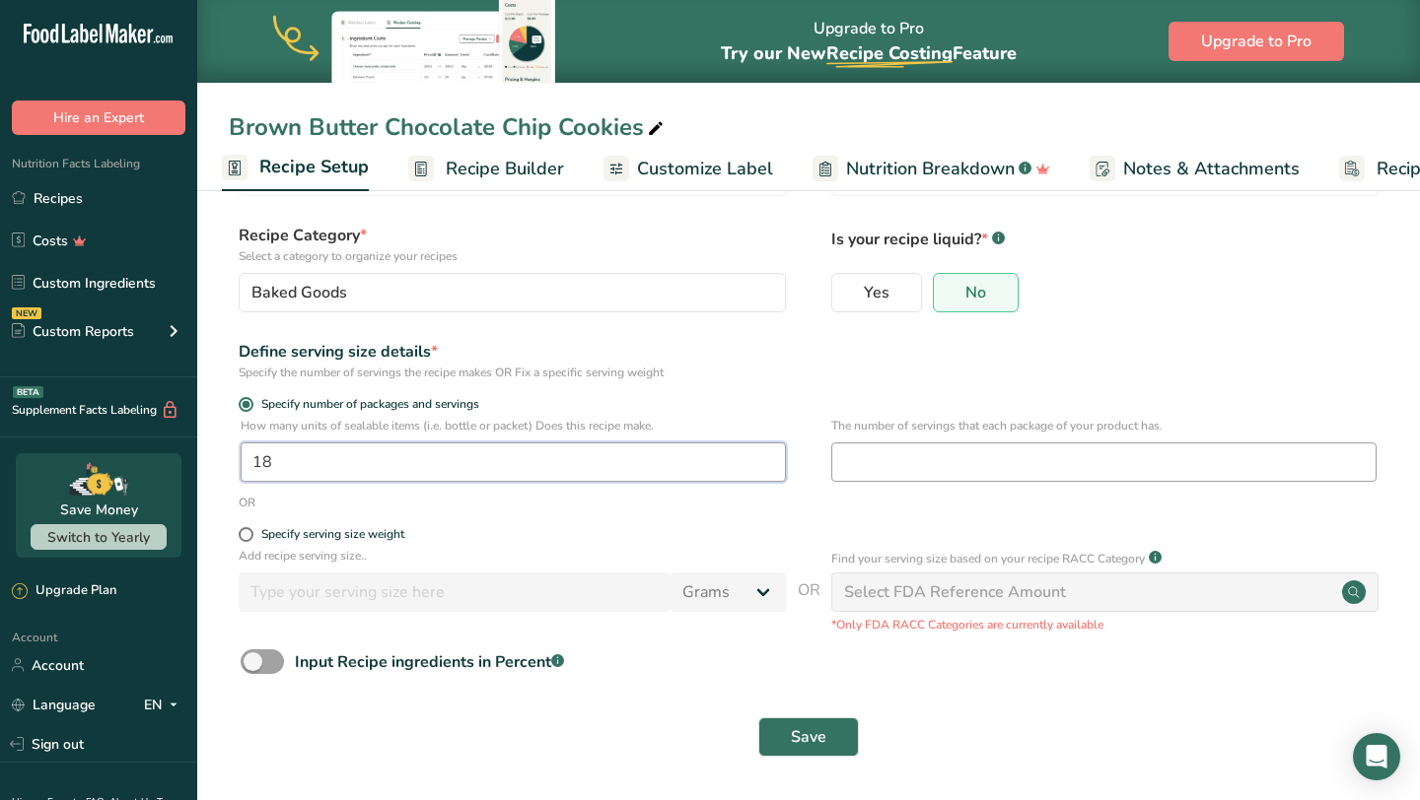
type input "18"
click at [925, 449] on input "number" at bounding box center [1103, 462] width 545 height 39
type input "1"
click at [803, 747] on span "Save" at bounding box center [808, 738] width 35 height 24
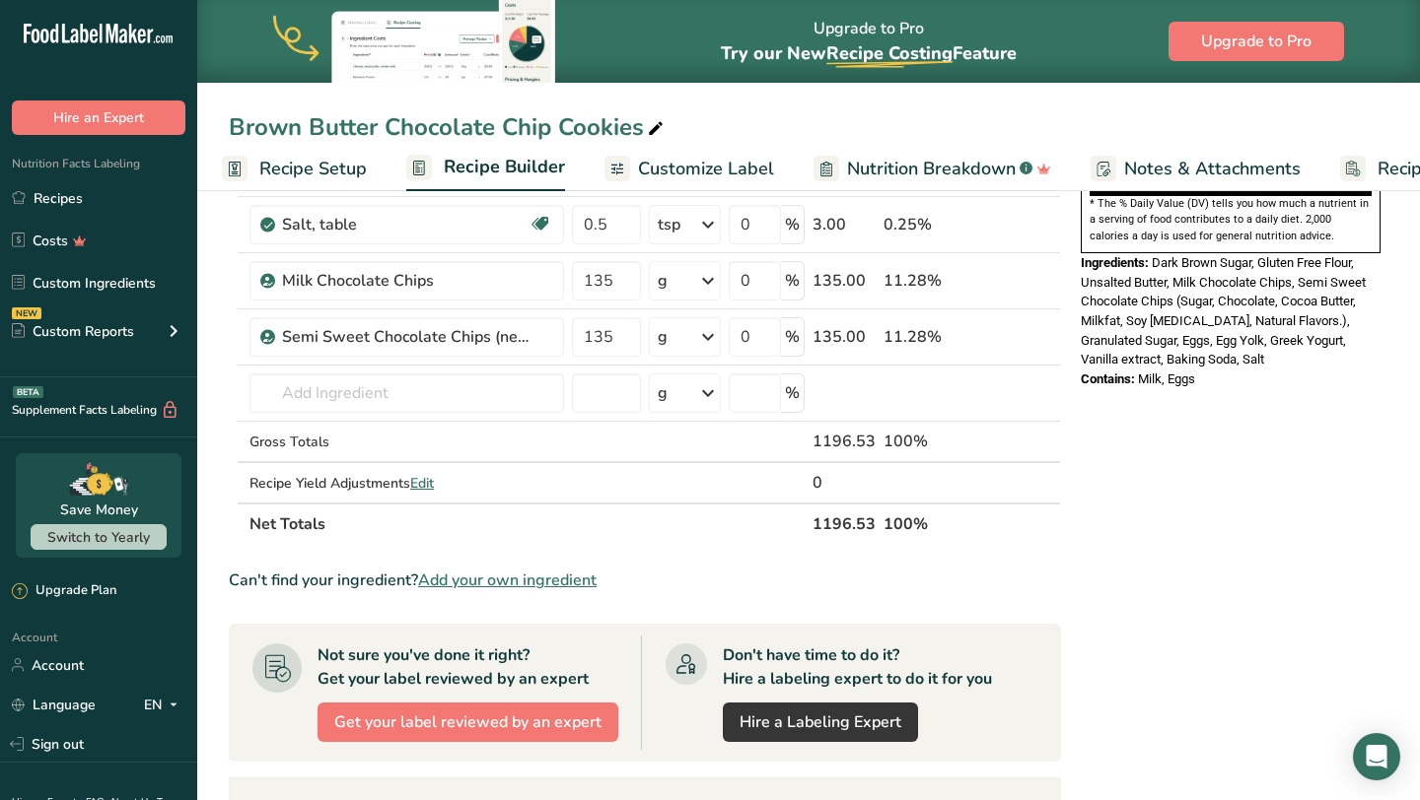
scroll to position [976, 0]
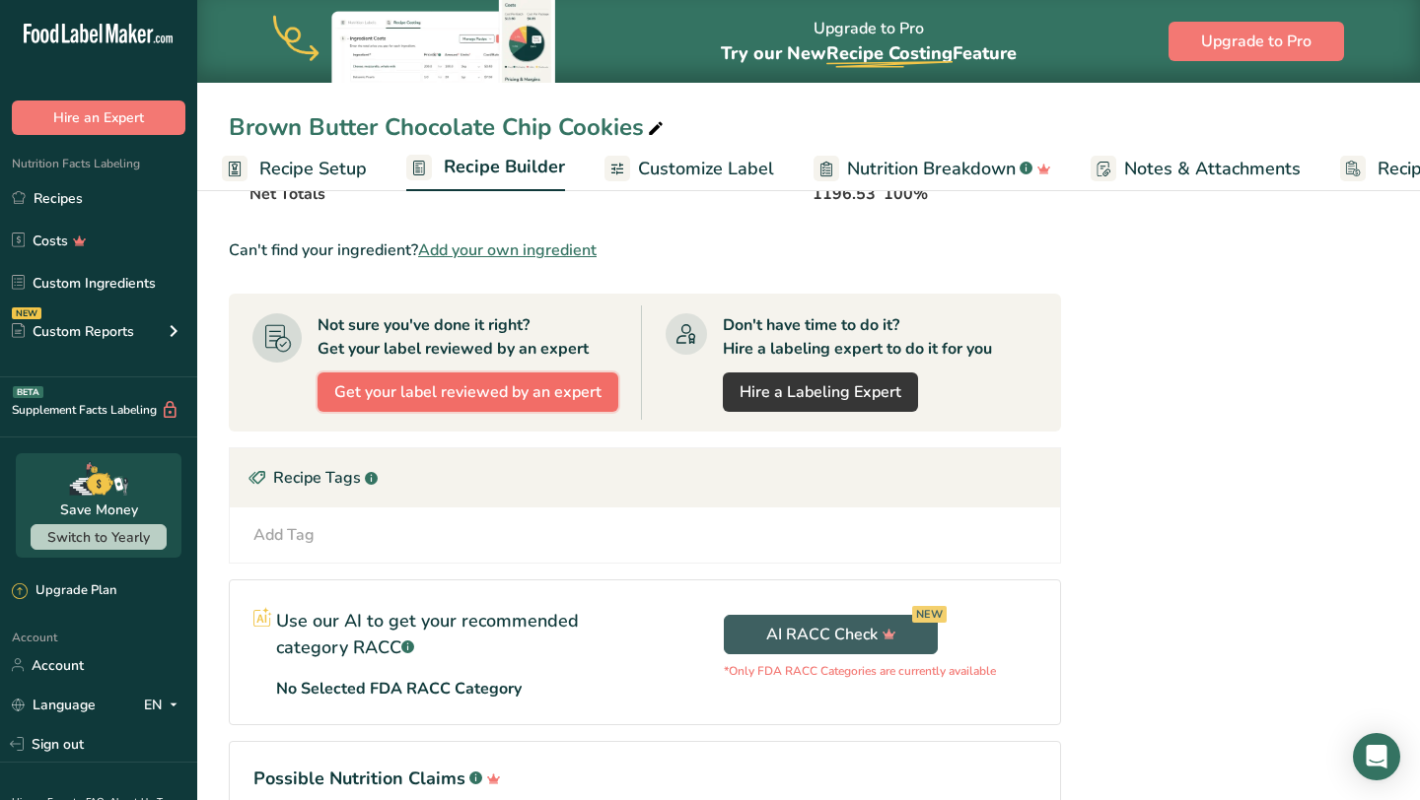
click at [488, 406] on button "Get your label reviewed by an expert" at bounding box center [467, 392] width 301 height 39
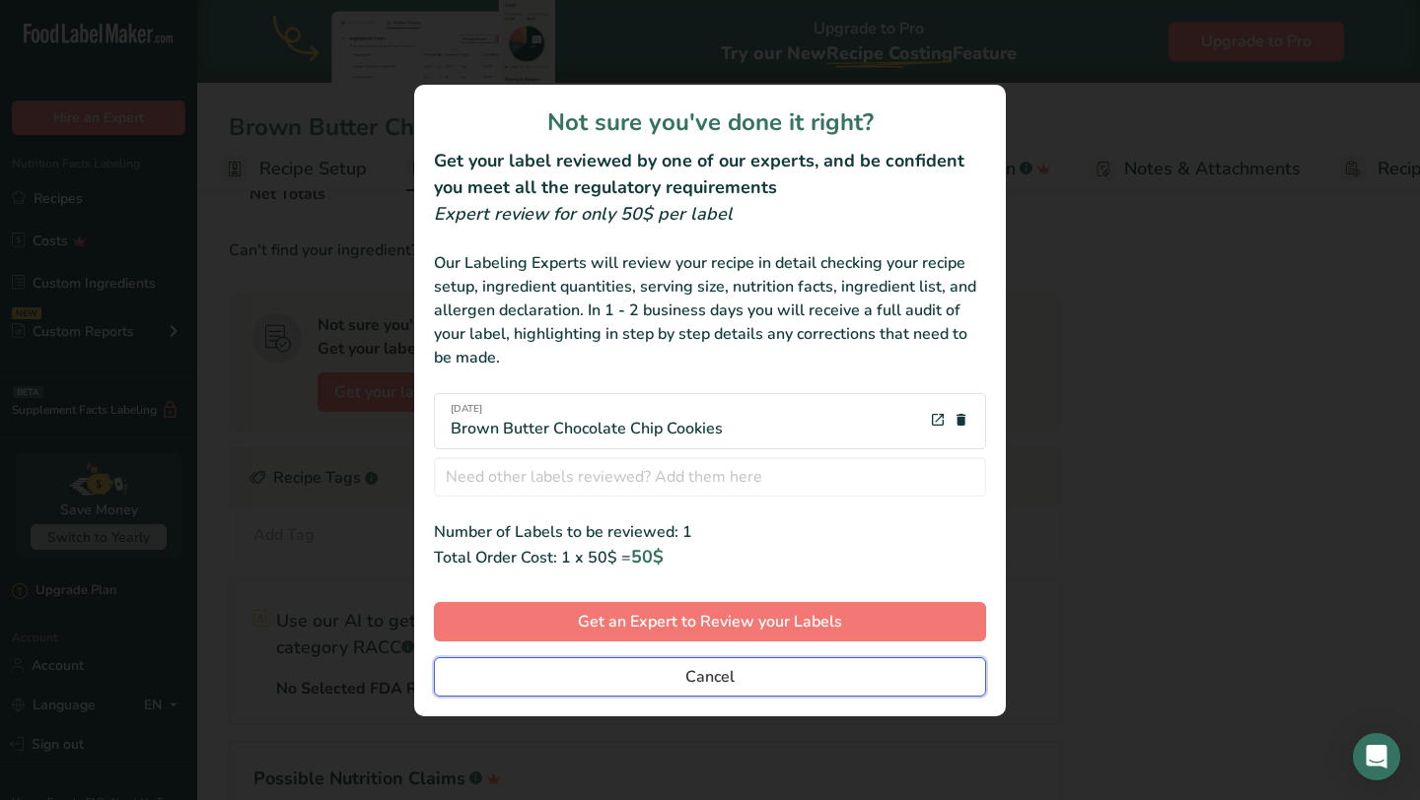
click at [609, 676] on button "Cancel" at bounding box center [710, 677] width 552 height 39
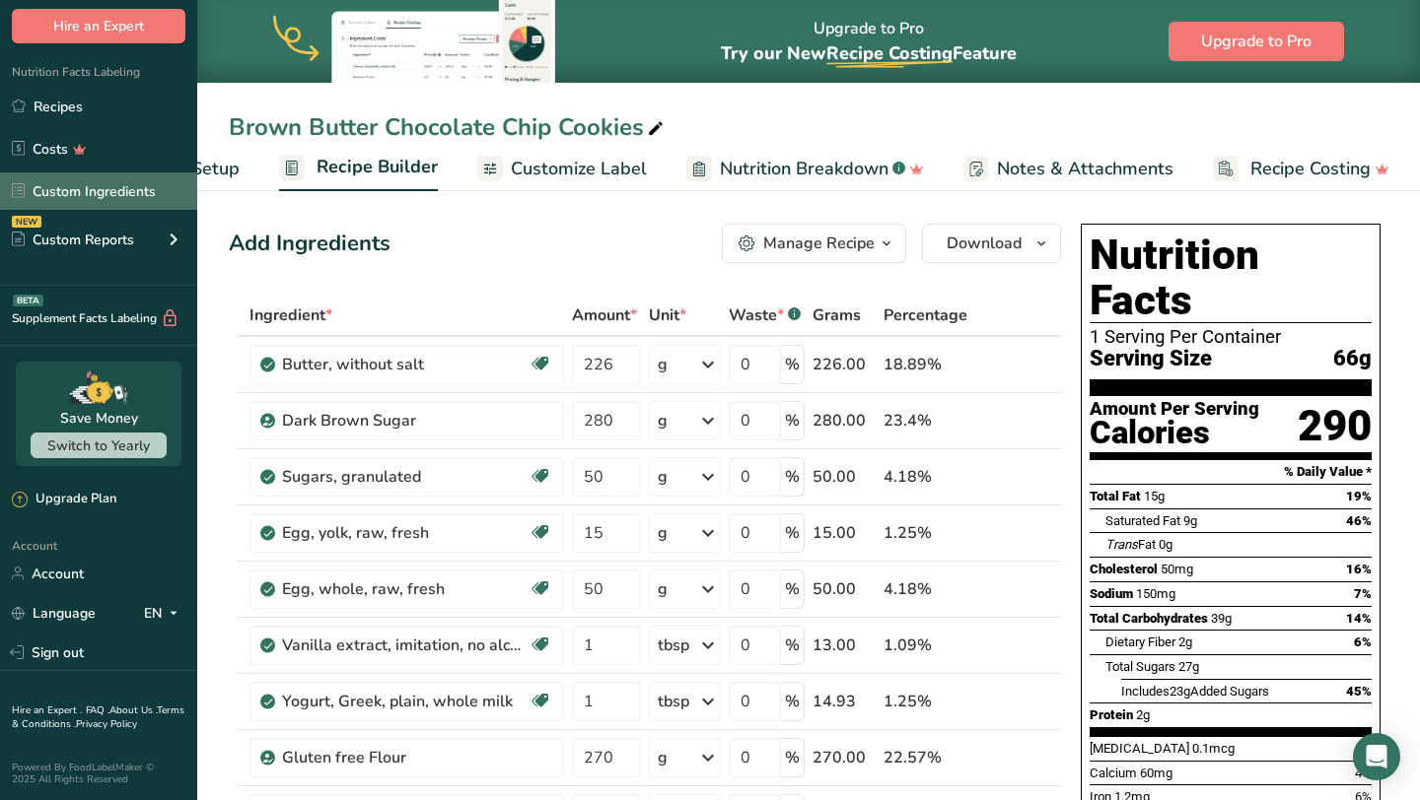
scroll to position [0, 0]
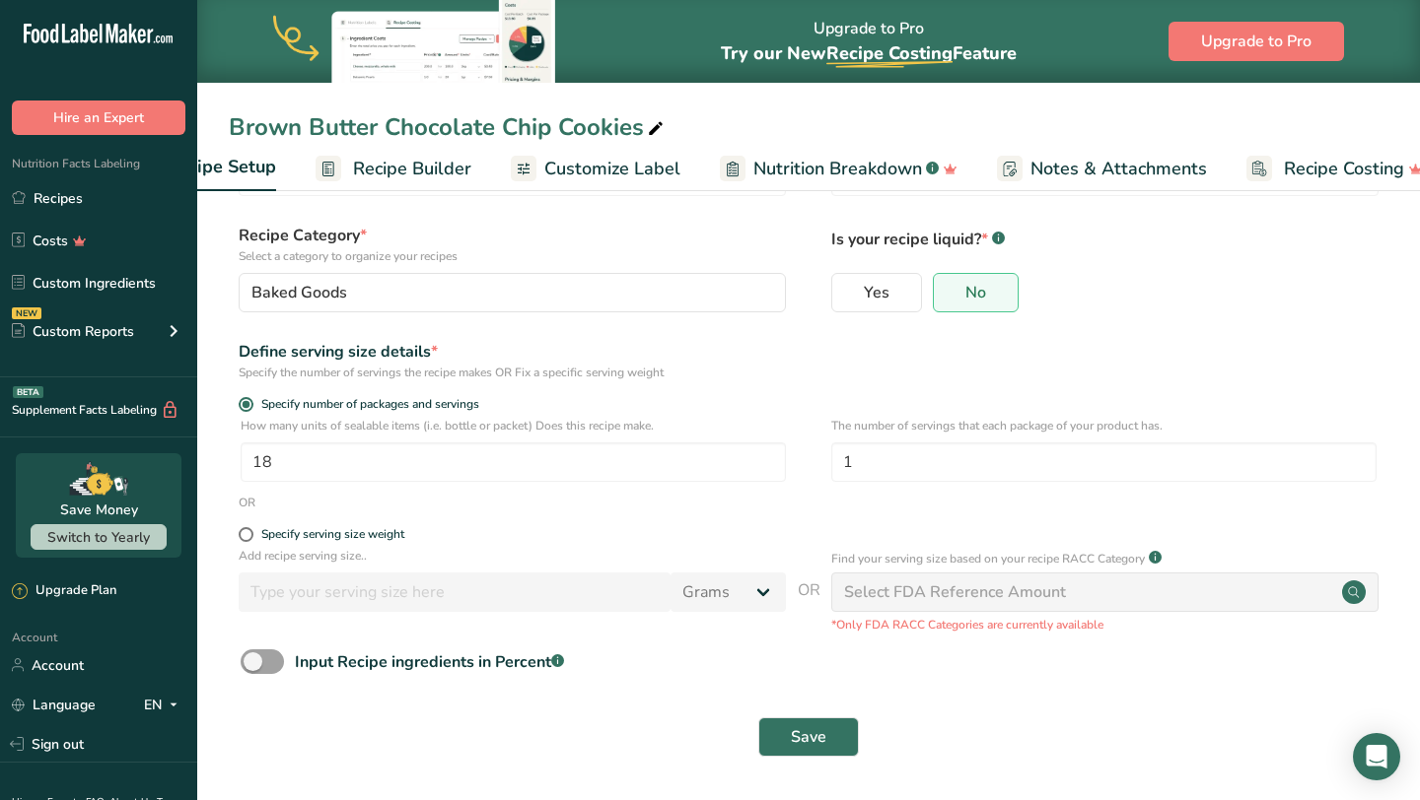
scroll to position [0, 133]
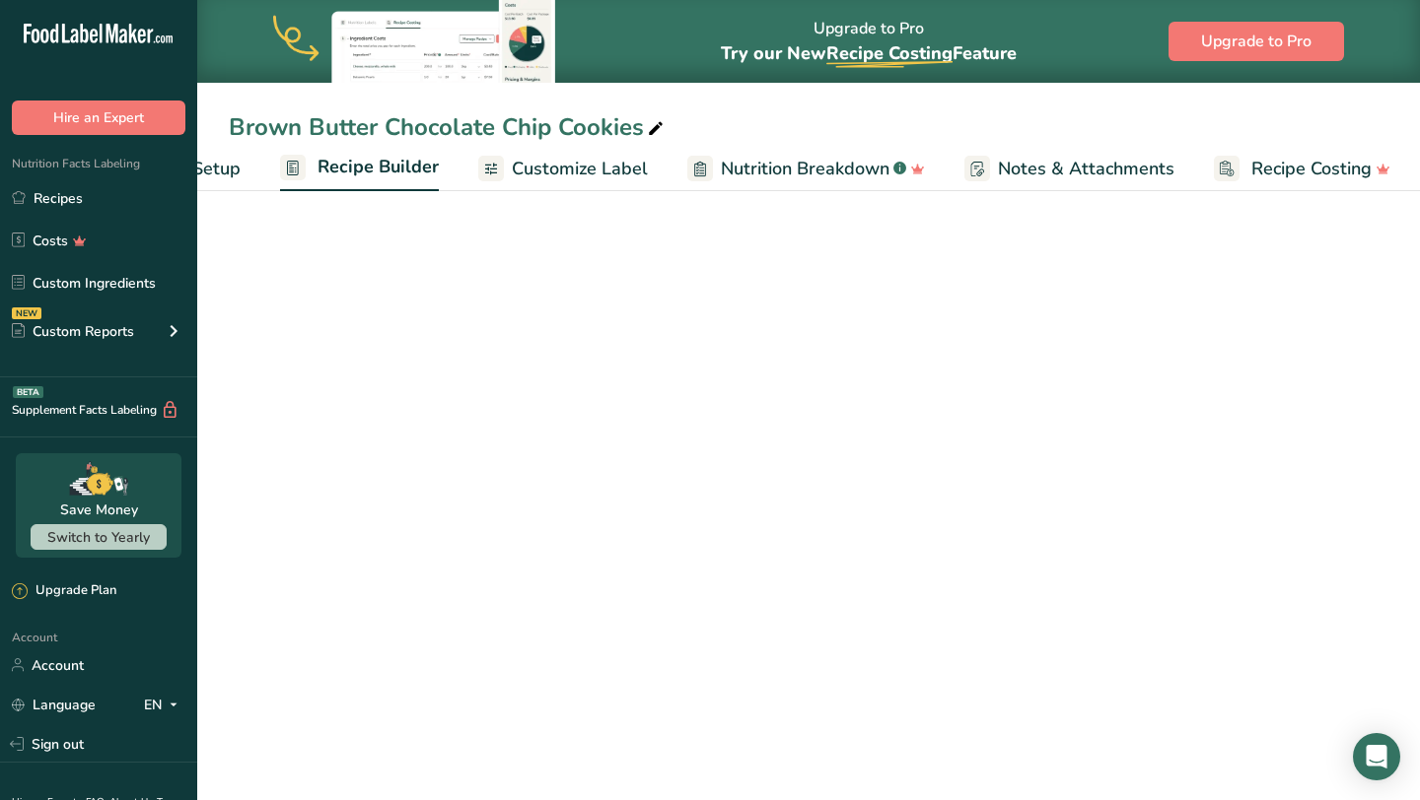
click at [1251, 168] on span "Recipe Costing" at bounding box center [1311, 169] width 120 height 27
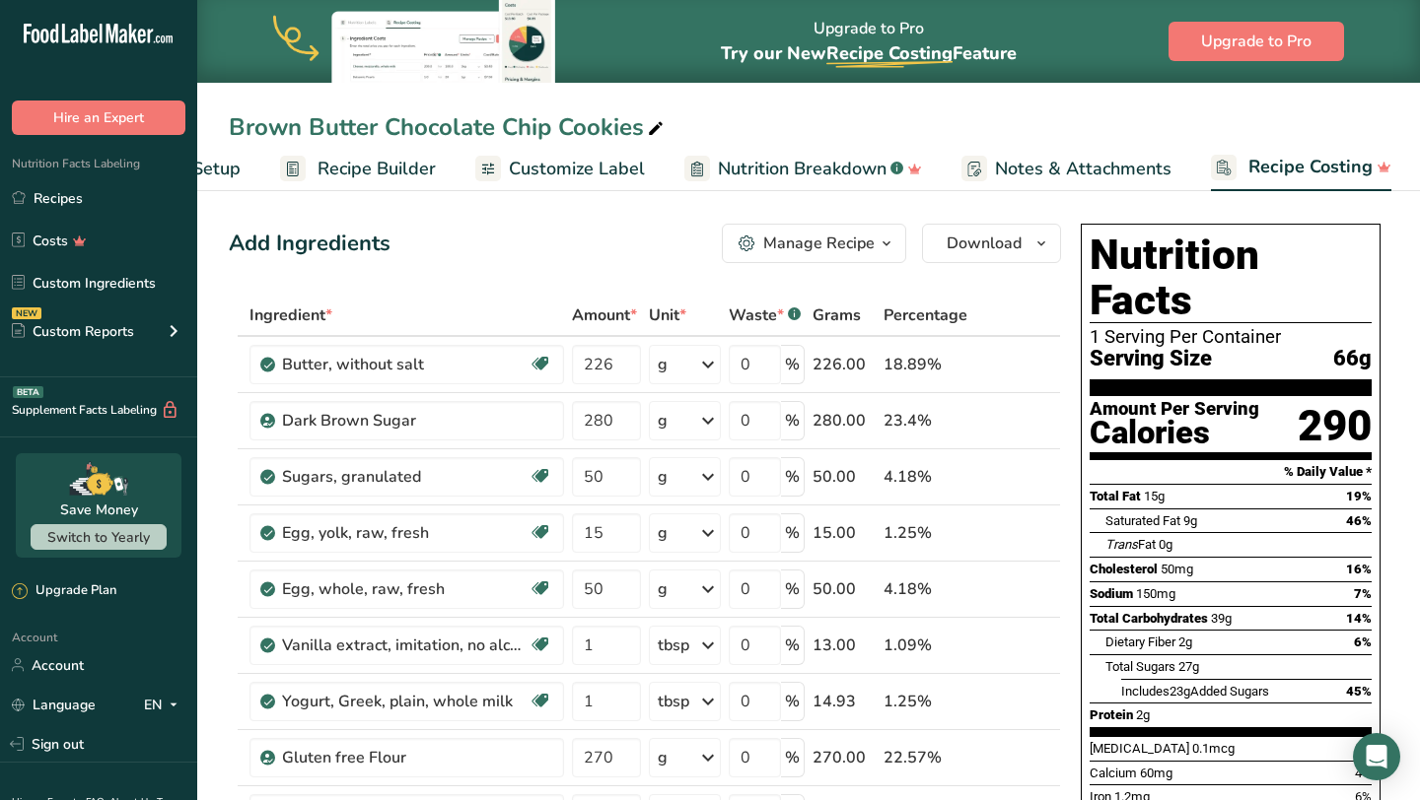
scroll to position [0, 134]
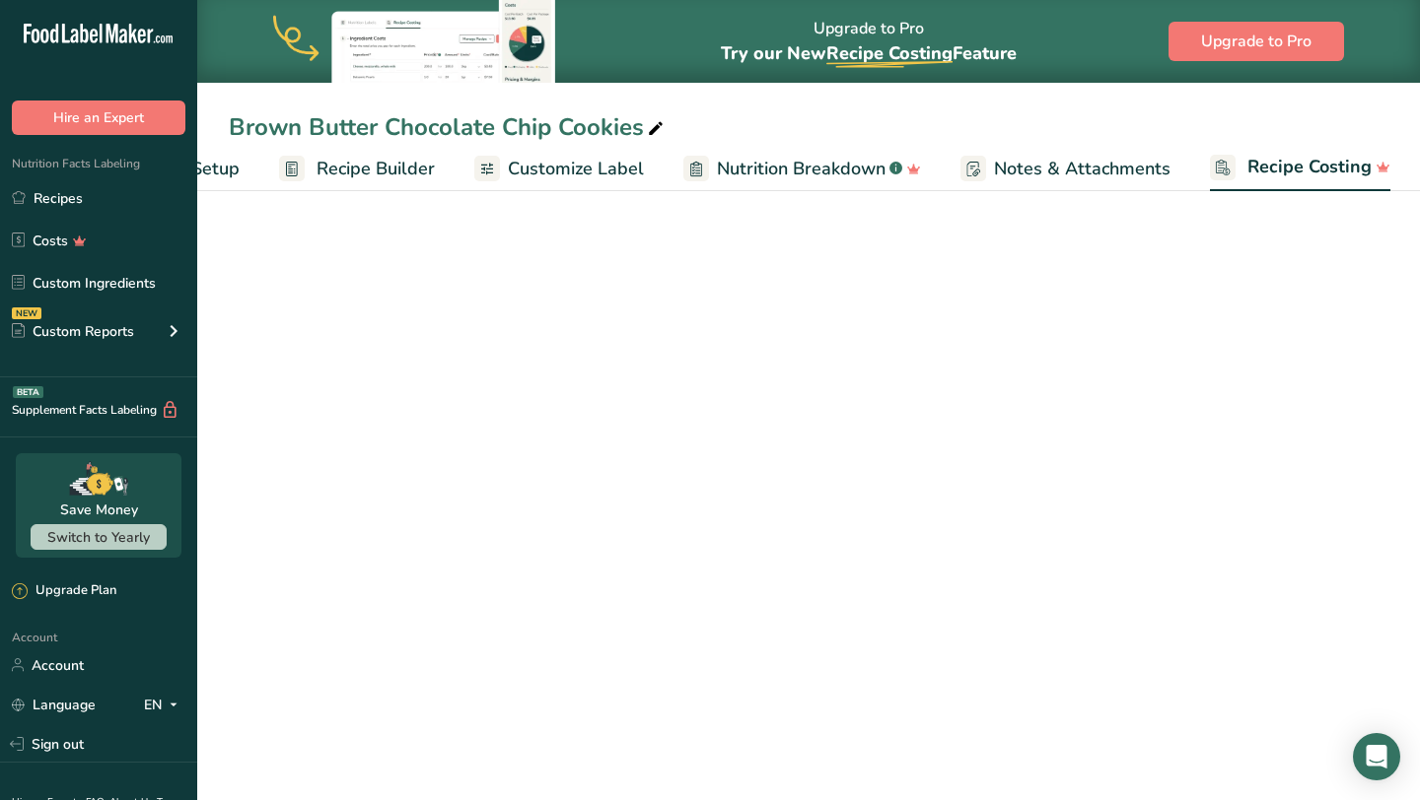
click at [1247, 168] on span "Recipe Costing" at bounding box center [1309, 167] width 124 height 27
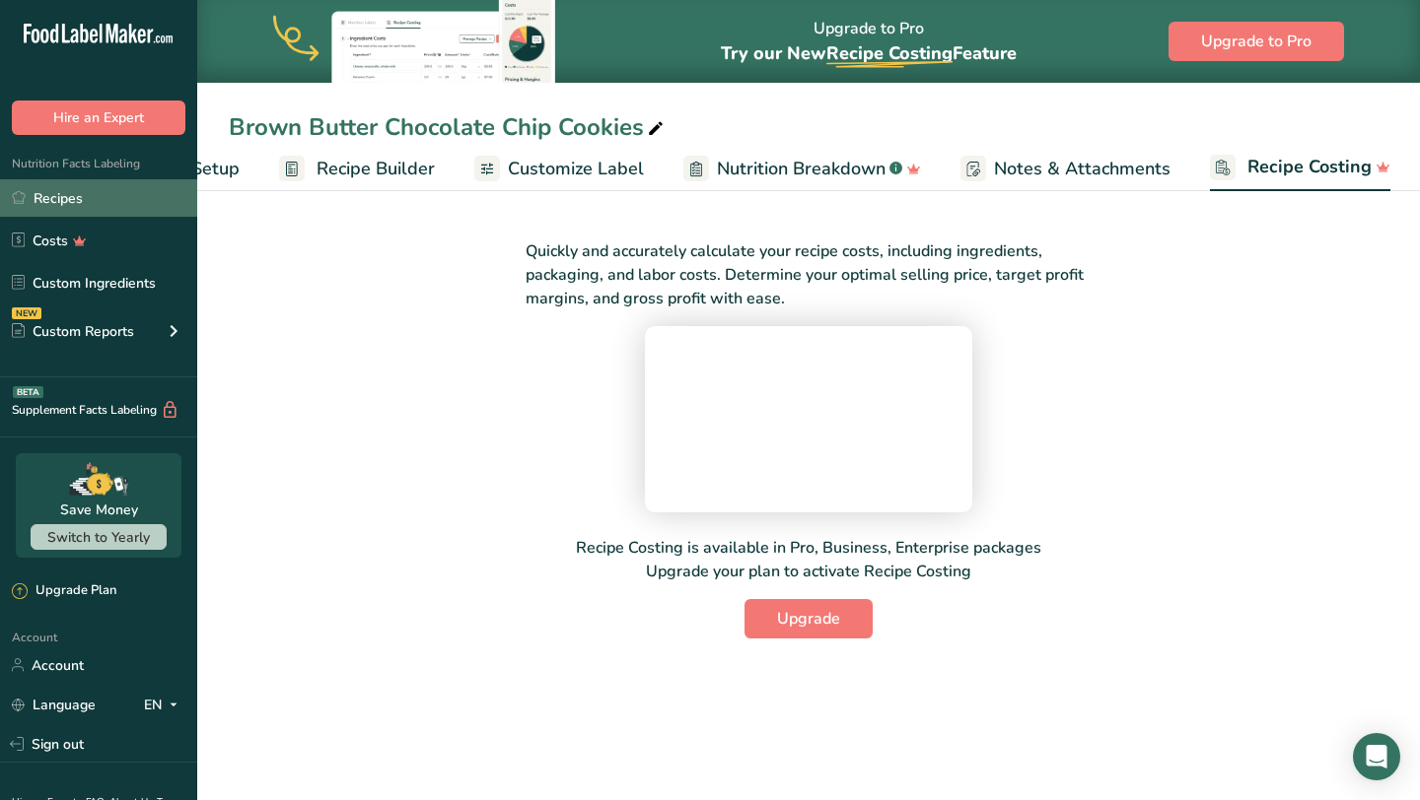
click at [109, 207] on link "Recipes" at bounding box center [98, 197] width 197 height 37
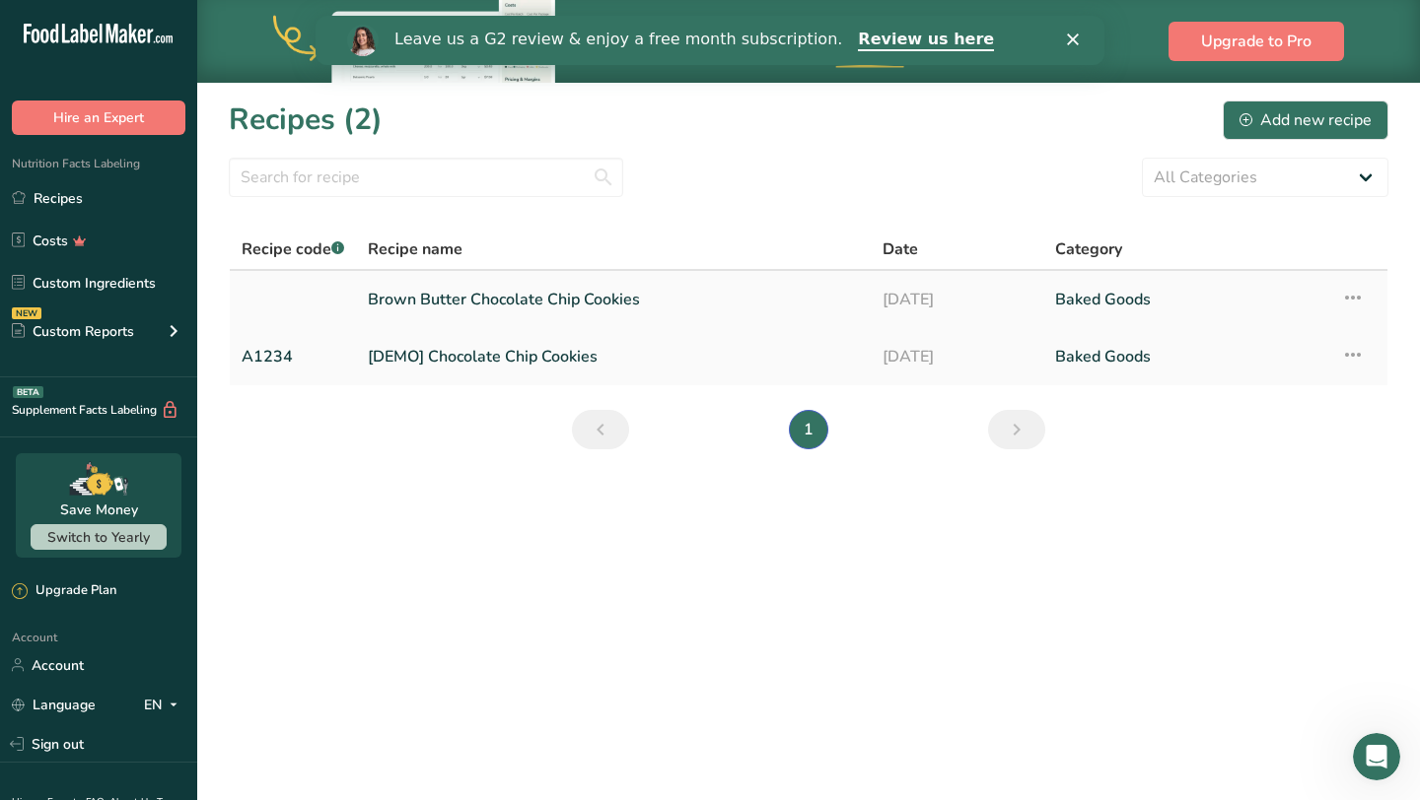
click at [1357, 299] on icon at bounding box center [1353, 297] width 24 height 35
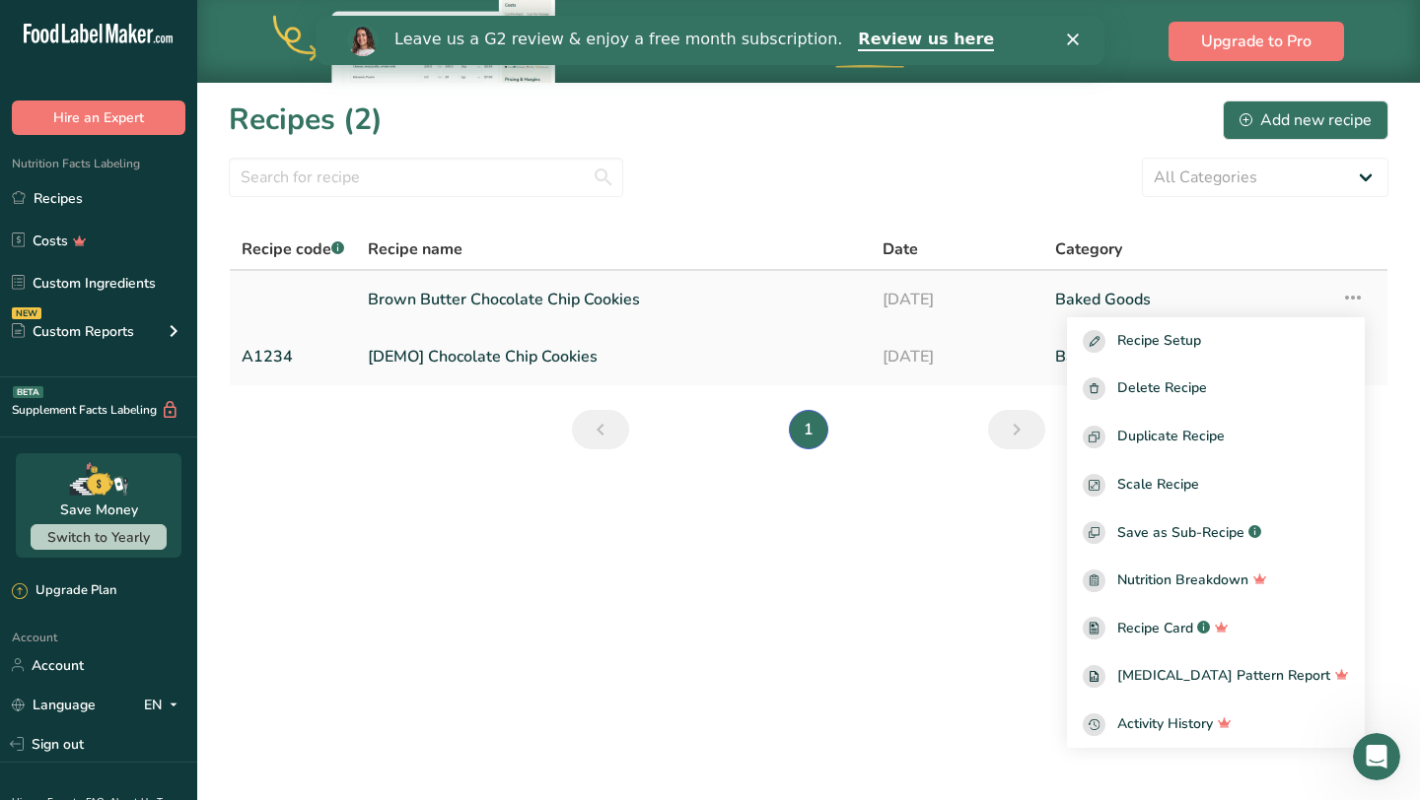
click at [494, 299] on link "Brown Butter Chocolate Chip Cookies" at bounding box center [613, 299] width 491 height 41
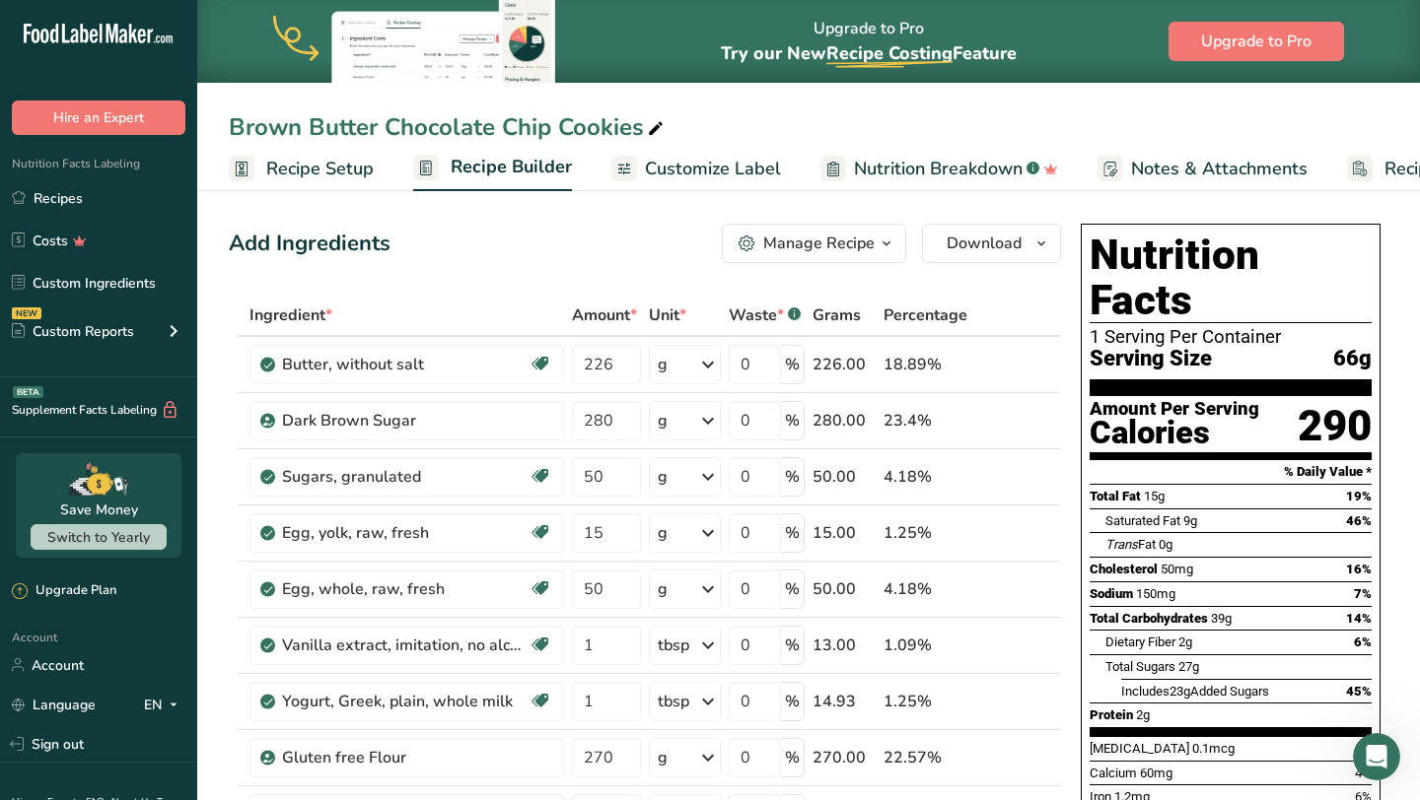
click at [1225, 484] on div "Total Fat 15g 19%" at bounding box center [1230, 496] width 282 height 25
click at [1035, 246] on icon "button" at bounding box center [1041, 244] width 16 height 25
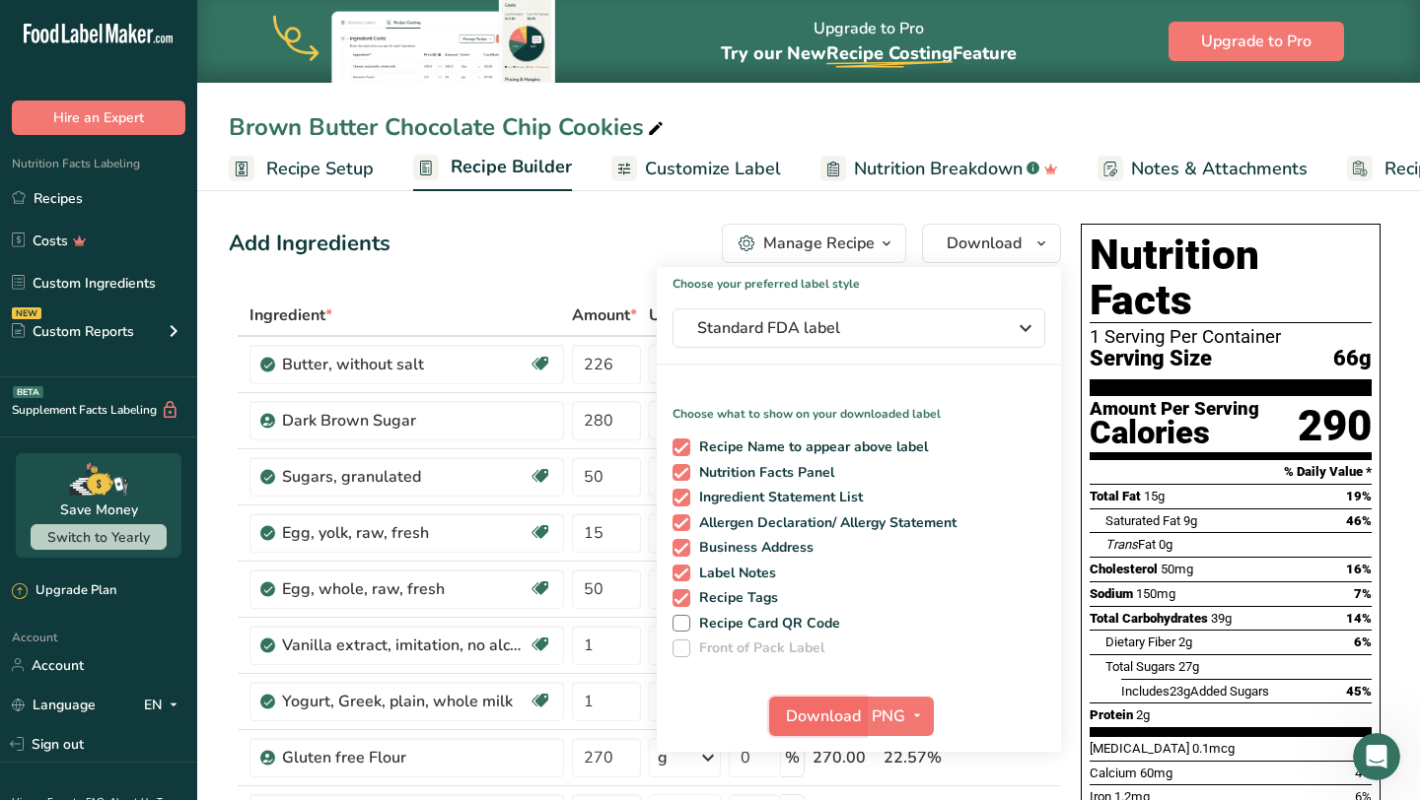
click at [832, 709] on span "Download" at bounding box center [823, 717] width 75 height 24
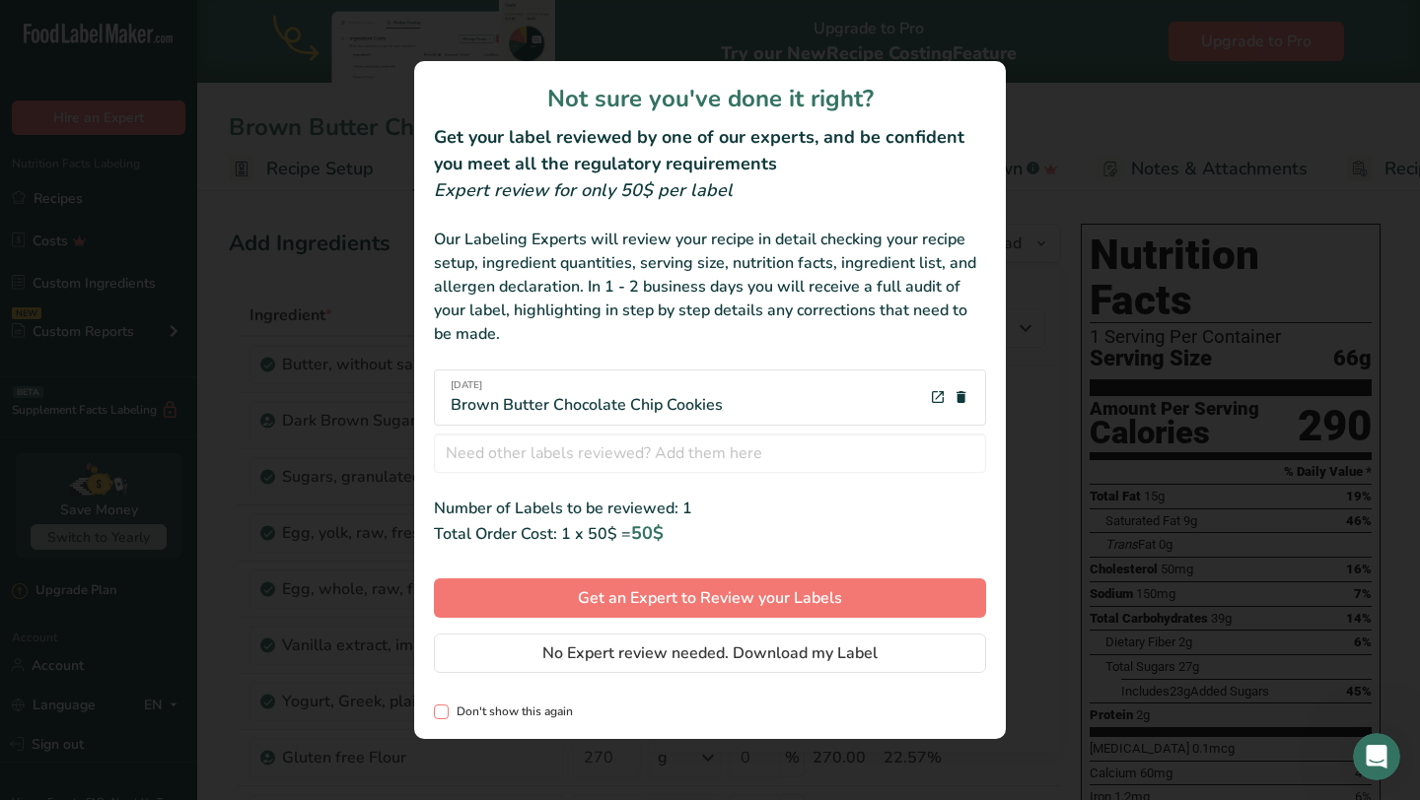
click at [559, 717] on span "Don't show this again" at bounding box center [511, 712] width 124 height 15
click at [447, 717] on input "Don't show this again" at bounding box center [440, 712] width 13 height 13
checkbox input "true"
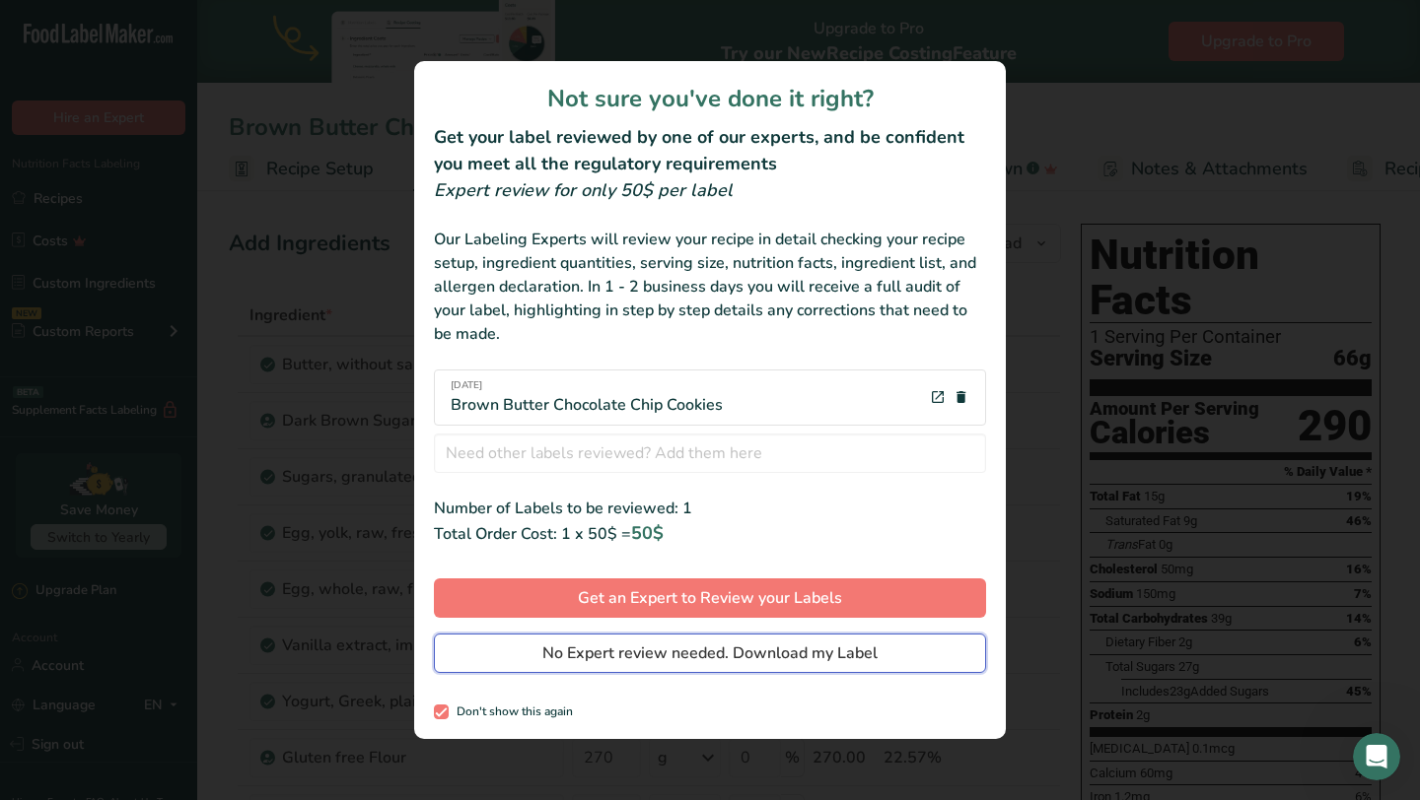
click at [599, 650] on span "No Expert review needed. Download my Label" at bounding box center [709, 654] width 335 height 24
